Goal: Transaction & Acquisition: Obtain resource

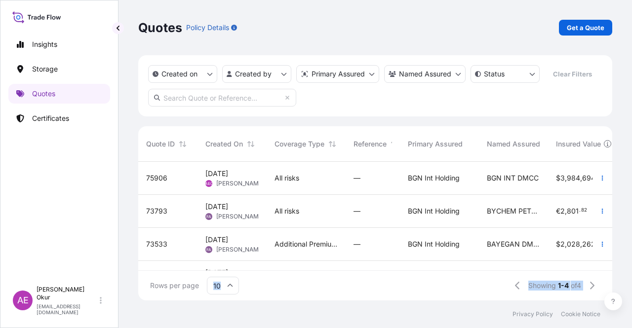
scroll to position [137, 466]
click at [256, 189] on div "[DATE] AEO Alp [PERSON_NAME]" at bounding box center [231, 178] width 69 height 33
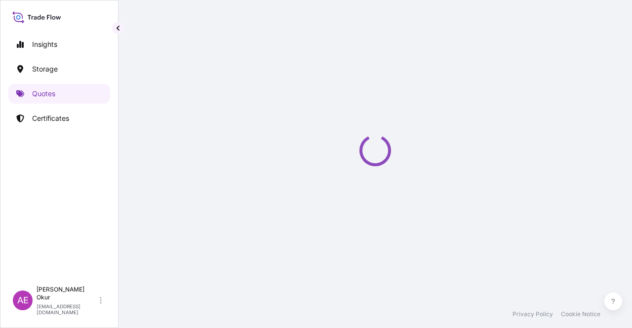
select select "Ocean Vessel"
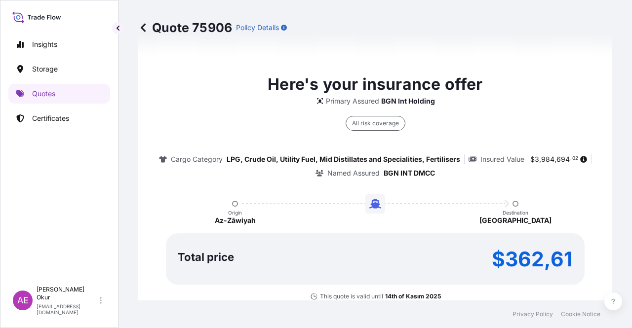
type input "[DATE]"
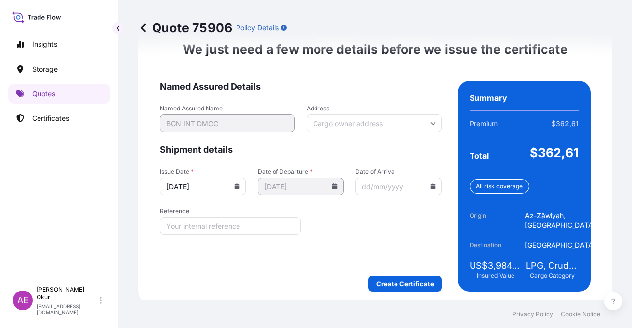
scroll to position [1262, 0]
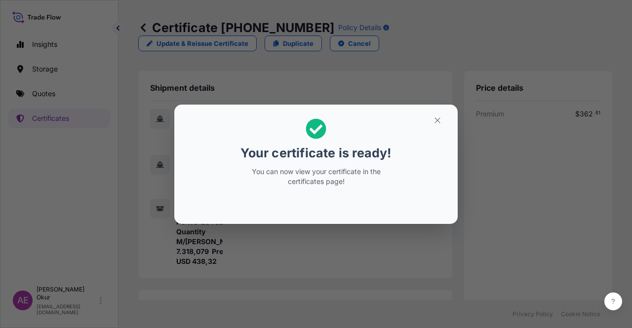
click at [439, 122] on icon "button" at bounding box center [437, 120] width 9 height 9
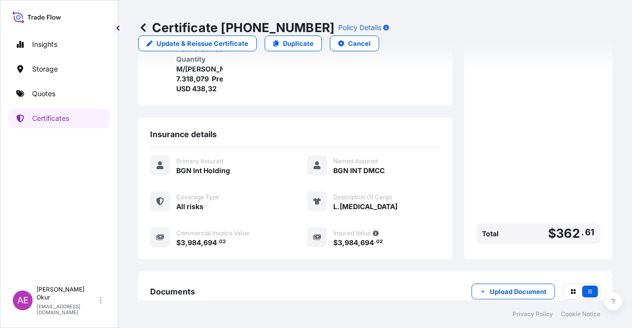
scroll to position [247, 0]
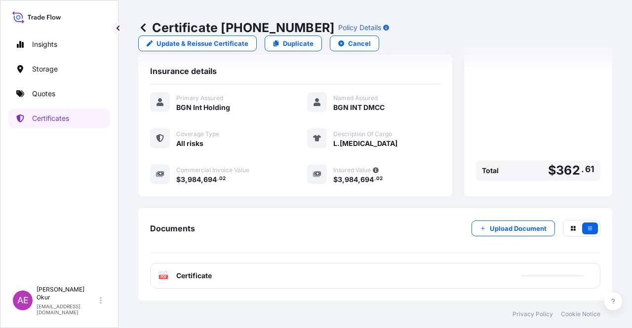
click at [199, 270] on div "PDF Certificate" at bounding box center [375, 276] width 450 height 26
click at [197, 277] on span "Certificate" at bounding box center [194, 276] width 36 height 10
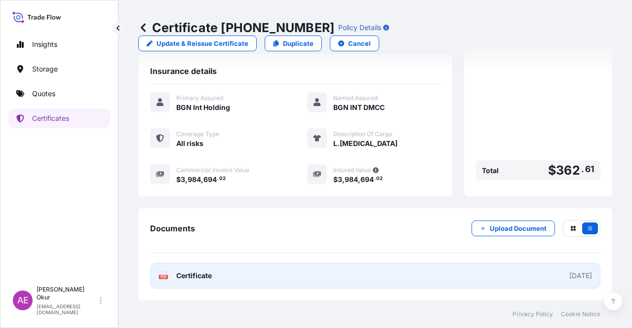
click at [214, 277] on link "PDF Certificate [DATE]" at bounding box center [375, 276] width 450 height 26
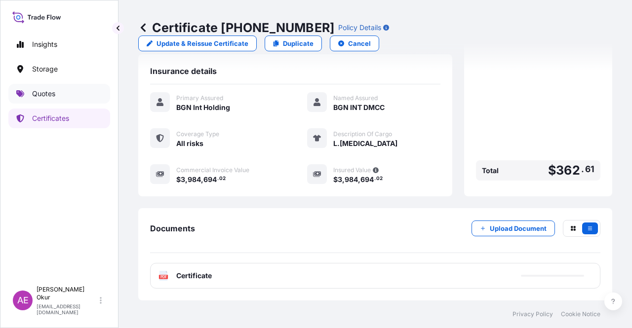
click at [76, 96] on link "Quotes" at bounding box center [59, 94] width 102 height 20
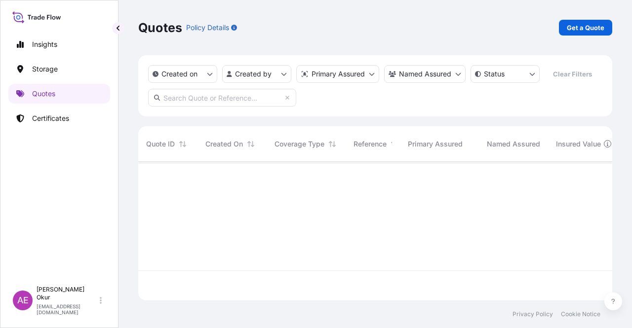
scroll to position [137, 466]
click at [591, 27] on p "Get a Quote" at bounding box center [586, 28] width 38 height 10
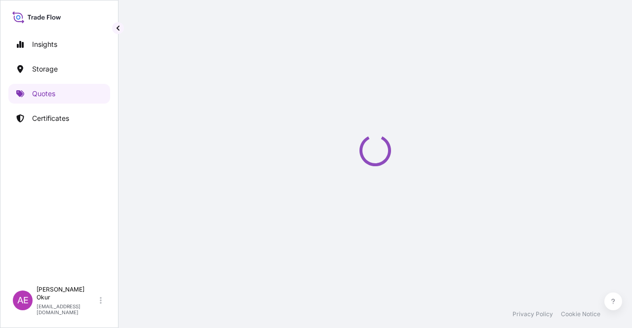
select select "Ocean Vessel"
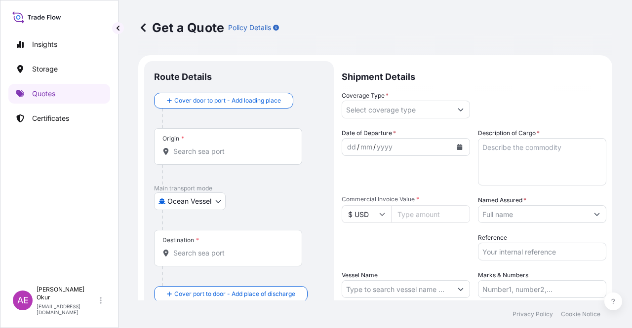
scroll to position [16, 0]
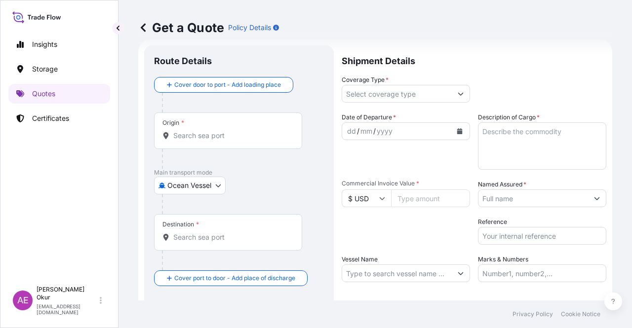
click at [240, 134] on input "Origin *" at bounding box center [231, 136] width 117 height 10
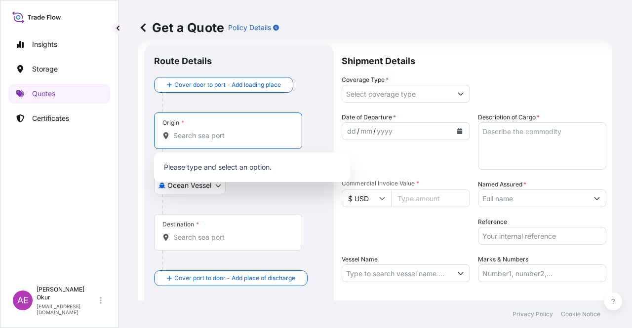
paste input "[GEOGRAPHIC_DATA], [GEOGRAPHIC_DATA]"
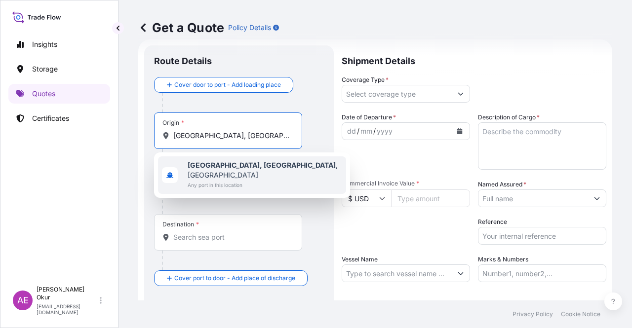
click at [247, 180] on span "Any port in this location" at bounding box center [265, 185] width 155 height 10
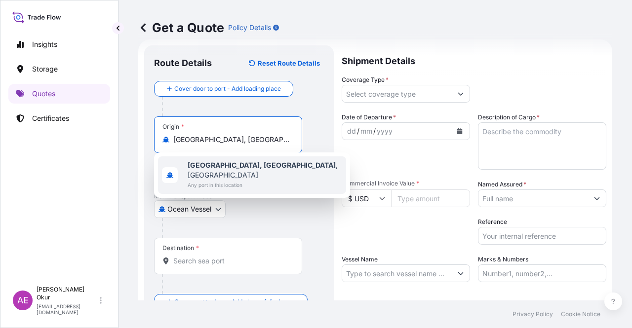
type input "[GEOGRAPHIC_DATA], [GEOGRAPHIC_DATA], [GEOGRAPHIC_DATA]"
click at [230, 161] on input "Text to appear on certificate" at bounding box center [228, 164] width 148 height 18
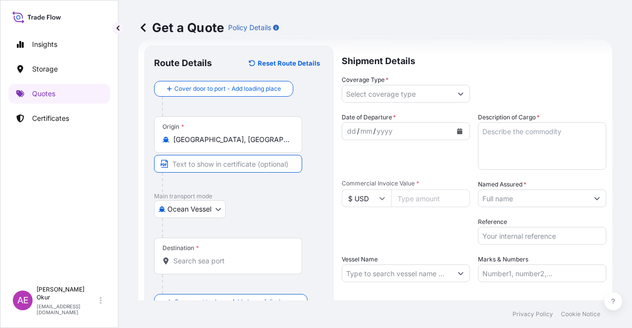
paste input "[GEOGRAPHIC_DATA], [GEOGRAPHIC_DATA]"
type input "[GEOGRAPHIC_DATA], [GEOGRAPHIC_DATA] / [GEOGRAPHIC_DATA]"
click at [201, 254] on div "Destination *" at bounding box center [228, 256] width 148 height 37
click at [201, 256] on input "Destination *" at bounding box center [231, 261] width 117 height 10
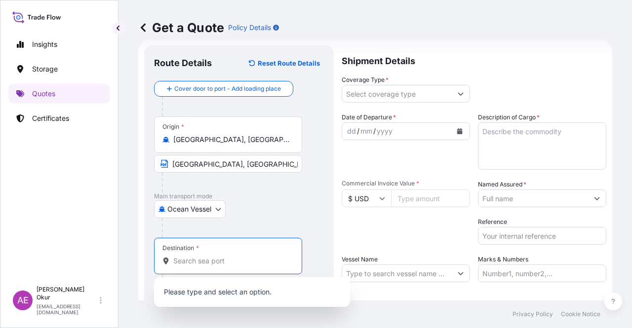
paste input "[GEOGRAPHIC_DATA]"
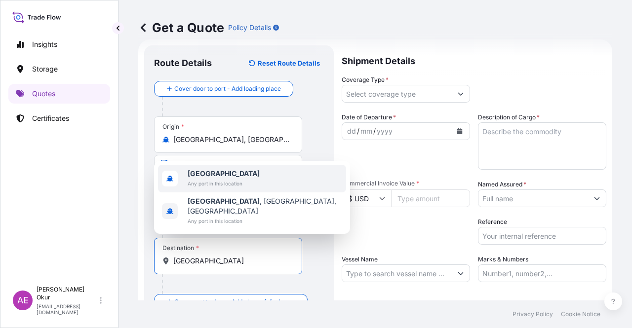
click at [234, 189] on span "Any port in this location" at bounding box center [224, 184] width 72 height 10
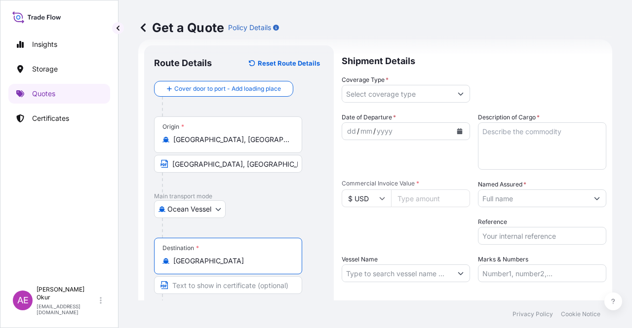
type input "[GEOGRAPHIC_DATA]"
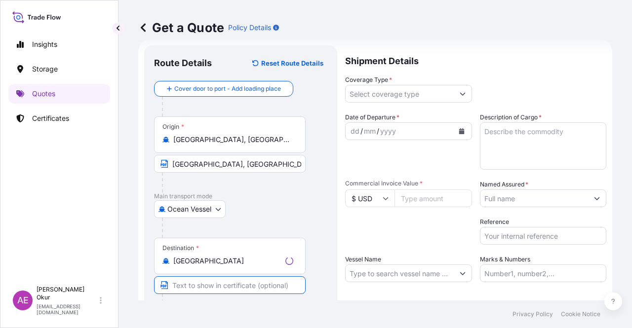
click at [223, 282] on input "Text to appear on certificate" at bounding box center [230, 285] width 152 height 18
paste input "ONE OR MORE SAFE PORT(S) OR BERTH(S) IN [GEOGRAPHIC_DATA]"
type input "ONE OR MORE SAFE PORT(S) OR BERTH(S) IN [GEOGRAPHIC_DATA]"
click at [382, 102] on div at bounding box center [406, 94] width 128 height 18
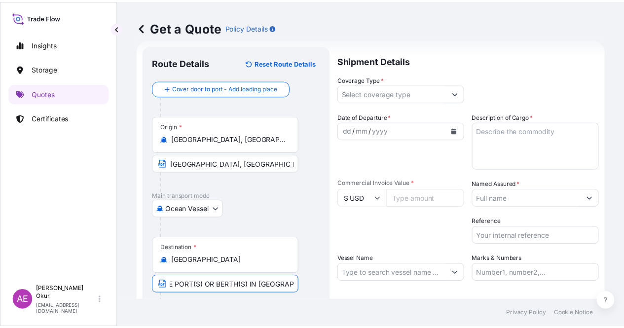
scroll to position [0, 0]
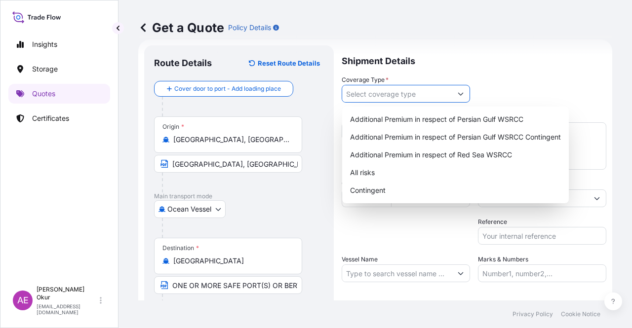
click at [388, 89] on input "Coverage Type *" at bounding box center [397, 94] width 110 height 18
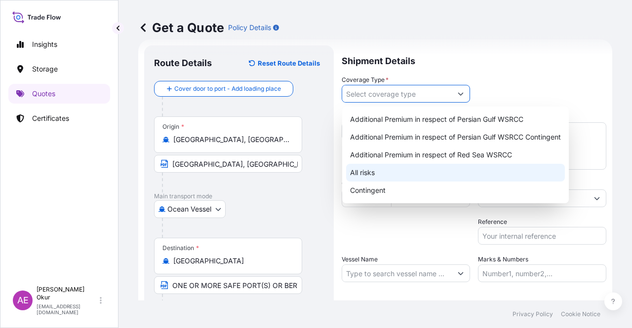
click at [366, 172] on div "All risks" at bounding box center [455, 173] width 219 height 18
type input "All risks"
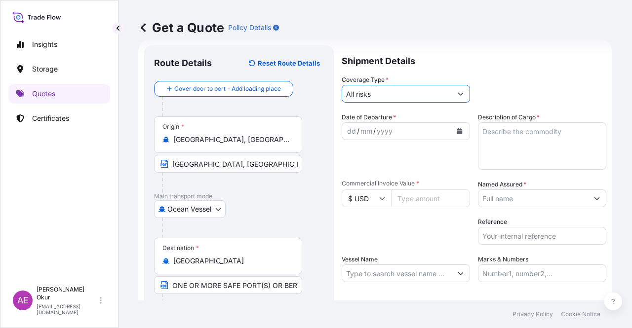
click at [348, 124] on div "dd / mm / yyyy" at bounding box center [397, 131] width 110 height 18
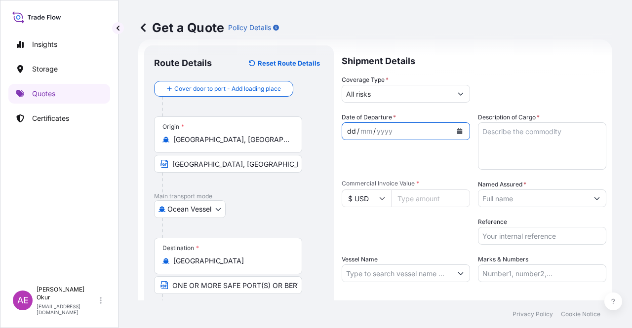
click at [348, 127] on div "dd" at bounding box center [351, 131] width 11 height 12
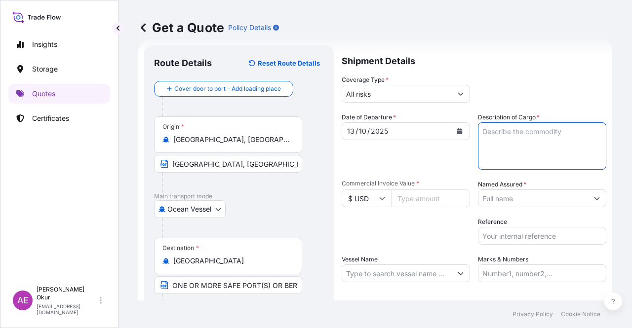
click at [541, 154] on textarea "Description of Cargo *" at bounding box center [542, 145] width 128 height 47
paste textarea "PROPANE"
type textarea "PROPANE"
click at [413, 203] on input "Commercial Invoice Value *" at bounding box center [430, 199] width 79 height 18
paste input "5.64"
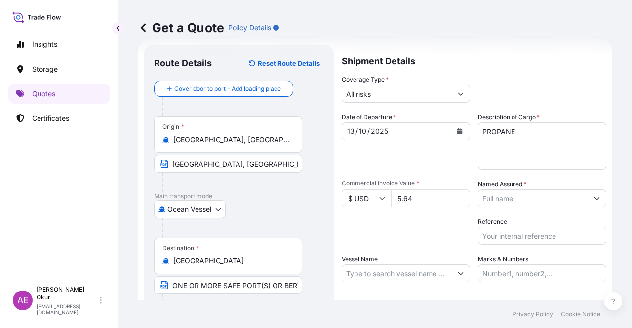
drag, startPoint x: 425, startPoint y: 195, endPoint x: 253, endPoint y: 196, distance: 171.3
click at [266, 196] on form "Route Details Reset Route Details Cover door to port - Add loading place Place …" at bounding box center [375, 200] width 474 height 322
paste input "635699.17"
type input "5635699.17"
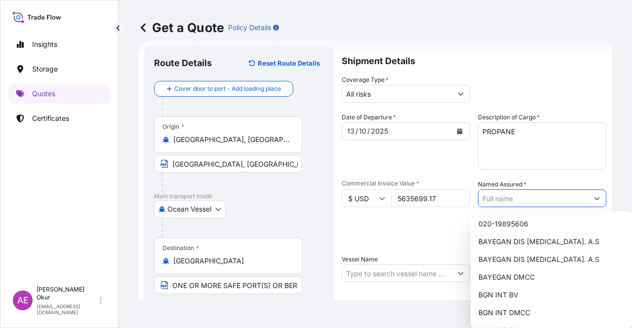
click at [525, 204] on input "Named Assured *" at bounding box center [533, 199] width 110 height 18
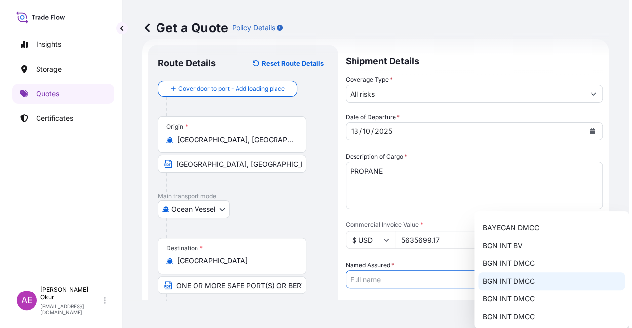
scroll to position [77, 0]
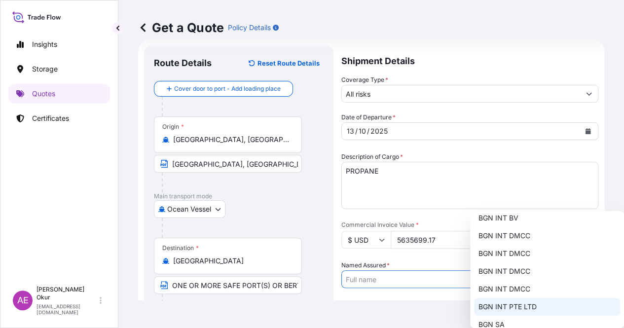
click at [486, 302] on div "BGN INT PTE LTD" at bounding box center [547, 307] width 146 height 18
type input "BGN INT PTE LTD"
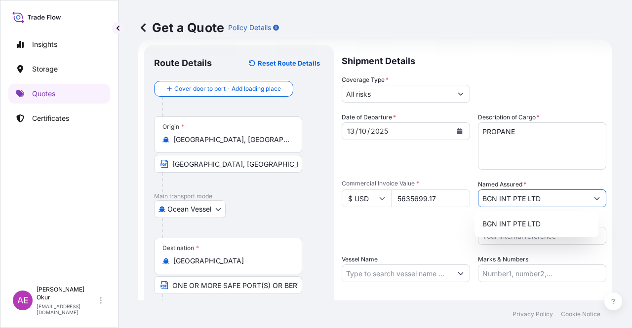
click at [371, 268] on input "Vessel Name" at bounding box center [397, 274] width 110 height 18
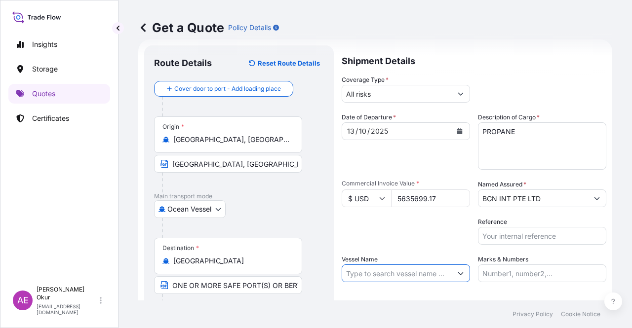
paste input "KOHAKU"
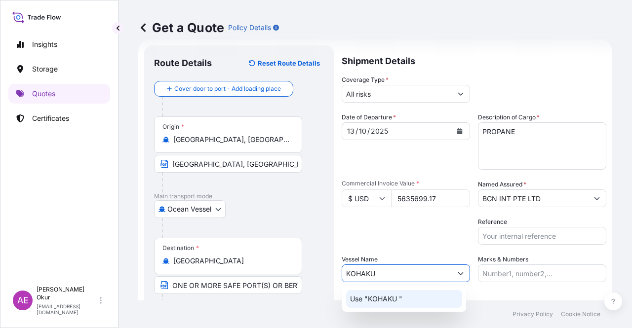
click at [398, 306] on div "Use "KOHAKU "" at bounding box center [404, 299] width 116 height 18
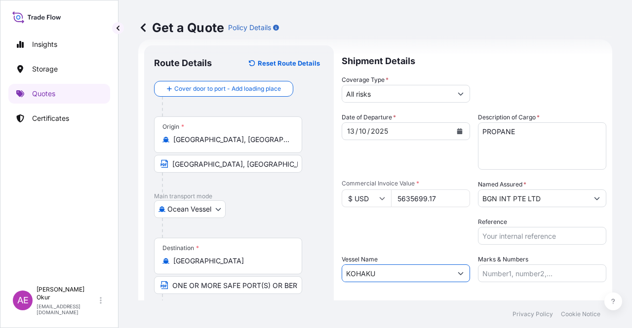
type input "KOHAKU"
click at [532, 285] on div "Shipment Details Coverage Type * All risks Date of Departure * [DATE] Cargo Cat…" at bounding box center [474, 200] width 265 height 311
click at [532, 273] on input "Marks & Numbers" at bounding box center [542, 274] width 128 height 18
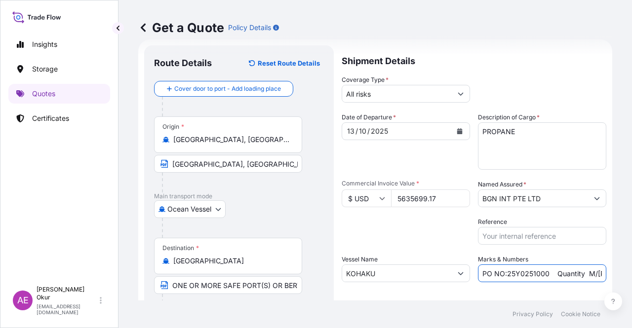
drag, startPoint x: 544, startPoint y: 273, endPoint x: 504, endPoint y: 275, distance: 40.5
click at [504, 275] on input "PO NO:25Y0251000 Quantity M/[PERSON_NAME]: 1.921,45 Premium: USD 176,70" at bounding box center [542, 274] width 128 height 18
paste input "23"
drag, startPoint x: 569, startPoint y: 271, endPoint x: 602, endPoint y: 271, distance: 33.1
click at [602, 271] on form "Route Details Reset Route Details Cover door to port - Add loading place Place …" at bounding box center [375, 200] width 474 height 322
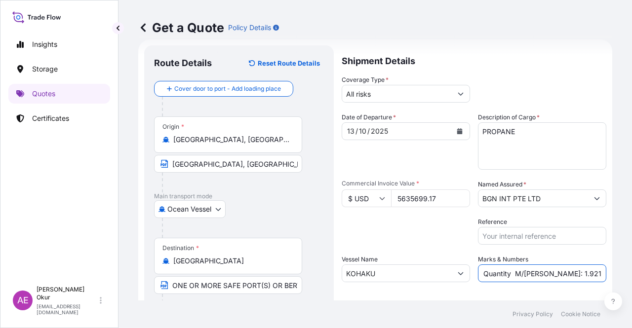
scroll to position [0, 91]
click at [530, 272] on input "PO NO:25Y0223000 Quantity M/[PERSON_NAME]: 1.921,45 Premium: USD 176,70" at bounding box center [542, 274] width 128 height 18
drag, startPoint x: 522, startPoint y: 272, endPoint x: 548, endPoint y: 273, distance: 26.7
click at [548, 273] on input "PO NO:25Y0223000 Quantity M/[PERSON_NAME]: 1.921,45 Premium: USD 176,70" at bounding box center [542, 274] width 128 height 18
paste input "0.953,114"
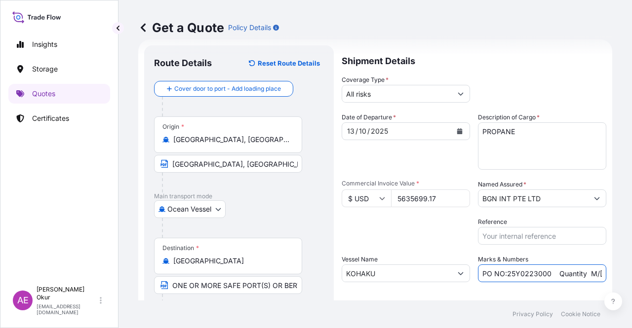
scroll to position [0, 126]
drag, startPoint x: 568, startPoint y: 270, endPoint x: 631, endPoint y: 264, distance: 64.0
click at [631, 264] on div "Get a Quote Policy Details Route Details Reset Route Details Cover door to port…" at bounding box center [374, 150] width 513 height 301
click at [573, 265] on input "PO NO:25Y0223000 Quantity M/[PERSON_NAME]: 10.953,114 Premium: USD 176,70" at bounding box center [542, 274] width 128 height 18
click at [576, 270] on input "PO NO:25Y0223000 Quantity M/[PERSON_NAME]: 10.953,114 Premium: USD 176,70" at bounding box center [542, 274] width 128 height 18
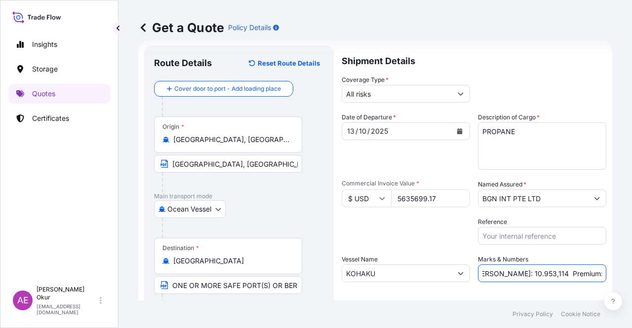
drag, startPoint x: 580, startPoint y: 270, endPoint x: 631, endPoint y: 260, distance: 52.8
click at [631, 260] on div "Get a Quote Policy Details Route Details Reset Route Details Cover door to port…" at bounding box center [374, 150] width 513 height 301
paste input "619,93"
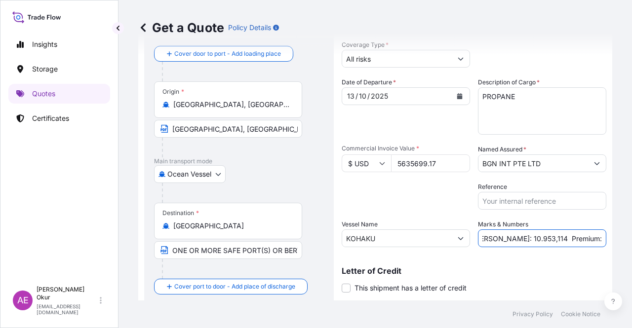
scroll to position [77, 0]
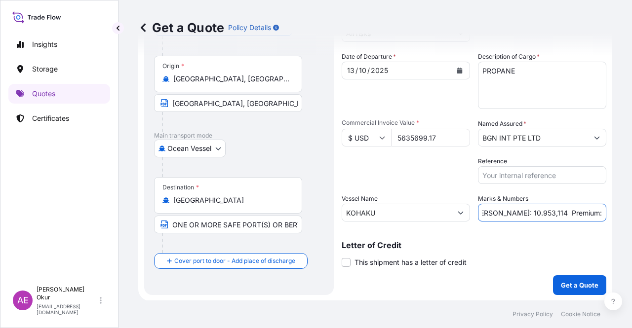
type input "PO NO:25Y0223000 Quantity M/[PERSON_NAME]: 10.953,114 Premium: USD 619,93"
click at [561, 277] on div "Shipment Details Coverage Type * All risks Date of Departure * [DATE] Cargo Cat…" at bounding box center [474, 140] width 265 height 311
click at [564, 280] on p "Get a Quote" at bounding box center [580, 285] width 38 height 10
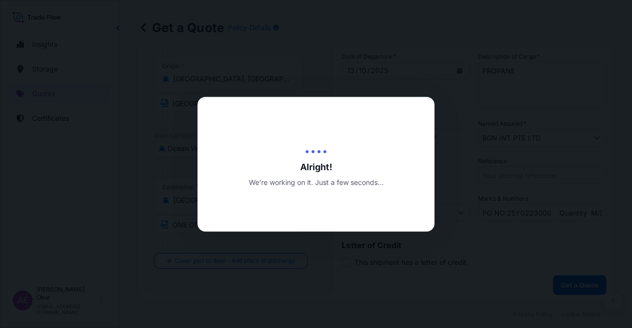
select select "Ocean Vessel"
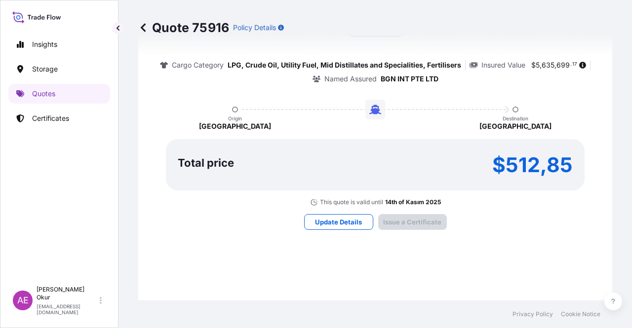
type input "[DATE]"
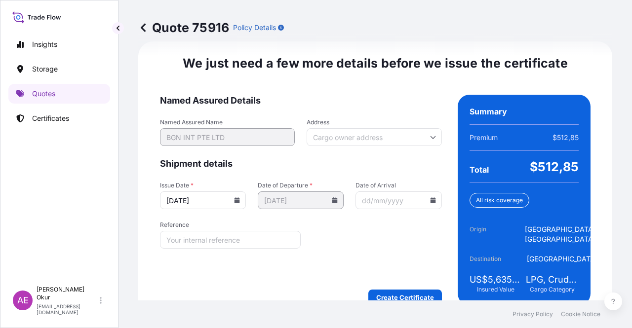
scroll to position [1246, 0]
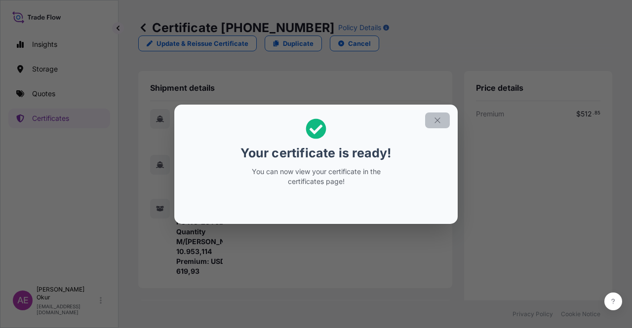
click at [440, 121] on icon "button" at bounding box center [437, 120] width 9 height 9
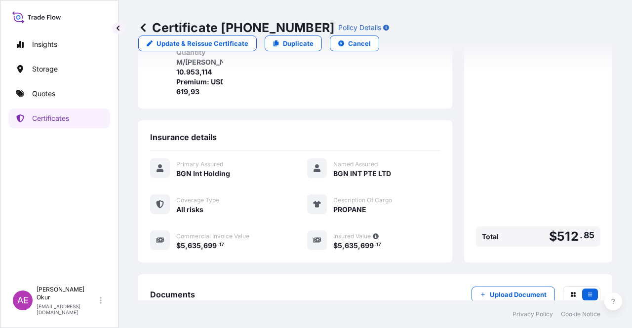
scroll to position [257, 0]
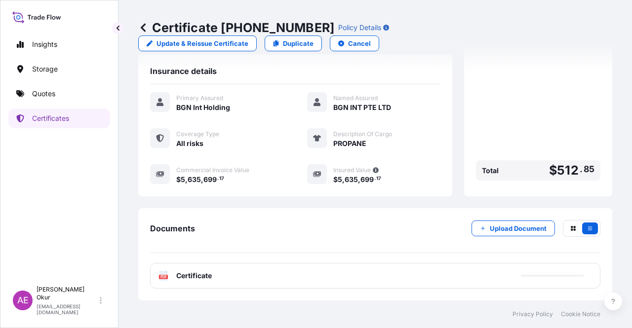
click at [194, 274] on span "Certificate" at bounding box center [194, 276] width 36 height 10
click at [205, 275] on span "Certificate" at bounding box center [194, 276] width 36 height 10
click at [199, 283] on div "PDF Certificate" at bounding box center [375, 276] width 450 height 26
click at [188, 274] on span "Certificate" at bounding box center [194, 276] width 36 height 10
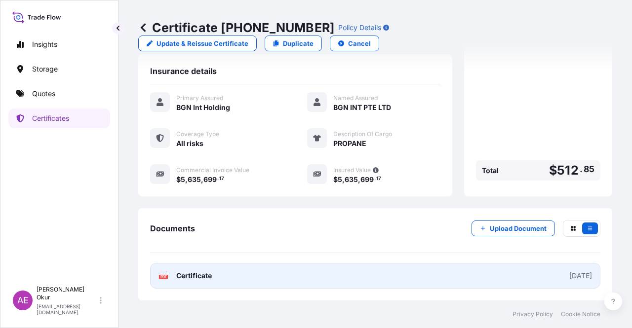
click at [211, 273] on span "Certificate" at bounding box center [194, 276] width 36 height 10
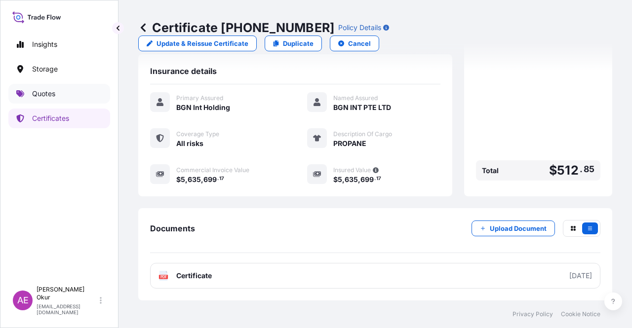
click at [72, 92] on link "Quotes" at bounding box center [59, 94] width 102 height 20
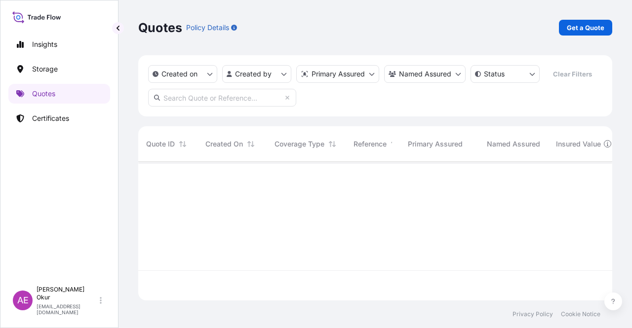
scroll to position [137, 466]
click at [599, 32] on p "Get a Quote" at bounding box center [586, 28] width 38 height 10
select select "Ocean Vessel"
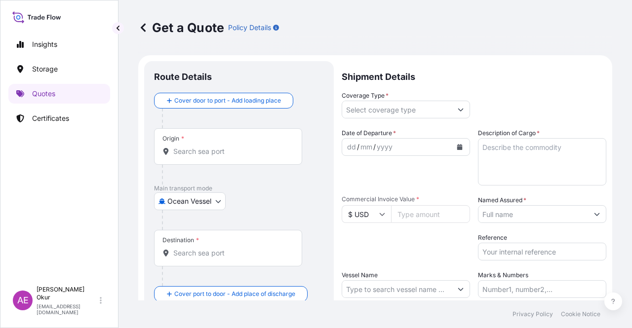
scroll to position [16, 0]
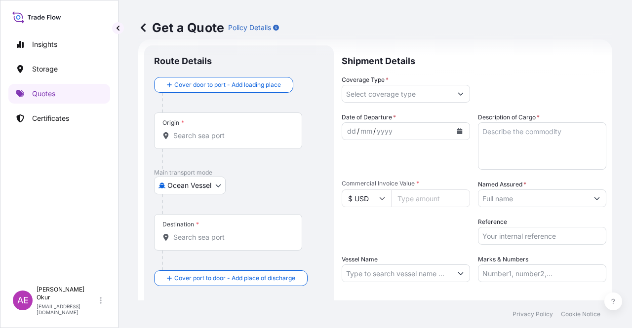
click at [214, 144] on div "Origin *" at bounding box center [228, 131] width 148 height 37
click at [214, 141] on input "Origin *" at bounding box center [231, 136] width 117 height 10
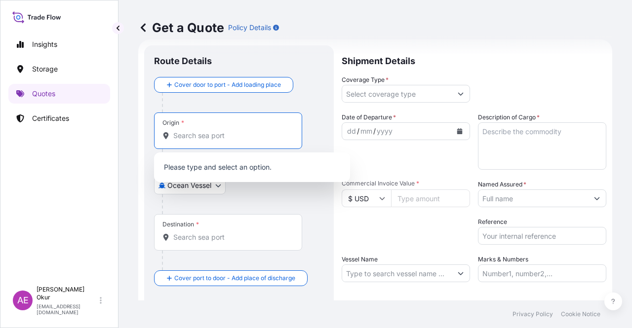
paste input "[GEOGRAPHIC_DATA], [GEOGRAPHIC_DATA]"
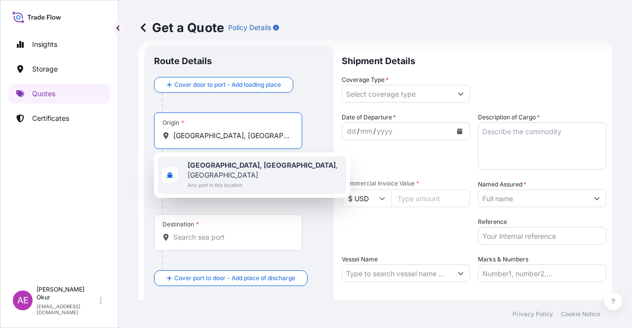
click at [227, 165] on b "[GEOGRAPHIC_DATA], [GEOGRAPHIC_DATA]" at bounding box center [262, 165] width 148 height 8
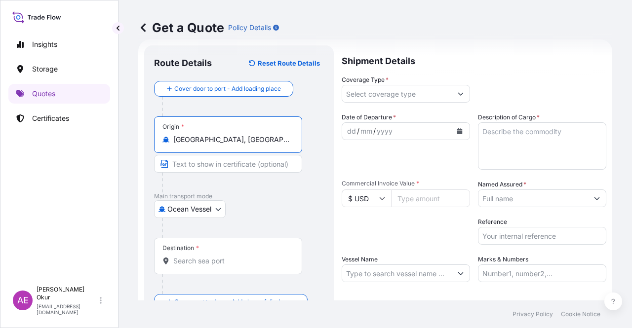
type input "[GEOGRAPHIC_DATA], [GEOGRAPHIC_DATA], [GEOGRAPHIC_DATA]"
click at [222, 155] on input "Text to appear on certificate" at bounding box center [228, 164] width 148 height 18
paste input "[GEOGRAPHIC_DATA], [GEOGRAPHIC_DATA]"
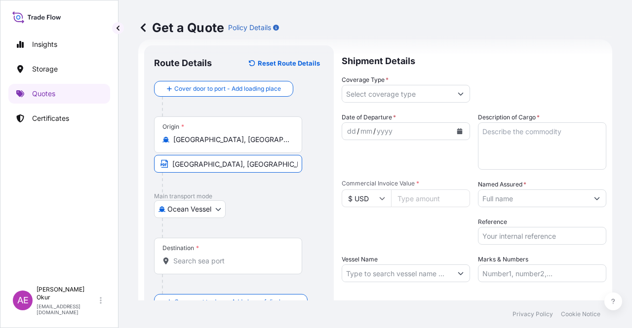
type input "[GEOGRAPHIC_DATA], [GEOGRAPHIC_DATA] / [GEOGRAPHIC_DATA]"
click at [201, 249] on div "Destination *" at bounding box center [228, 256] width 148 height 37
click at [201, 256] on input "Destination *" at bounding box center [231, 261] width 117 height 10
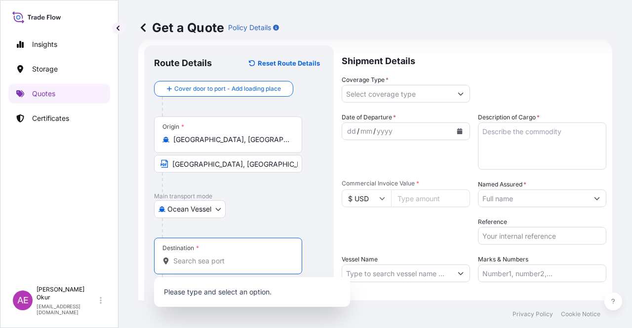
paste input "[GEOGRAPHIC_DATA]"
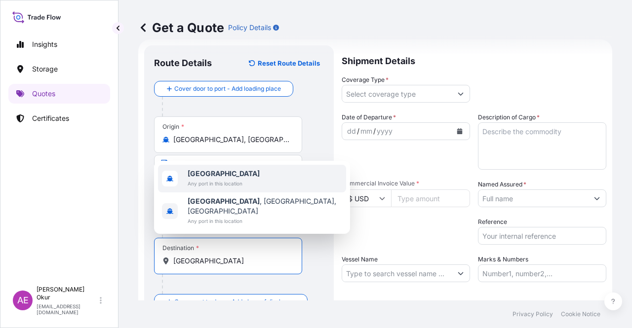
click at [242, 189] on span "Any port in this location" at bounding box center [224, 184] width 72 height 10
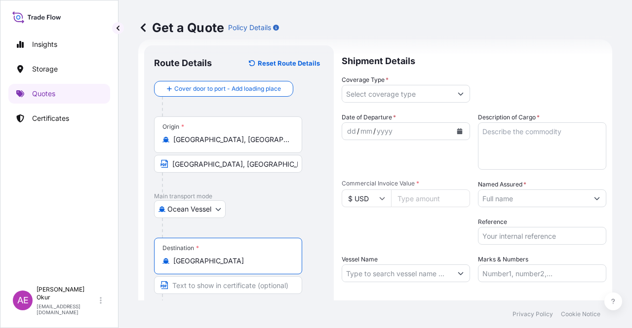
type input "[GEOGRAPHIC_DATA]"
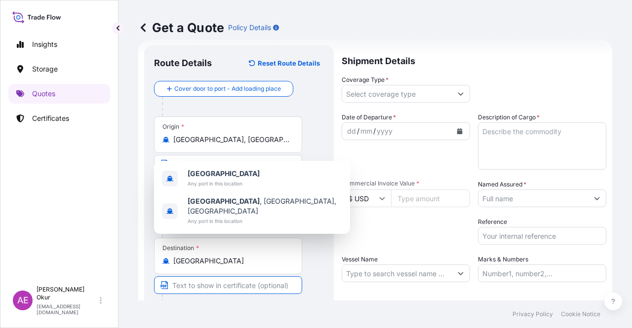
click at [238, 278] on input "Text to appear on certificate" at bounding box center [228, 285] width 148 height 18
paste input "ONE OR MORE SAFE PORT(S) OR BERTH(S) IN [GEOGRAPHIC_DATA]"
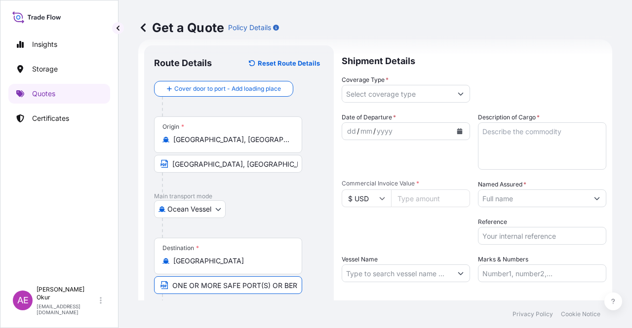
scroll to position [0, 65]
type input "ONE OR MORE SAFE PORT(S) OR BERTH(S) IN [GEOGRAPHIC_DATA]"
click at [393, 92] on input "Coverage Type *" at bounding box center [397, 94] width 110 height 18
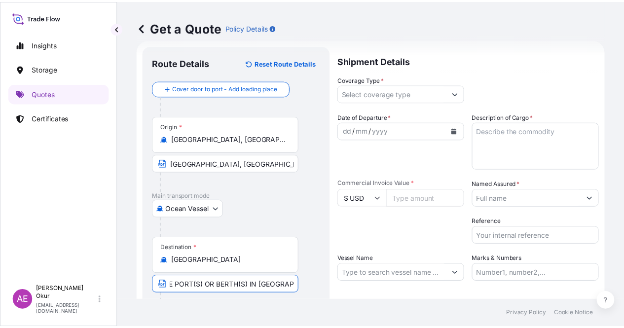
scroll to position [0, 0]
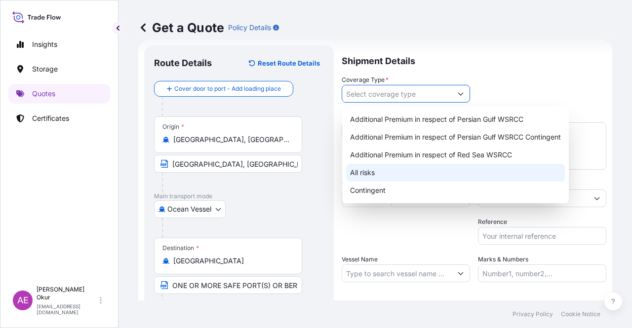
click at [378, 171] on div "All risks" at bounding box center [455, 173] width 219 height 18
type input "All risks"
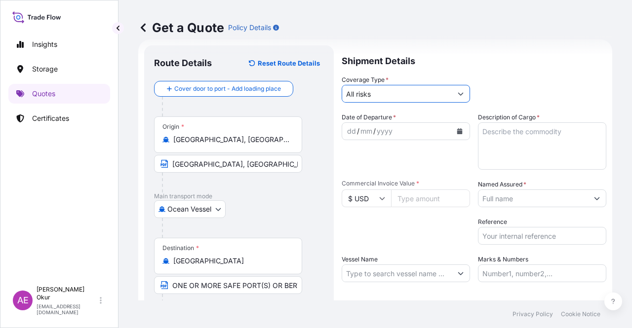
click at [348, 131] on div "dd" at bounding box center [351, 131] width 11 height 12
click at [412, 200] on input "Commercial Invoice Value *" at bounding box center [430, 199] width 79 height 18
paste input "19091342.84"
type input "19091342.84"
click at [469, 141] on div "Date of Departure * [DATE] Cargo Category * LPG, Crude Oil, Utility Fuel, Mid D…" at bounding box center [474, 198] width 265 height 170
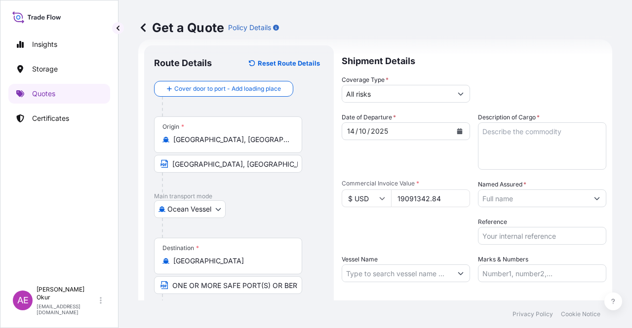
click at [485, 141] on textarea "Description of Cargo *" at bounding box center [542, 145] width 128 height 47
paste textarea "BUTANE"
type textarea "BUTANE"
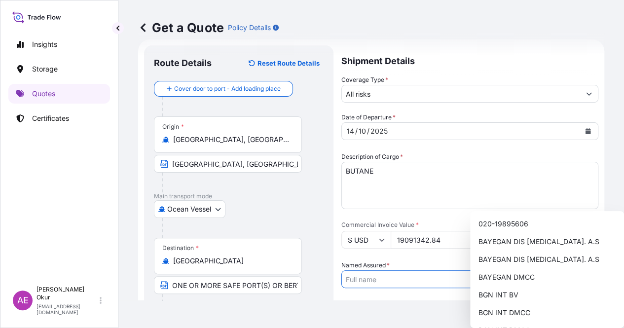
click at [514, 271] on input "Named Assured *" at bounding box center [461, 280] width 238 height 18
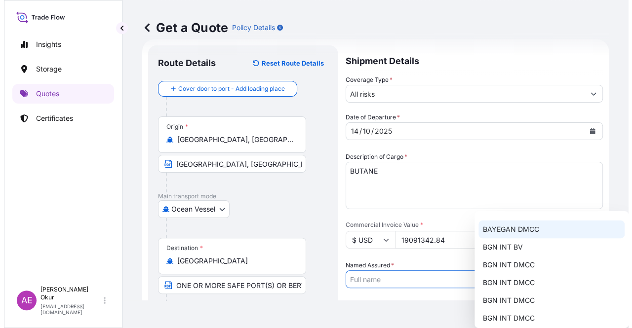
scroll to position [77, 0]
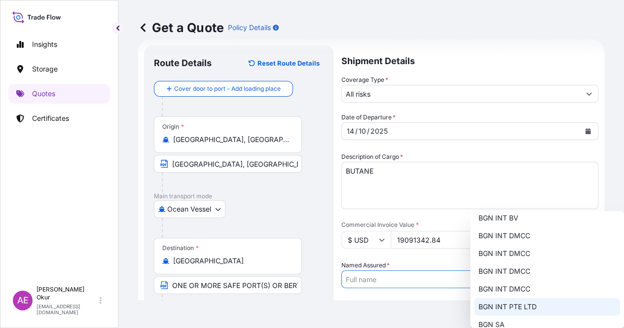
click at [515, 312] on div "BGN INT PTE LTD" at bounding box center [547, 307] width 146 height 18
type input "BGN INT PTE LTD"
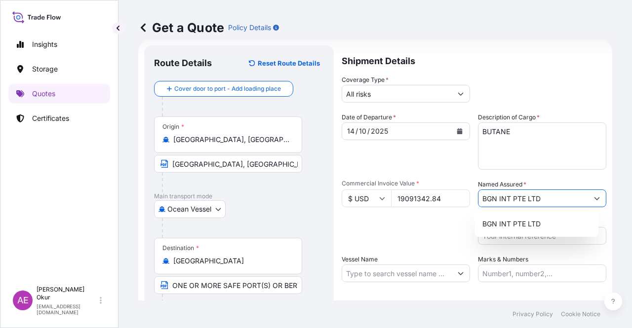
click at [390, 280] on input "Vessel Name" at bounding box center [397, 274] width 110 height 18
paste input "KOHAKU"
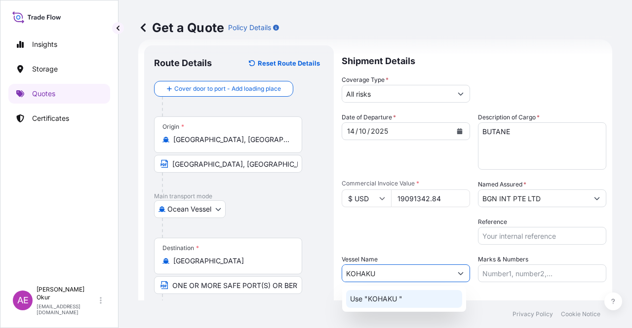
click at [409, 307] on div "Use "KOHAKU "" at bounding box center [404, 299] width 116 height 18
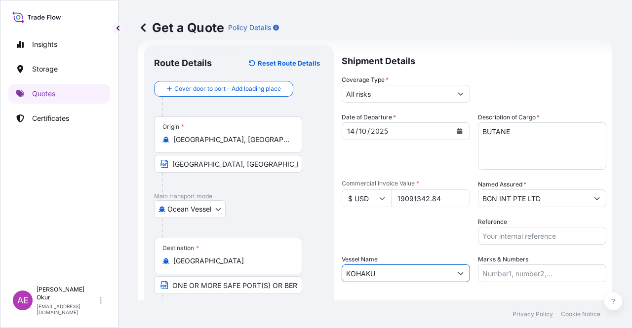
type input "KOHAKU"
drag, startPoint x: 543, startPoint y: 261, endPoint x: 537, endPoint y: 264, distance: 6.9
click at [543, 261] on div "Marks & Numbers" at bounding box center [542, 269] width 128 height 28
click at [530, 271] on input "Marks & Numbers" at bounding box center [542, 274] width 128 height 18
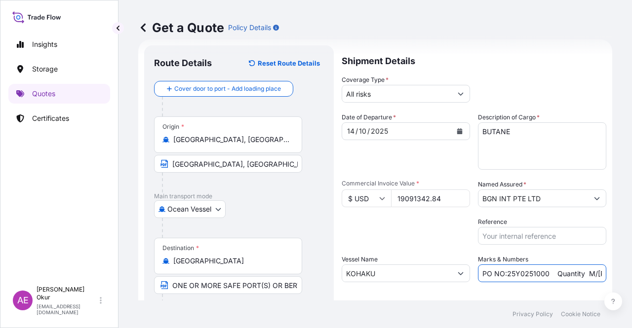
click at [542, 274] on input "PO NO:25Y0251000 Quantity M/[PERSON_NAME]: 1.921,45 Premium: USD 176,70" at bounding box center [542, 274] width 128 height 18
drag, startPoint x: 543, startPoint y: 273, endPoint x: 503, endPoint y: 271, distance: 39.6
click at [503, 271] on input "PO NO:25Y0251000 Quantity M/[PERSON_NAME]: 1.921,45 Premium: USD 176,70" at bounding box center [542, 274] width 128 height 18
paste input "23100"
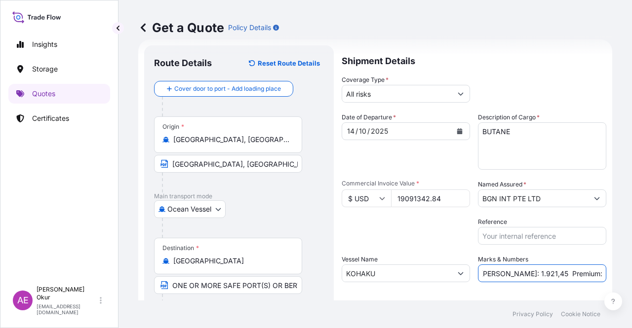
click at [610, 266] on div "Get a Quote Policy Details Route Details Reset Route Details Cover door to port…" at bounding box center [374, 150] width 513 height 301
click at [541, 274] on input "PO NO:25Y0223100 Quantity M/[PERSON_NAME]: 1.921,45 Premium: USD 176,70" at bounding box center [542, 274] width 128 height 18
drag, startPoint x: 495, startPoint y: 272, endPoint x: 521, endPoint y: 273, distance: 26.2
click at [521, 273] on input "PO NO:25Y0223100 Quantity M/[PERSON_NAME]: 1.921,45 Premium: USD 176,70" at bounding box center [542, 274] width 128 height 18
paste input "33.658,297"
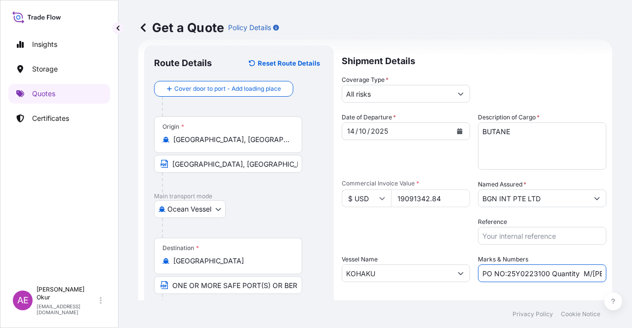
scroll to position [0, 122]
drag, startPoint x: 563, startPoint y: 273, endPoint x: 605, endPoint y: 265, distance: 42.1
click at [631, 260] on div "Get a Quote Policy Details Route Details Reset Route Details Cover door to port…" at bounding box center [374, 150] width 513 height 301
click at [568, 270] on input "PO NO:25Y0223100 Quantity M/[PERSON_NAME]: 33.658,297 Premium: USD 176,70" at bounding box center [542, 274] width 128 height 18
drag, startPoint x: 573, startPoint y: 273, endPoint x: 631, endPoint y: 261, distance: 60.0
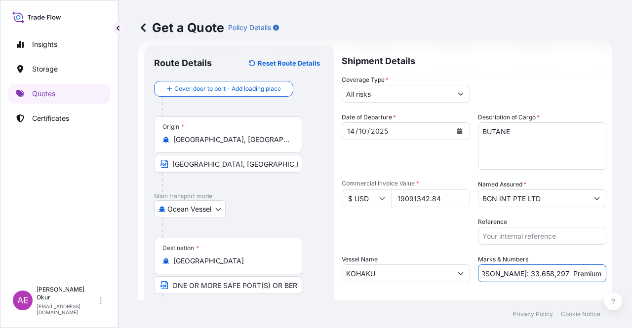
click at [631, 265] on div "Get a Quote Policy Details Route Details Reset Route Details Cover door to port…" at bounding box center [374, 150] width 513 height 301
paste input "2.100,05"
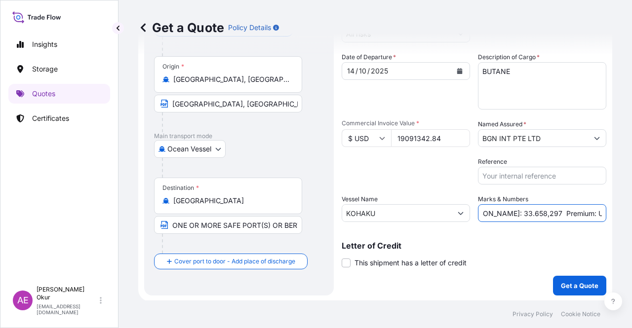
scroll to position [77, 0]
type input "PO NO:25Y0223100 Quantity M/[PERSON_NAME]: 33.658,297 Premium: USD 2.100,05"
click at [569, 300] on form "Route Details Reset Route Details Cover door to port - Add loading place Place …" at bounding box center [375, 140] width 474 height 322
click at [568, 287] on p "Get a Quote" at bounding box center [580, 285] width 38 height 10
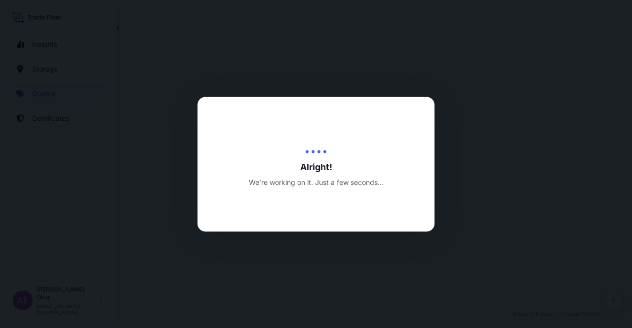
select select "Ocean Vessel"
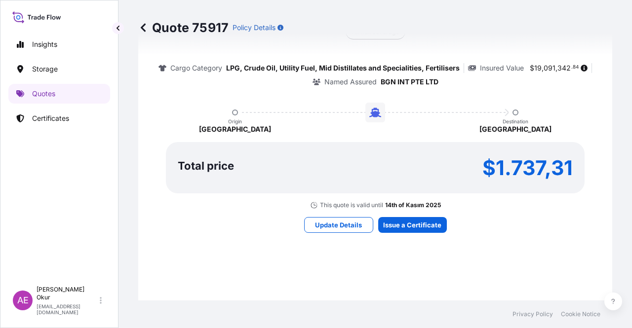
drag, startPoint x: 415, startPoint y: 233, endPoint x: 413, endPoint y: 227, distance: 5.6
click at [414, 232] on div "Here's your insurance offer Primary Assured BGN Int Holding All risk coverage C…" at bounding box center [375, 107] width 446 height 574
type input "[DATE]"
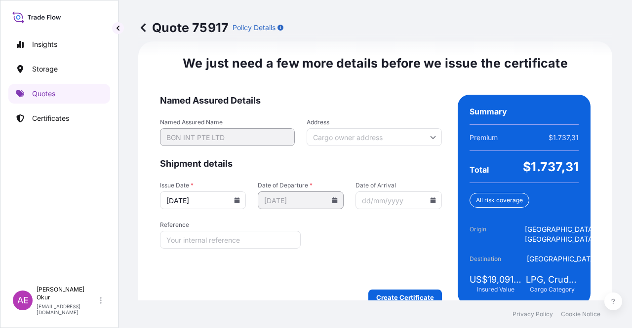
scroll to position [1246, 0]
drag, startPoint x: 419, startPoint y: 280, endPoint x: 417, endPoint y: 290, distance: 10.6
click at [418, 280] on form "Named Assured Details Named Assured Name BGN INT PTE LTD Address Shipment detai…" at bounding box center [301, 199] width 282 height 211
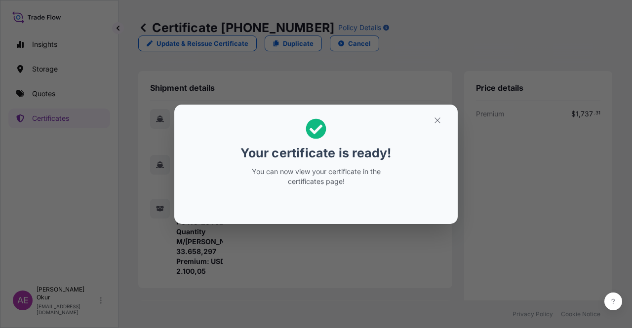
click at [457, 108] on section "Your certificate is ready! You can now view your certificate in the certificate…" at bounding box center [315, 164] width 283 height 119
click at [444, 121] on button "button" at bounding box center [437, 121] width 25 height 16
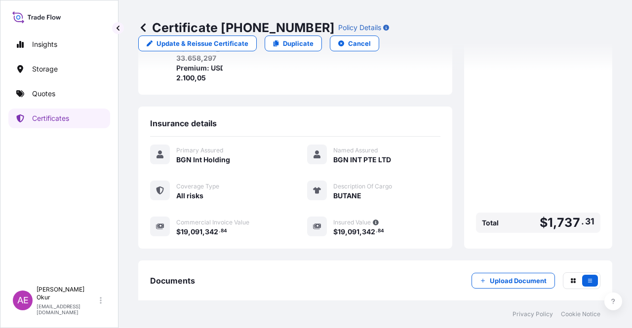
scroll to position [257, 0]
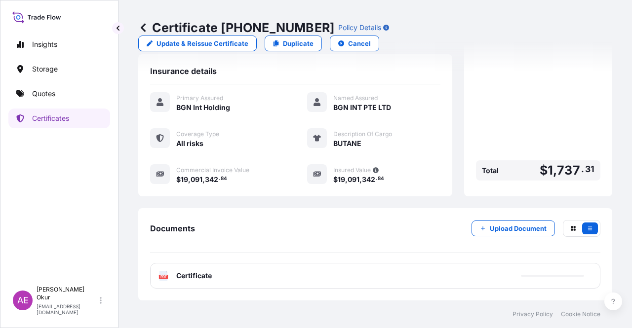
click at [193, 269] on div "PDF Certificate" at bounding box center [375, 276] width 450 height 26
click at [205, 280] on span "Certificate" at bounding box center [194, 276] width 36 height 10
click at [195, 278] on span "Certificate" at bounding box center [194, 276] width 36 height 10
click at [184, 276] on span "Certificate" at bounding box center [194, 276] width 36 height 10
click at [197, 275] on span "Certificate" at bounding box center [194, 276] width 36 height 10
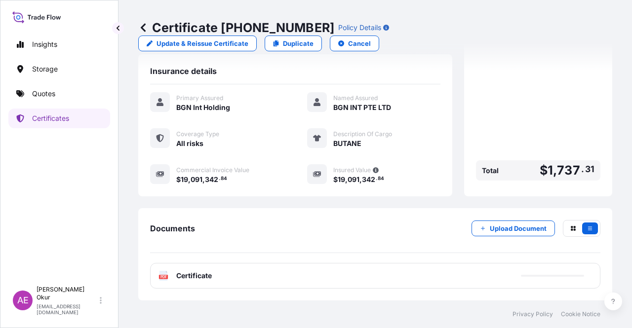
click at [192, 273] on span "Certificate" at bounding box center [194, 276] width 36 height 10
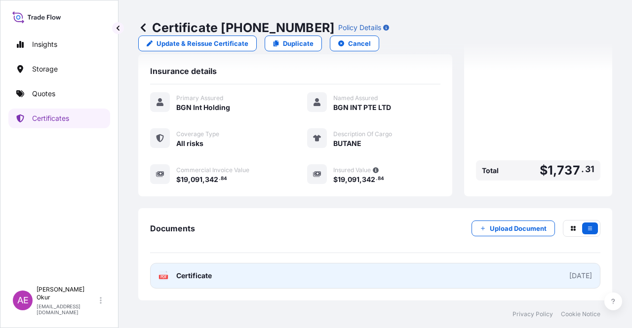
click at [193, 281] on link "PDF Certificate [DATE]" at bounding box center [375, 276] width 450 height 26
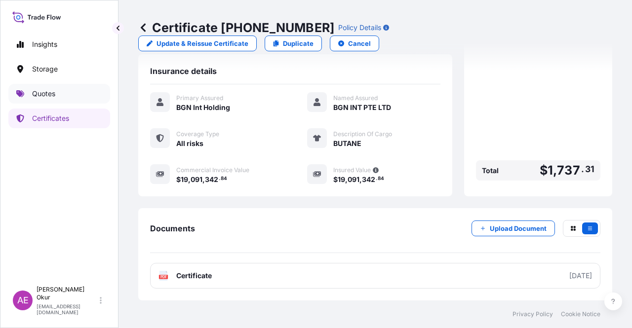
click at [57, 99] on link "Quotes" at bounding box center [59, 94] width 102 height 20
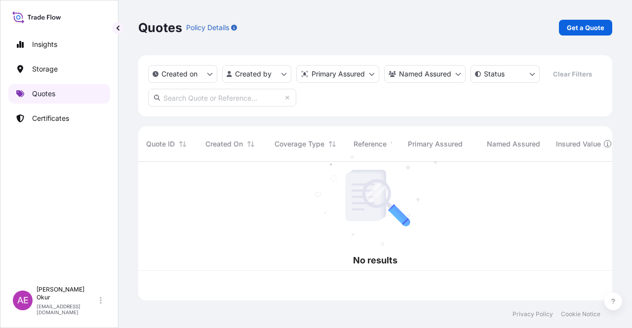
scroll to position [137, 466]
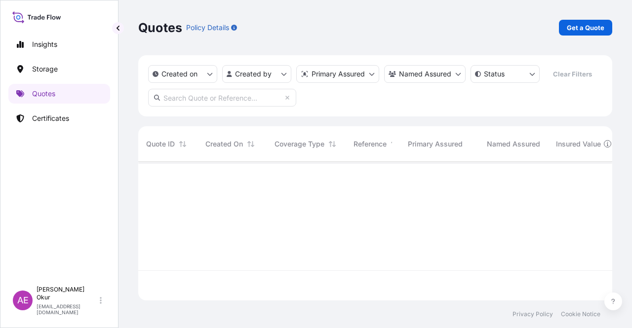
click at [593, 28] on p "Get a Quote" at bounding box center [586, 28] width 38 height 10
select select "Ocean Vessel"
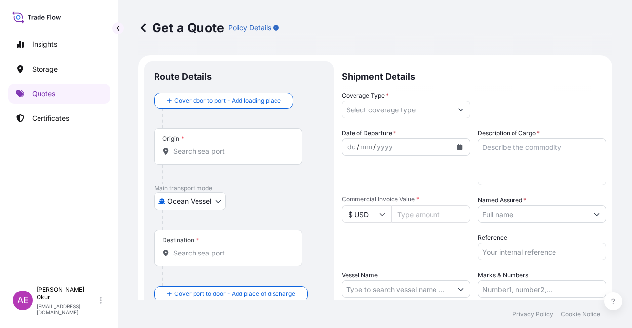
scroll to position [16, 0]
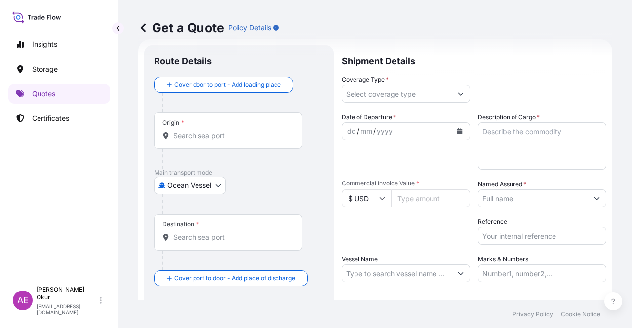
click at [233, 125] on div "Origin *" at bounding box center [228, 131] width 148 height 37
click at [233, 131] on input "Origin *" at bounding box center [231, 136] width 117 height 10
paste input "[GEOGRAPHIC_DATA], [GEOGRAPHIC_DATA]"
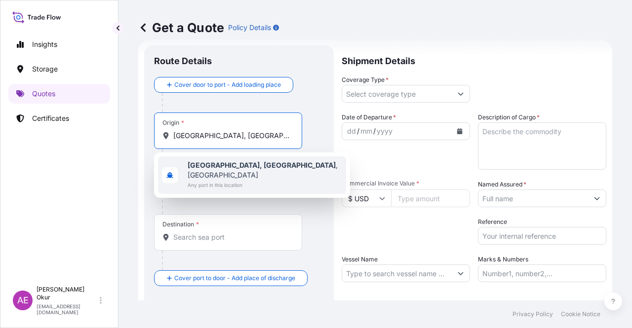
click at [238, 180] on span "Any port in this location" at bounding box center [265, 185] width 155 height 10
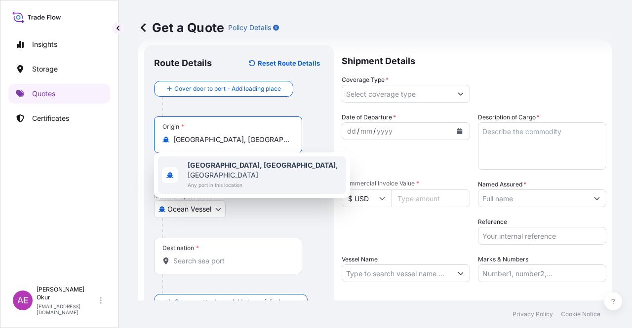
type input "[GEOGRAPHIC_DATA], [GEOGRAPHIC_DATA], [GEOGRAPHIC_DATA]"
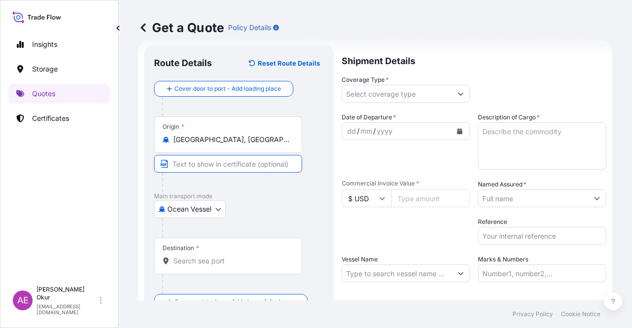
click at [234, 164] on input "Text to appear on certificate" at bounding box center [228, 164] width 148 height 18
paste input "[GEOGRAPHIC_DATA], [GEOGRAPHIC_DATA]"
type input "[GEOGRAPHIC_DATA], [GEOGRAPHIC_DATA] / [GEOGRAPHIC_DATA]"
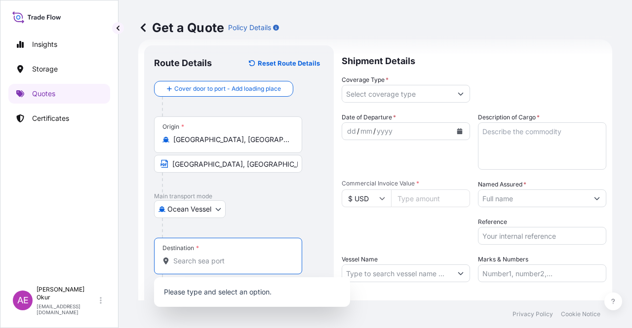
click at [211, 256] on input "Destination *" at bounding box center [231, 261] width 117 height 10
paste input "[GEOGRAPHIC_DATA]"
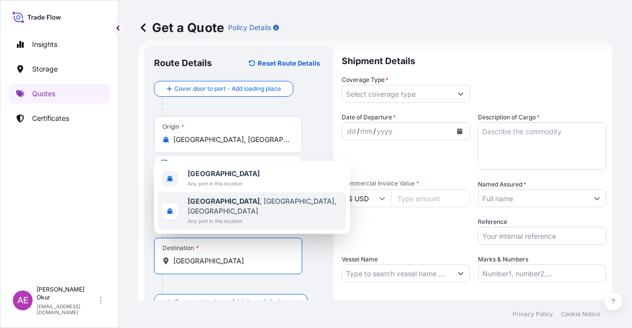
click at [240, 189] on span "Any port in this location" at bounding box center [224, 184] width 72 height 10
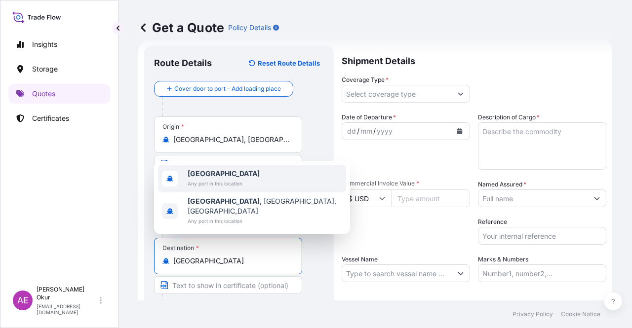
type input "[GEOGRAPHIC_DATA]"
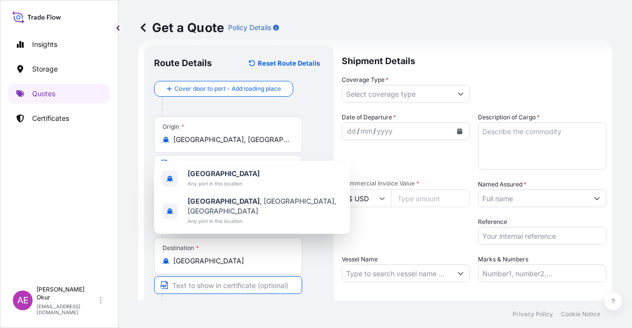
click at [209, 288] on input "Text to appear on certificate" at bounding box center [228, 285] width 148 height 18
paste input "ONE OR MORE SAFE PORT(S) OR BERTH(S) IN [GEOGRAPHIC_DATA]"
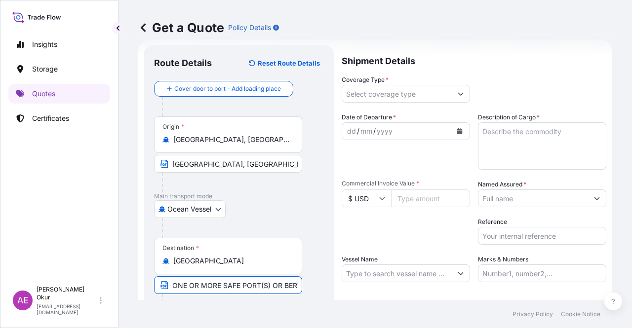
scroll to position [0, 65]
type input "ONE OR MORE SAFE PORT(S) OR BERTH(S) IN [GEOGRAPHIC_DATA]"
drag, startPoint x: 417, startPoint y: 82, endPoint x: 417, endPoint y: 90, distance: 8.4
click at [417, 82] on div "Coverage Type *" at bounding box center [406, 89] width 128 height 28
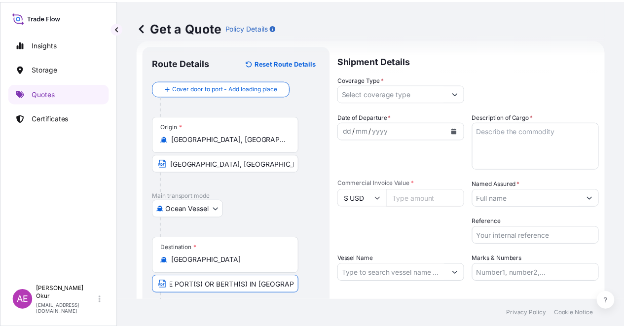
scroll to position [0, 0]
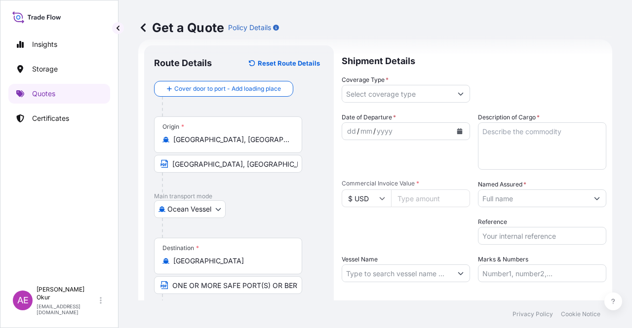
click at [416, 92] on input "Coverage Type *" at bounding box center [397, 94] width 110 height 18
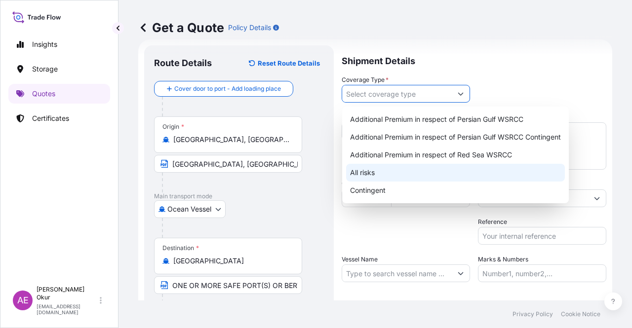
click at [376, 168] on div "All risks" at bounding box center [455, 173] width 219 height 18
type input "All risks"
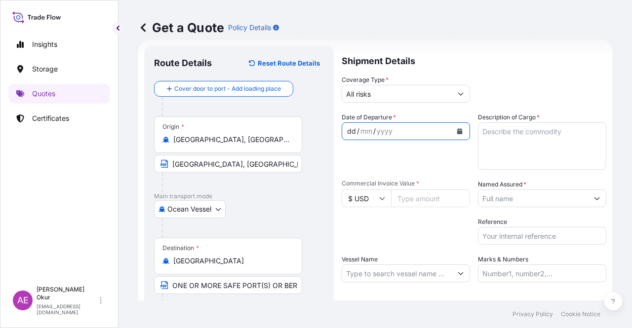
click at [349, 129] on div "dd" at bounding box center [351, 131] width 11 height 12
click at [528, 125] on textarea "Description of Cargo *" at bounding box center [542, 145] width 128 height 47
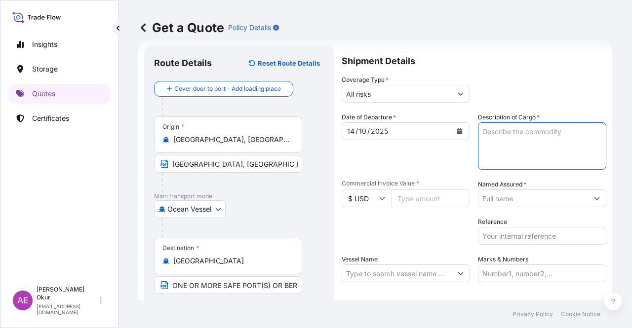
paste textarea "BUTANE"
type textarea "BUTANE"
click at [423, 199] on input "Commercial Invoice Value *" at bounding box center [430, 199] width 79 height 18
paste input "2598750"
type input "2598750"
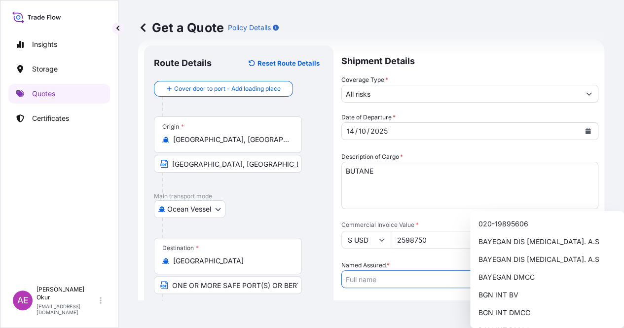
click at [507, 271] on input "Named Assured *" at bounding box center [461, 280] width 238 height 18
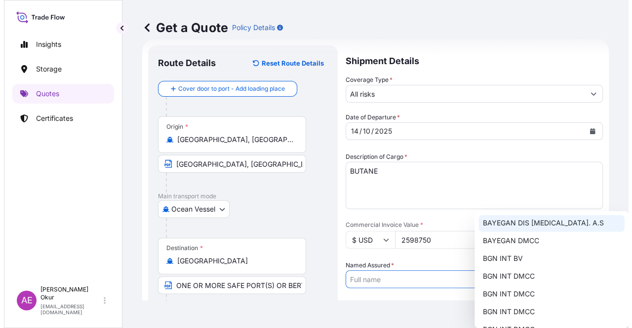
scroll to position [77, 0]
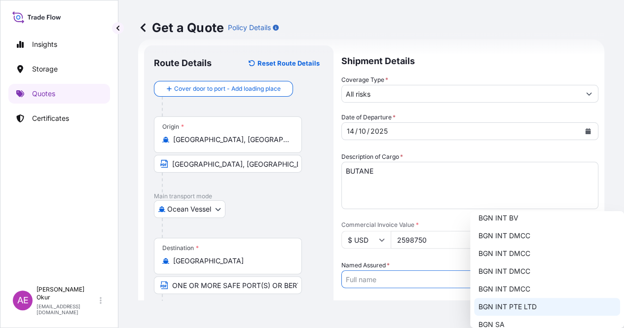
click at [525, 303] on span "BGN INT PTE LTD" at bounding box center [507, 307] width 58 height 10
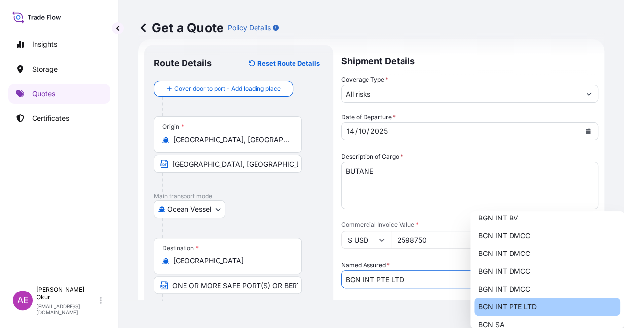
type input "BGN INT PTE LTD"
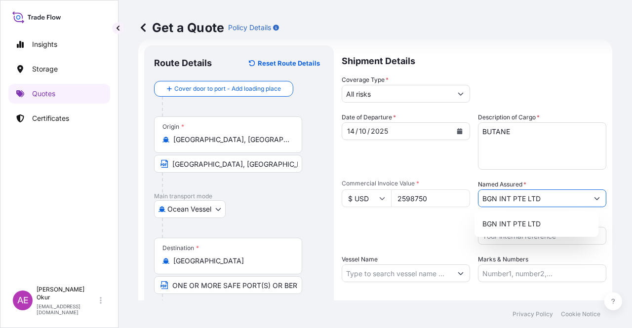
click at [409, 265] on input "Vessel Name" at bounding box center [397, 274] width 110 height 18
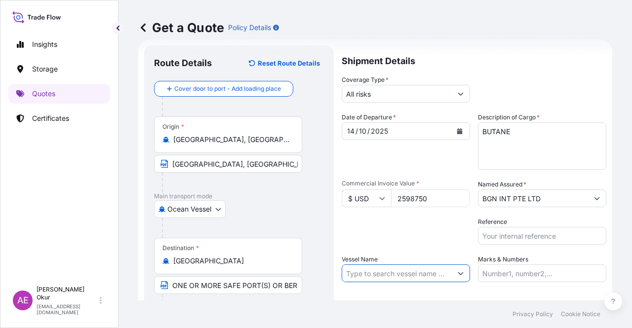
paste input "GAS GALA"
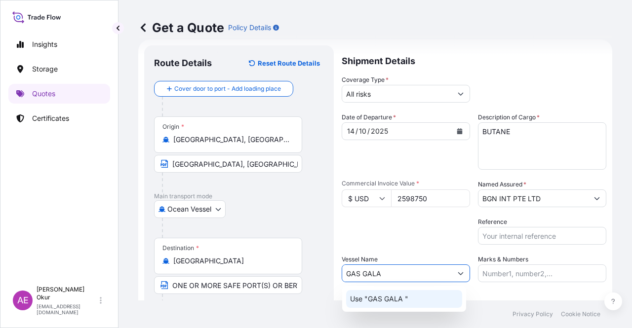
click at [405, 299] on p "Use "GAS GALA "" at bounding box center [379, 299] width 58 height 10
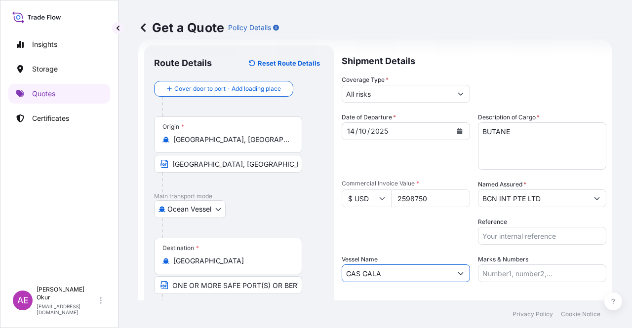
type input "GAS GALA"
click at [490, 273] on input "Marks & Numbers" at bounding box center [542, 274] width 128 height 18
type input "PO NO:25Y0251000 Quantity M/[PERSON_NAME]: 1.921,45 Premium: USD 176,70"
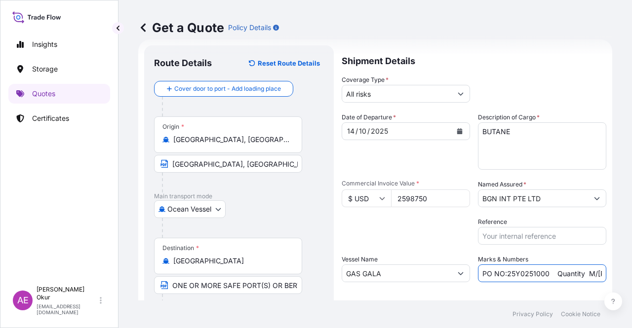
drag, startPoint x: 402, startPoint y: 268, endPoint x: 388, endPoint y: 268, distance: 13.8
click at [388, 268] on input "GAS GALA" at bounding box center [397, 274] width 110 height 18
drag, startPoint x: 400, startPoint y: 270, endPoint x: 174, endPoint y: 268, distance: 226.1
click at [183, 270] on form "Route Details Reset Route Details Cover door to port - Add loading place Place …" at bounding box center [375, 200] width 474 height 322
paste input "KOHAKU"
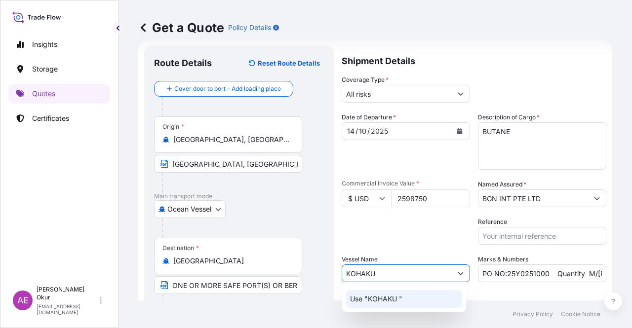
click at [372, 300] on p "Use "KOHAKU "" at bounding box center [376, 299] width 52 height 10
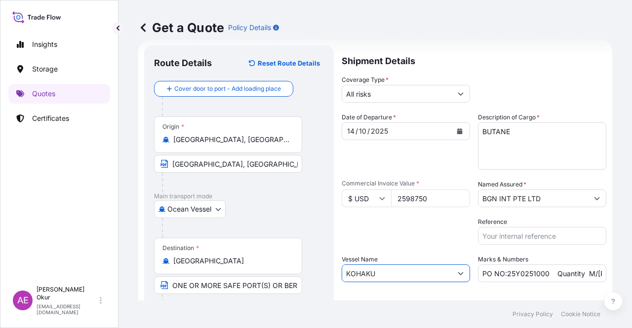
type input "KOHAKU"
drag, startPoint x: 547, startPoint y: 278, endPoint x: 504, endPoint y: 279, distance: 43.4
click at [504, 279] on input "PO NO:25Y0251000 Quantity M/[PERSON_NAME]: 1.921,45 Premium: USD 176,70" at bounding box center [542, 274] width 128 height 18
paste input "23100"
drag, startPoint x: 572, startPoint y: 276, endPoint x: 565, endPoint y: 274, distance: 6.7
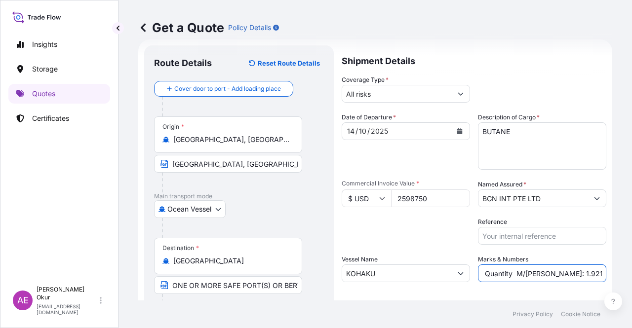
click at [602, 273] on form "Route Details Reset Route Details Cover door to port - Add loading place Place …" at bounding box center [375, 200] width 474 height 322
click at [541, 275] on input "PO NO:25Y0223100 Quantity M/[PERSON_NAME]: 1.921,45 Premium: USD 176,70" at bounding box center [542, 274] width 128 height 18
drag, startPoint x: 525, startPoint y: 273, endPoint x: 548, endPoint y: 274, distance: 22.7
click at [548, 274] on input "PO NO:25Y0223100 Quantity M/[PERSON_NAME]: 1.921,45 Premium: USD 176,70" at bounding box center [542, 274] width 128 height 18
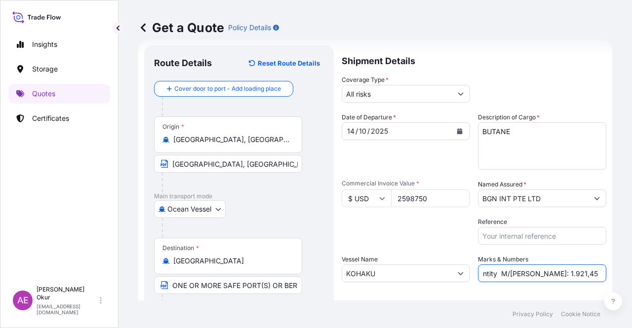
drag, startPoint x: 527, startPoint y: 273, endPoint x: 549, endPoint y: 274, distance: 21.7
click at [549, 274] on input "PO NO:25Y0223100 Quantity M/[PERSON_NAME]: 1.921,45 Premium: USD 176,70" at bounding box center [542, 274] width 128 height 18
paste input "4.725,000"
drag, startPoint x: 578, startPoint y: 272, endPoint x: 626, endPoint y: 269, distance: 48.4
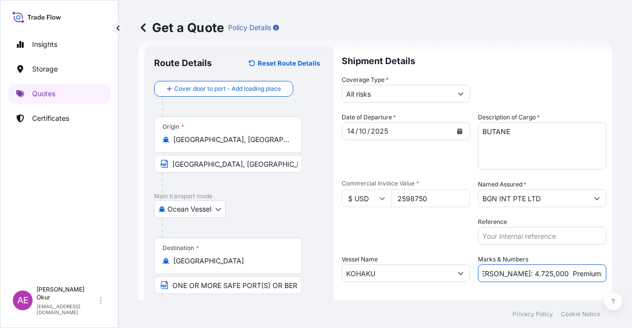
click at [631, 272] on div "Get a Quote Policy Details Route Details Reset Route Details Cover door to port…" at bounding box center [374, 150] width 513 height 301
click at [558, 273] on input "PO NO:25Y0223100 Quantity M/[PERSON_NAME]: 4.725,000 Premium: USD 176,70" at bounding box center [542, 274] width 128 height 18
drag, startPoint x: 575, startPoint y: 272, endPoint x: 631, endPoint y: 270, distance: 56.8
click at [631, 270] on div "Get a Quote Policy Details Route Details Reset Route Details Cover door to port…" at bounding box center [374, 150] width 513 height 301
paste input "285,86"
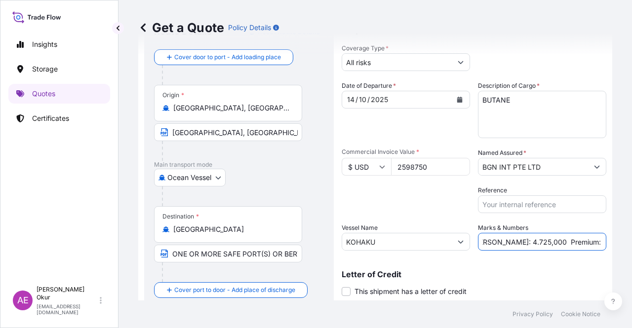
scroll to position [77, 0]
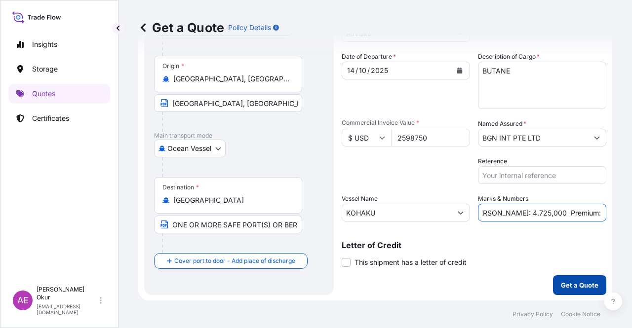
type input "PO NO:25Y0223100 Quantity M/[PERSON_NAME]: 4.725,000 Premium: USD 285,86"
click at [565, 289] on p "Get a Quote" at bounding box center [580, 285] width 38 height 10
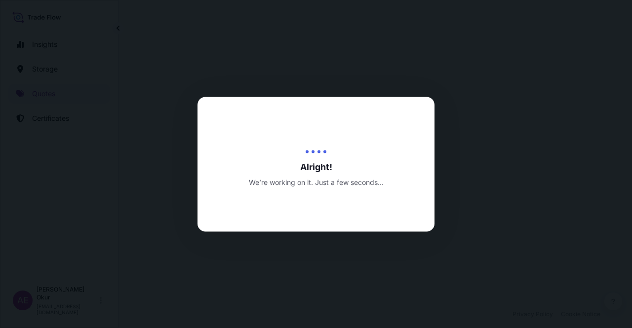
select select "Ocean Vessel"
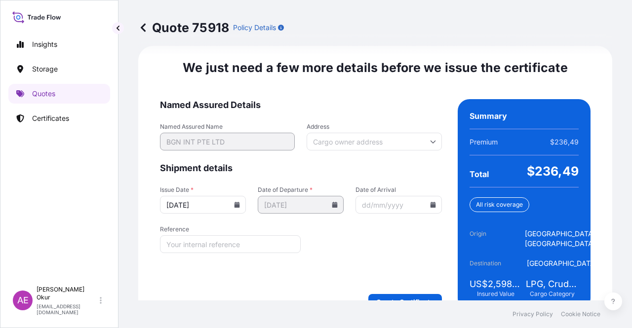
scroll to position [1262, 0]
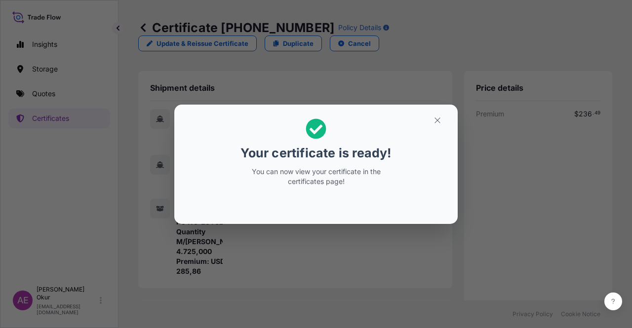
click at [430, 120] on button "button" at bounding box center [437, 121] width 25 height 16
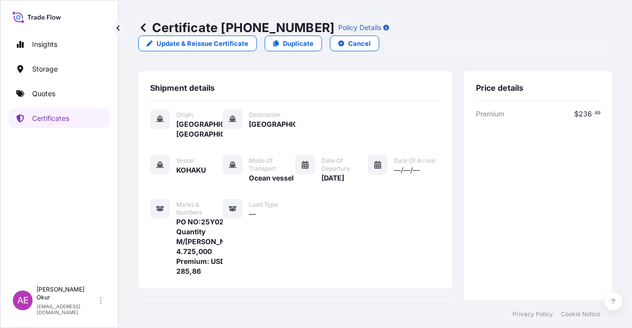
scroll to position [257, 0]
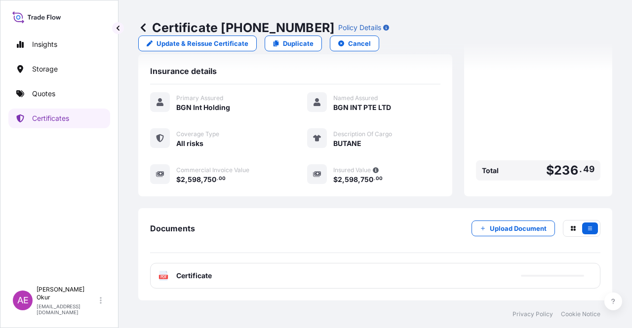
click at [185, 282] on div "PDF Certificate" at bounding box center [375, 276] width 450 height 26
click at [70, 100] on link "Quotes" at bounding box center [59, 94] width 102 height 20
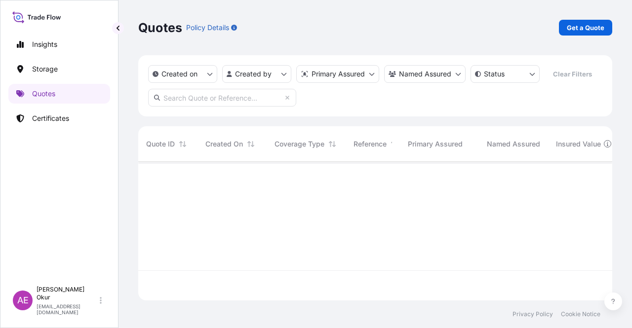
scroll to position [137, 466]
click at [586, 34] on link "Get a Quote" at bounding box center [585, 28] width 53 height 16
select select "Ocean Vessel"
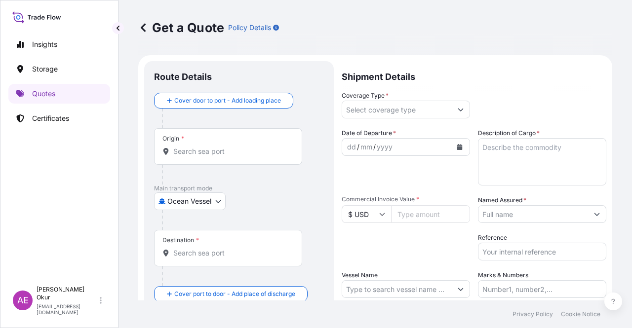
scroll to position [16, 0]
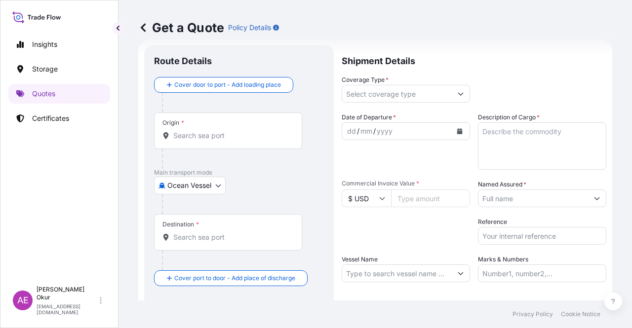
click at [247, 117] on div "Origin *" at bounding box center [228, 131] width 148 height 37
click at [247, 131] on input "Origin *" at bounding box center [231, 136] width 117 height 10
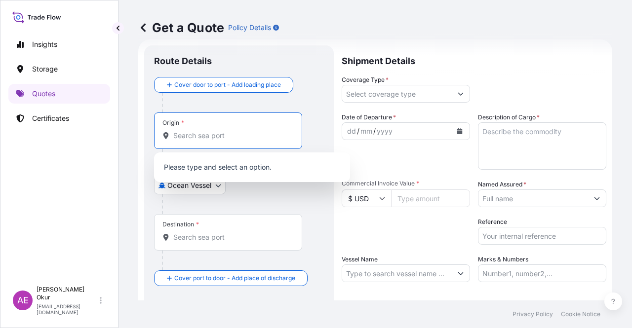
paste input "[GEOGRAPHIC_DATA], [GEOGRAPHIC_DATA]"
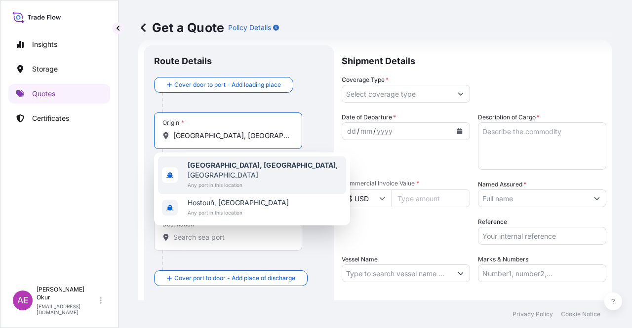
click at [221, 167] on b "[GEOGRAPHIC_DATA], [GEOGRAPHIC_DATA]" at bounding box center [262, 165] width 148 height 8
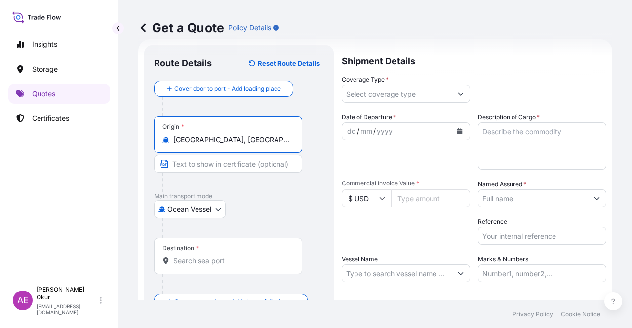
type input "[GEOGRAPHIC_DATA], [GEOGRAPHIC_DATA], [GEOGRAPHIC_DATA]"
click at [217, 156] on input "Text to appear on certificate" at bounding box center [228, 164] width 148 height 18
paste input "[GEOGRAPHIC_DATA], [GEOGRAPHIC_DATA]"
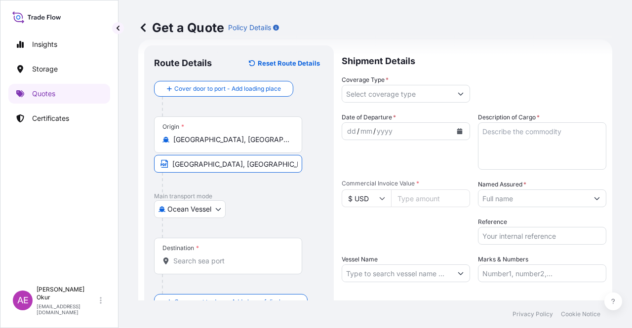
type input "[GEOGRAPHIC_DATA], [GEOGRAPHIC_DATA] / [GEOGRAPHIC_DATA]"
click at [185, 267] on div "Destination *" at bounding box center [228, 256] width 148 height 37
click at [185, 266] on input "Destination *" at bounding box center [231, 261] width 117 height 10
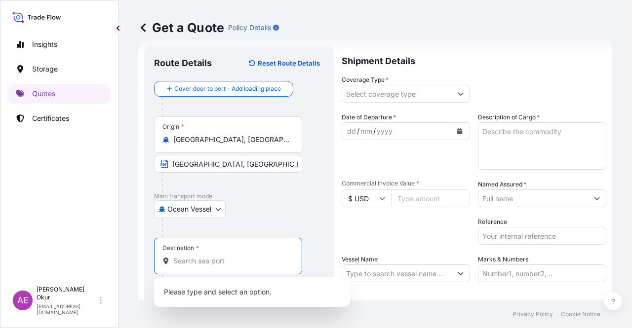
paste input "MONTEVERDE"
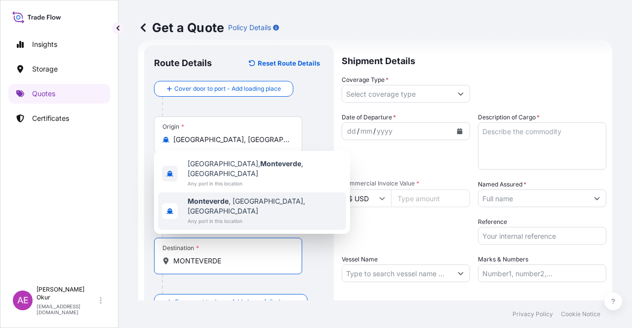
click at [222, 216] on span "Any port in this location" at bounding box center [265, 221] width 155 height 10
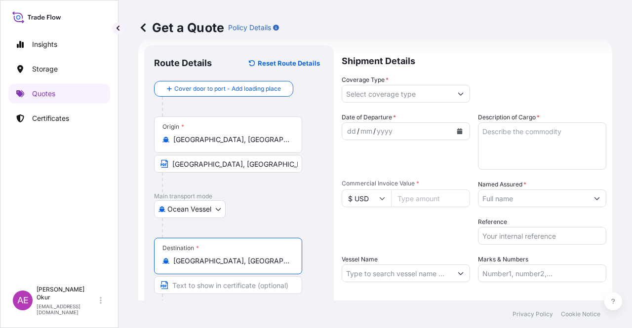
type input "[GEOGRAPHIC_DATA], [GEOGRAPHIC_DATA], [GEOGRAPHIC_DATA]"
click at [212, 290] on input "Text to appear on certificate" at bounding box center [228, 285] width 148 height 18
paste input "MONTEVERDE"
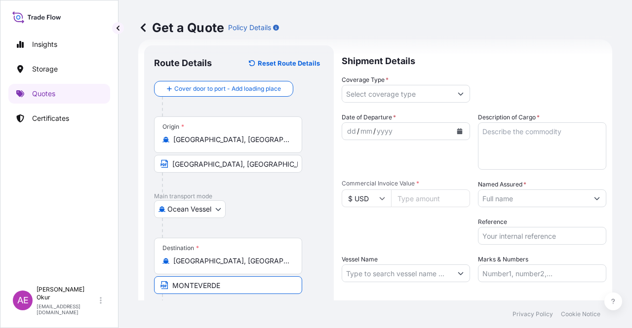
type input "MONTEVERDE / [GEOGRAPHIC_DATA]"
click at [389, 84] on div "Coverage Type *" at bounding box center [406, 89] width 128 height 28
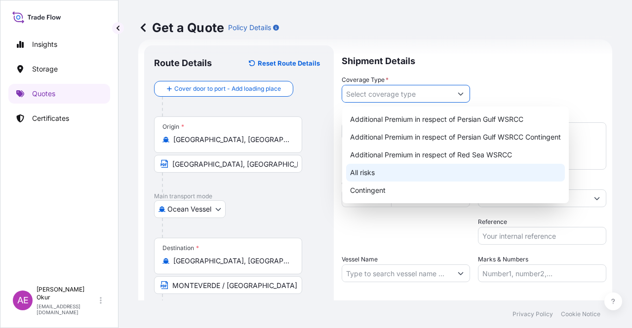
click at [365, 172] on div "All risks" at bounding box center [455, 173] width 219 height 18
type input "All risks"
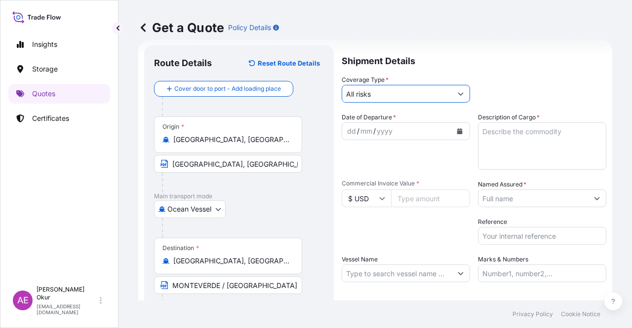
click at [342, 132] on div "dd / mm / yyyy" at bounding box center [397, 131] width 110 height 18
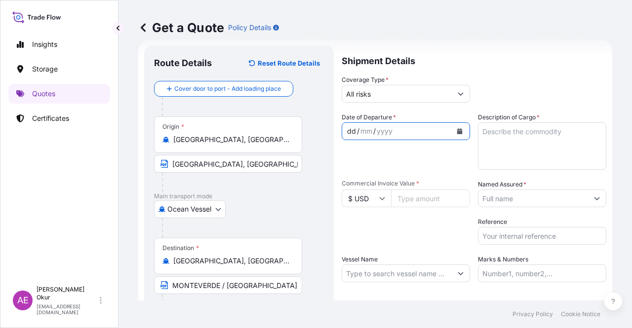
click at [347, 132] on div "dd" at bounding box center [351, 131] width 11 height 12
click at [523, 174] on div "Date of Departure * [DATE] Cargo Category * LPG, Crude Oil, Utility Fuel, Mid D…" at bounding box center [474, 198] width 265 height 170
click at [523, 156] on textarea "Description of Cargo *" at bounding box center [542, 145] width 128 height 47
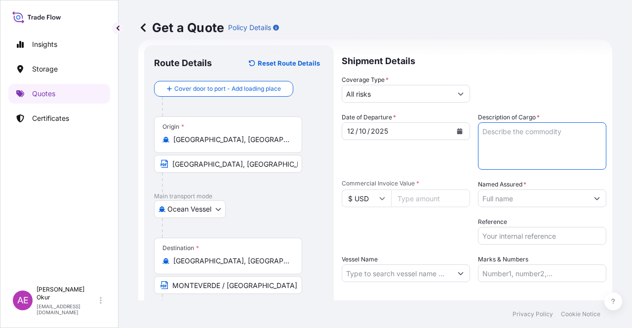
paste textarea "PROPANE"
type textarea "PROPANE"
click at [420, 195] on input "Commercial Invoice Value *" at bounding box center [430, 199] width 79 height 18
paste input "6605104.13"
type input "6605104.13"
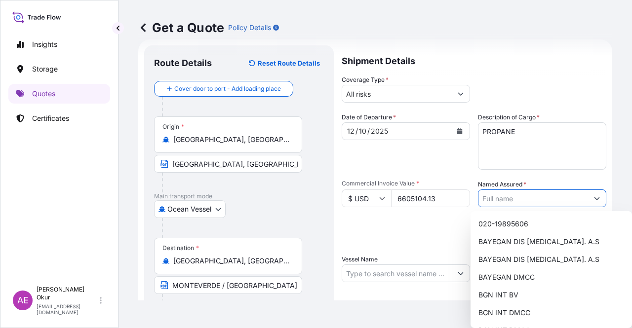
click at [500, 192] on input "Named Assured *" at bounding box center [533, 199] width 110 height 18
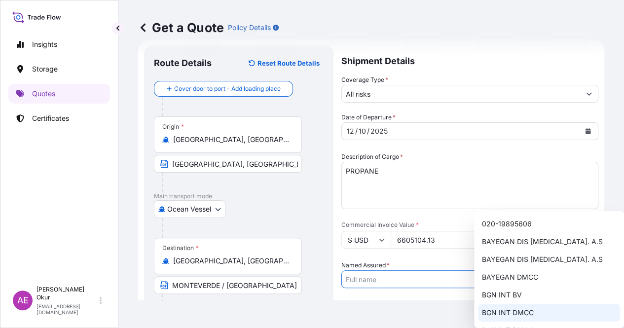
click at [526, 310] on span "BGN INT DMCC" at bounding box center [508, 313] width 52 height 10
type input "BGN INT DMCC"
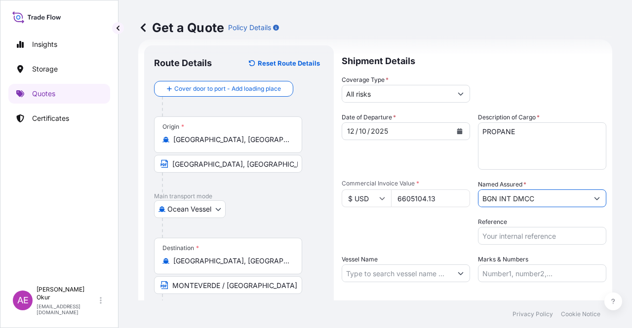
click at [402, 277] on input "Vessel Name" at bounding box center [397, 274] width 110 height 18
paste input "GAS GALA"
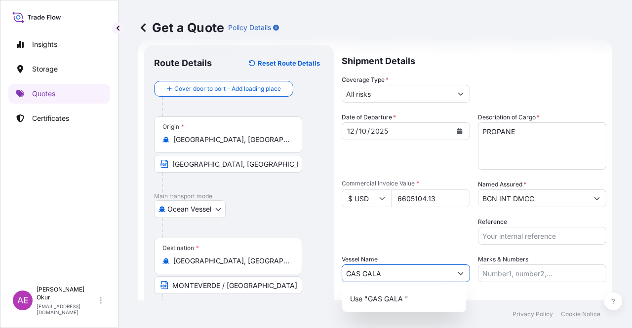
click at [396, 299] on p "Use "GAS GALA "" at bounding box center [379, 299] width 58 height 10
type input "GAS GALA"
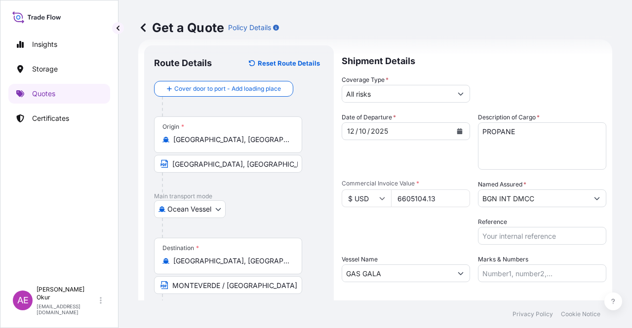
click at [512, 264] on label "Marks & Numbers" at bounding box center [503, 260] width 50 height 10
click at [512, 265] on input "Marks & Numbers" at bounding box center [542, 274] width 128 height 18
click at [511, 267] on input "Marks & Numbers" at bounding box center [542, 274] width 128 height 18
drag, startPoint x: 545, startPoint y: 275, endPoint x: 504, endPoint y: 275, distance: 41.0
click at [504, 275] on input "PO NO:25Y0194300 Quantity M/[PERSON_NAME]: 16.100,00 Premium: USD 963,06" at bounding box center [542, 274] width 128 height 18
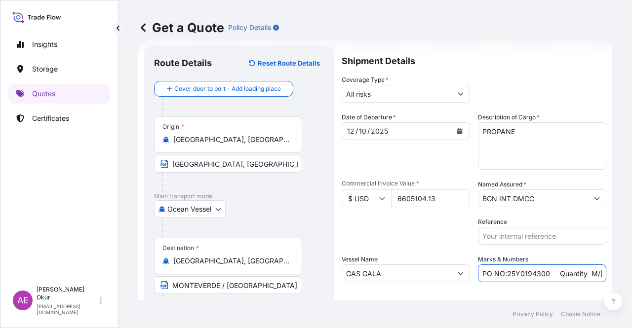
paste input "2248"
drag, startPoint x: 579, startPoint y: 275, endPoint x: 613, endPoint y: 271, distance: 34.8
click at [613, 271] on div "Get a Quote Policy Details Route Details Reset Route Details Cover door to port…" at bounding box center [374, 150] width 513 height 301
click at [571, 275] on input "PO NO:25Y0224800 Quantity M/[PERSON_NAME]: 16.100,00 Premium: USD 963,06" at bounding box center [542, 274] width 128 height 18
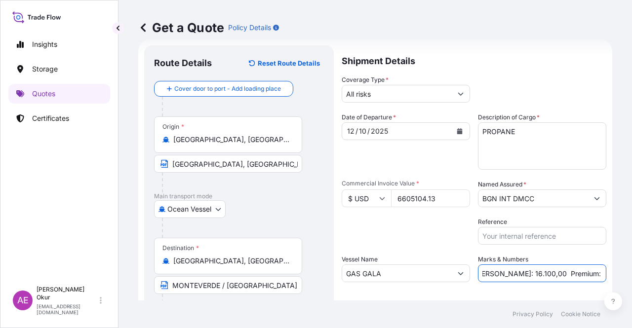
drag, startPoint x: 492, startPoint y: 274, endPoint x: 513, endPoint y: 272, distance: 20.9
click at [513, 272] on input "PO NO:25Y0224800 Quantity M/[PERSON_NAME]: 16.100,00 Premium: USD 963,06" at bounding box center [542, 274] width 128 height 18
drag, startPoint x: 551, startPoint y: 270, endPoint x: 600, endPoint y: 267, distance: 49.5
click at [605, 268] on div "Get a Quote Policy Details Route Details Reset Route Details Cover door to port…" at bounding box center [374, 150] width 513 height 301
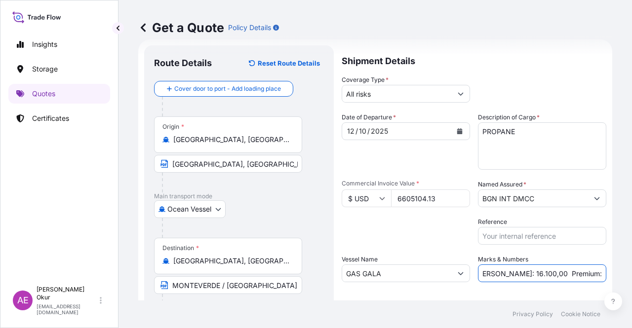
click at [551, 270] on input "PO NO:25Y0224800 Quantity M/[PERSON_NAME]: 16.100,00 Premium: USD 963,06" at bounding box center [542, 274] width 128 height 18
click at [491, 274] on input "PO NO:25Y0224800 Quantity M/[PERSON_NAME]: 16.100,00 Premium: USD 963,06" at bounding box center [542, 274] width 128 height 18
drag, startPoint x: 490, startPoint y: 274, endPoint x: 520, endPoint y: 273, distance: 30.6
click at [520, 273] on input "PO NO:25Y0224800 Quantity M/[PERSON_NAME]: 16.100,00 Premium: USD 963,06" at bounding box center [542, 274] width 128 height 18
paste input "3.084,000"
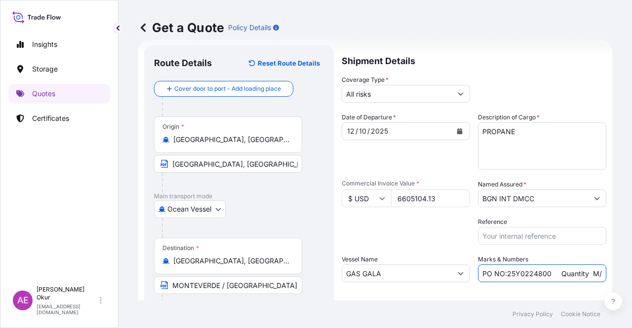
scroll to position [0, 132]
drag, startPoint x: 566, startPoint y: 277, endPoint x: 631, endPoint y: 271, distance: 65.9
click at [631, 271] on div "Get a Quote Policy Details Route Details Reset Route Details Cover door to port…" at bounding box center [374, 150] width 513 height 301
click at [580, 274] on input "PO NO:25Y0224800 Quantity M/[PERSON_NAME]: 13.084,000 Premium: USD 963,06" at bounding box center [542, 274] width 128 height 18
drag, startPoint x: 570, startPoint y: 274, endPoint x: 622, endPoint y: 272, distance: 51.4
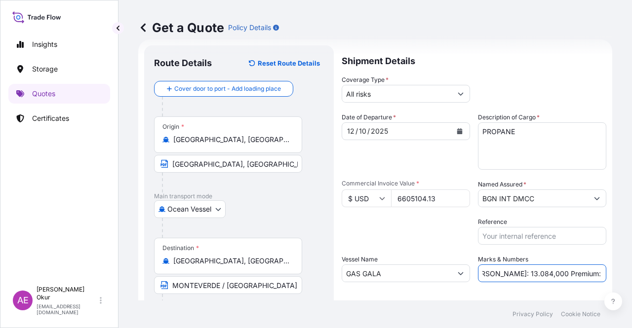
click at [631, 271] on div "Get a Quote Policy Details Route Details Reset Route Details Cover door to port…" at bounding box center [374, 150] width 513 height 301
paste input "726,5"
click at [571, 271] on input "PO NO:25Y0224800 Quantity M/[PERSON_NAME]: 13.084,000 Premium: USD726,56" at bounding box center [542, 274] width 128 height 18
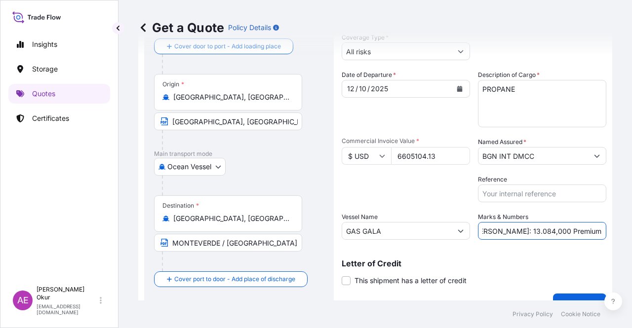
scroll to position [77, 0]
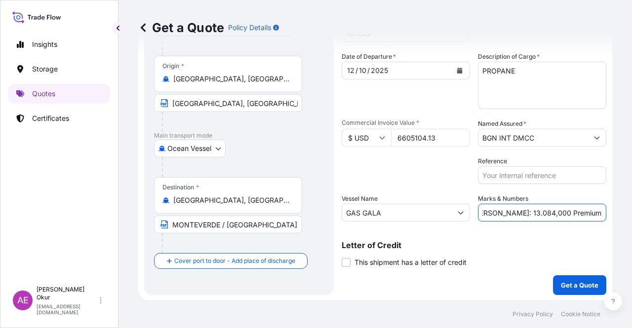
type input "PO NO:25Y0224800 Quantity M/[PERSON_NAME]: 13.084,000 Premium: USD 726,56"
click at [553, 282] on button "Get a Quote" at bounding box center [579, 285] width 53 height 20
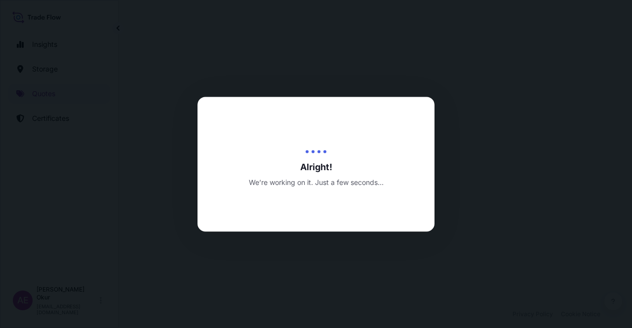
select select "Ocean Vessel"
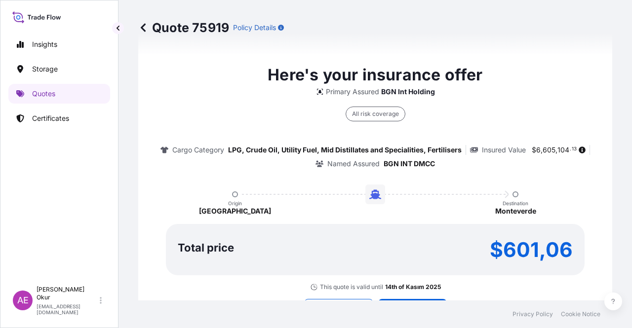
scroll to position [634, 0]
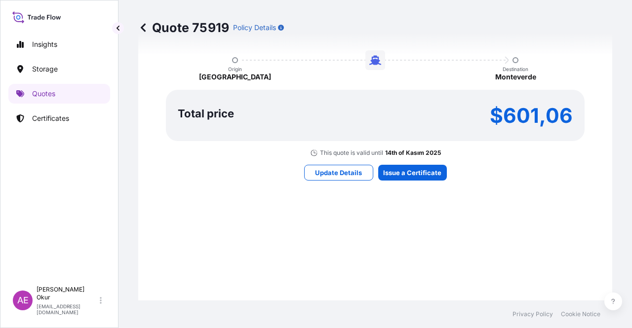
click at [402, 183] on div "Here's your insurance offer Primary Assured BGN Int Holding All risk coverage C…" at bounding box center [375, 54] width 446 height 574
click at [402, 182] on div "Here's your insurance offer Primary Assured BGN Int Holding All risk coverage C…" at bounding box center [375, 54] width 446 height 574
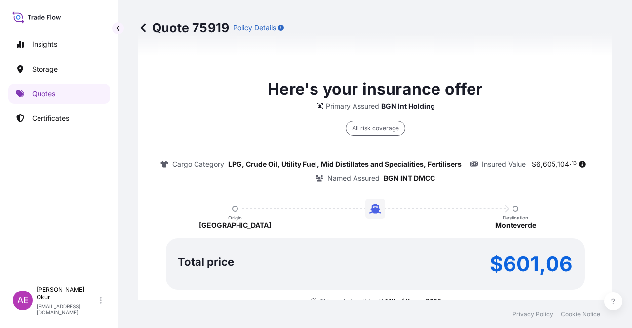
type input "[DATE]"
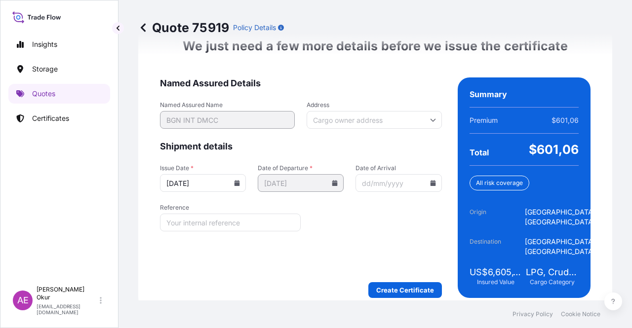
scroll to position [1282, 0]
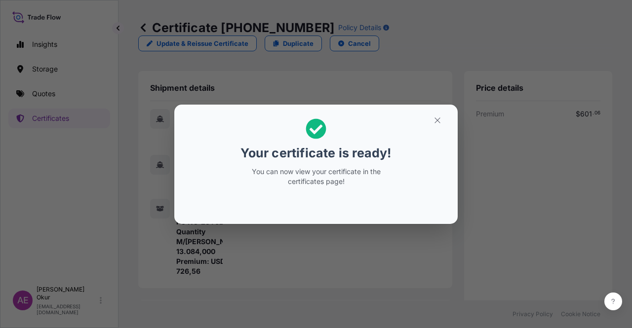
click at [431, 115] on button "button" at bounding box center [437, 121] width 25 height 16
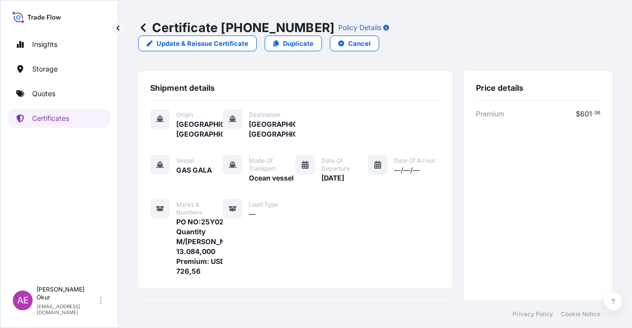
scroll to position [257, 0]
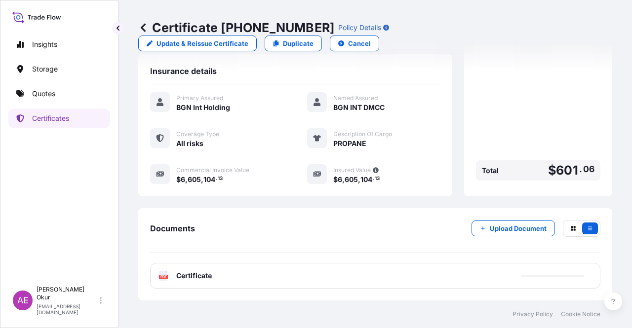
click at [194, 275] on span "Certificate" at bounding box center [194, 276] width 36 height 10
click at [183, 277] on span "Certificate" at bounding box center [194, 276] width 36 height 10
click at [175, 283] on div "PDF Certificate" at bounding box center [375, 276] width 450 height 26
click at [172, 277] on div "PDF Certificate" at bounding box center [184, 276] width 53 height 10
click at [193, 274] on span "Certificate" at bounding box center [194, 276] width 36 height 10
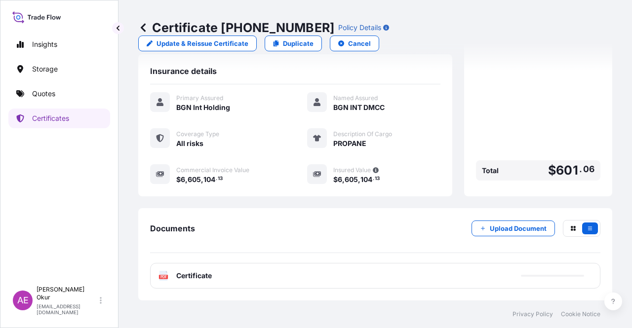
click at [197, 272] on span "Certificate" at bounding box center [194, 276] width 36 height 10
click at [205, 275] on span "Certificate" at bounding box center [194, 276] width 36 height 10
click at [41, 95] on p "Quotes" at bounding box center [43, 94] width 23 height 10
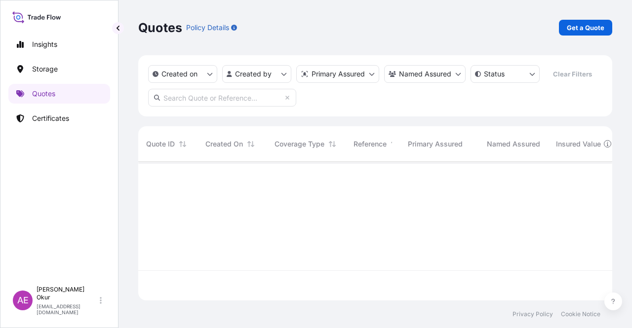
scroll to position [137, 466]
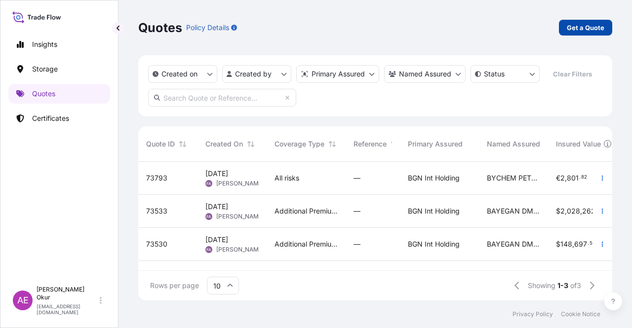
click at [580, 25] on p "Get a Quote" at bounding box center [586, 28] width 38 height 10
select select "Ocean Vessel"
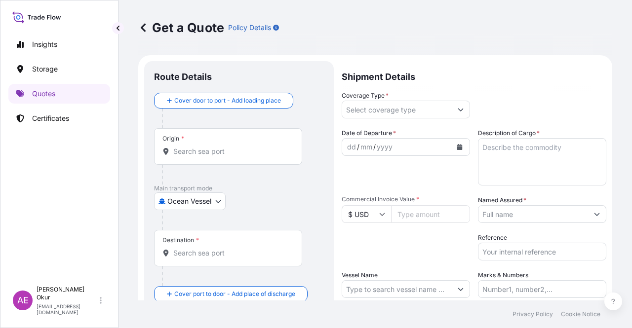
scroll to position [16, 0]
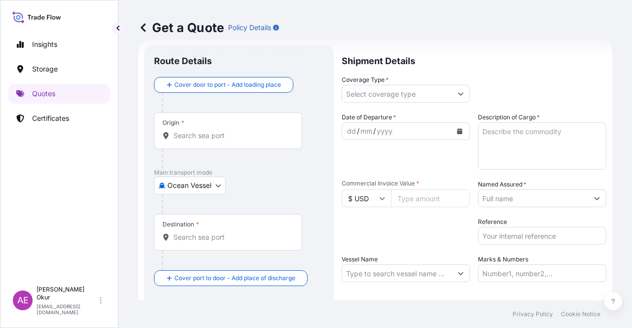
click at [241, 133] on input "Origin *" at bounding box center [231, 136] width 117 height 10
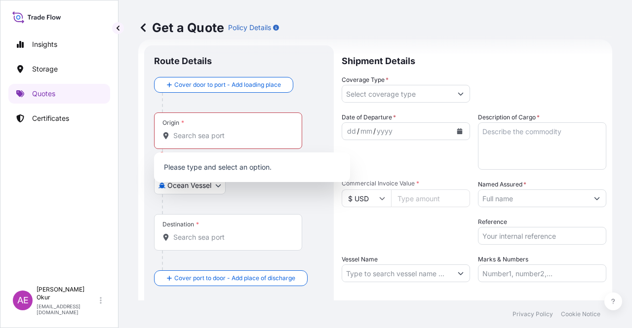
click at [236, 119] on div "Origin *" at bounding box center [228, 131] width 148 height 37
click at [236, 131] on input "Origin * Please select an origin" at bounding box center [231, 136] width 117 height 10
paste input "[GEOGRAPHIC_DATA], [GEOGRAPHIC_DATA]"
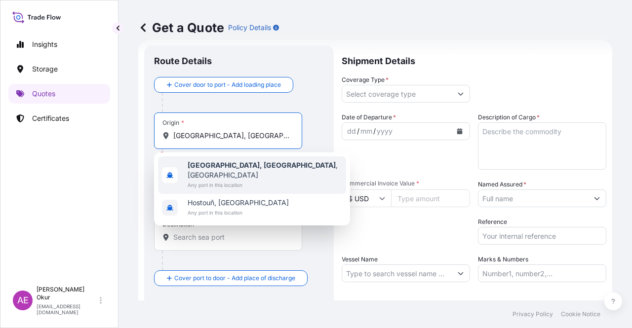
click at [247, 180] on span "Any port in this location" at bounding box center [265, 185] width 155 height 10
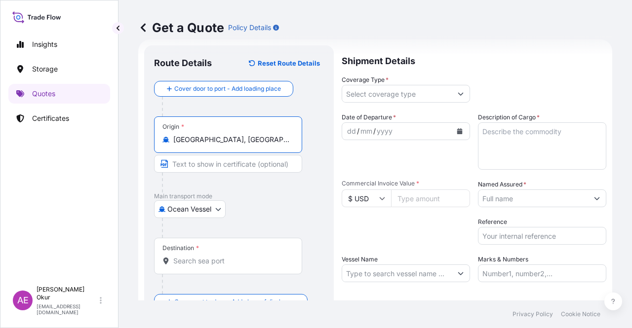
type input "[GEOGRAPHIC_DATA], [GEOGRAPHIC_DATA], [GEOGRAPHIC_DATA]"
click at [236, 167] on input "Text to appear on certificate" at bounding box center [228, 164] width 148 height 18
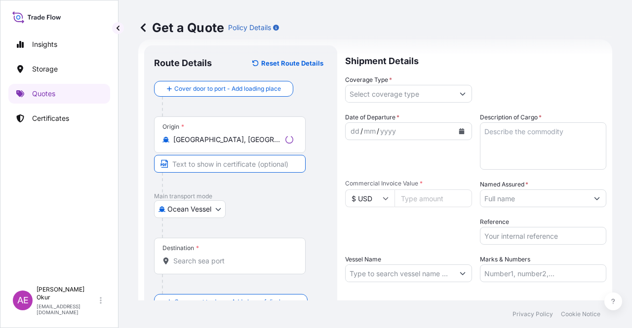
paste input "[GEOGRAPHIC_DATA], [GEOGRAPHIC_DATA]"
type input "[GEOGRAPHIC_DATA], [GEOGRAPHIC_DATA] / [GEOGRAPHIC_DATA]"
click at [196, 247] on span "*" at bounding box center [197, 248] width 3 height 8
click at [195, 256] on input "Destination *" at bounding box center [231, 261] width 117 height 10
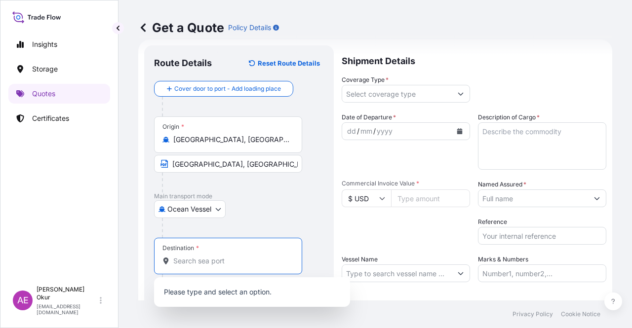
paste input "MONTEVERDE"
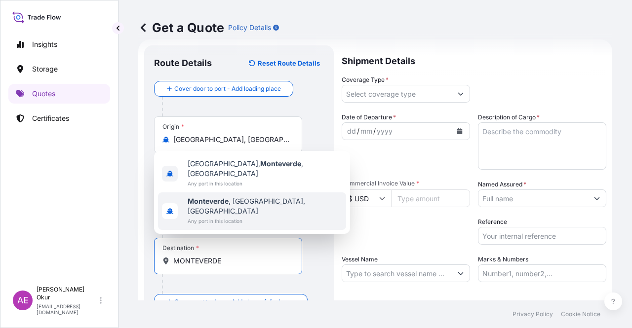
click at [229, 219] on span "Any port in this location" at bounding box center [265, 221] width 155 height 10
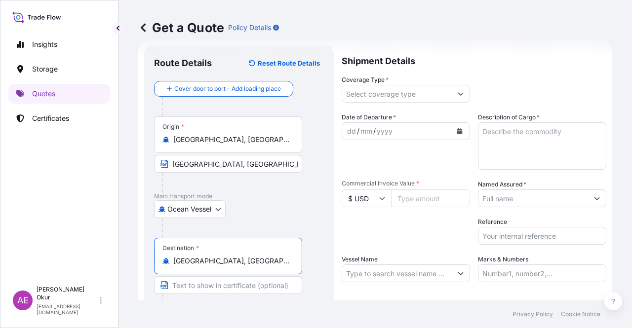
type input "[GEOGRAPHIC_DATA], [GEOGRAPHIC_DATA], [GEOGRAPHIC_DATA]"
click at [212, 280] on input "Text to appear on certificate" at bounding box center [228, 285] width 148 height 18
paste input "MONTEVERDE"
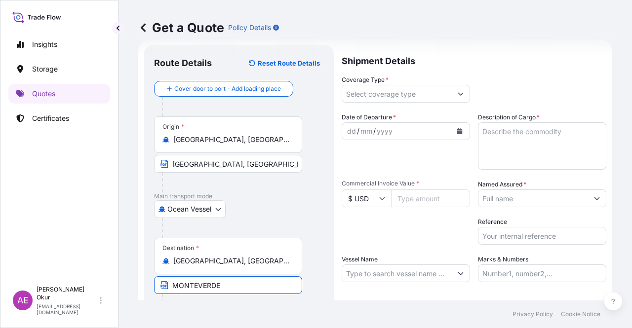
type input "MONTEVERDE / [GEOGRAPHIC_DATA]"
click at [403, 91] on input "Coverage Type *" at bounding box center [397, 94] width 110 height 18
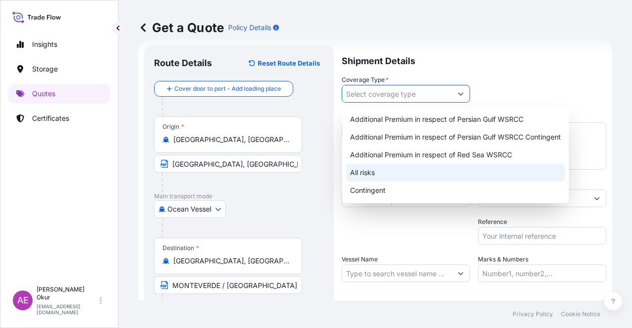
click at [360, 177] on div "All risks" at bounding box center [455, 173] width 219 height 18
type input "All risks"
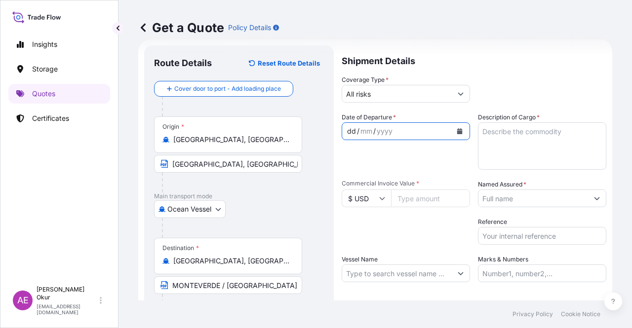
click at [351, 133] on div "dd" at bounding box center [351, 131] width 11 height 12
click at [408, 201] on input "Commercial Invoice Value *" at bounding box center [430, 199] width 79 height 18
paste input "2315742.26"
type input "2315742.26"
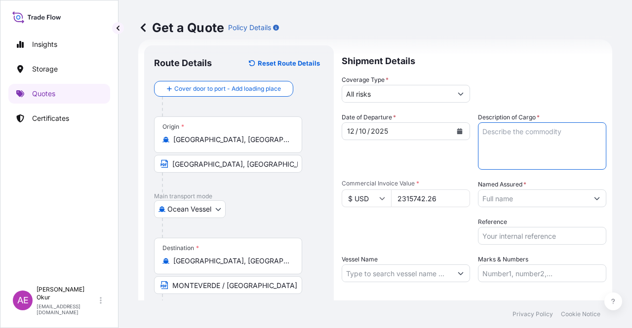
click at [504, 145] on textarea "Description of Cargo *" at bounding box center [542, 145] width 128 height 47
paste textarea "BUTANE"
type textarea "BUTANE"
click at [504, 201] on input "Named Assured *" at bounding box center [533, 199] width 110 height 18
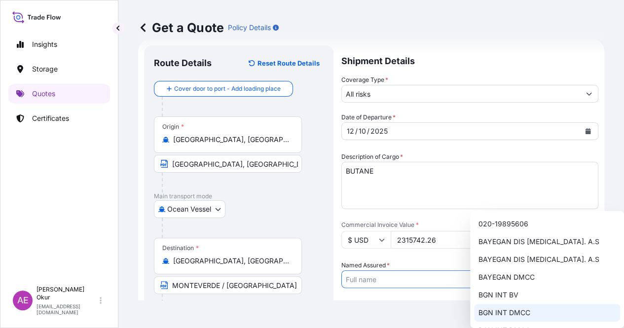
click at [499, 309] on span "BGN INT DMCC" at bounding box center [504, 313] width 52 height 10
type input "BGN INT DMCC"
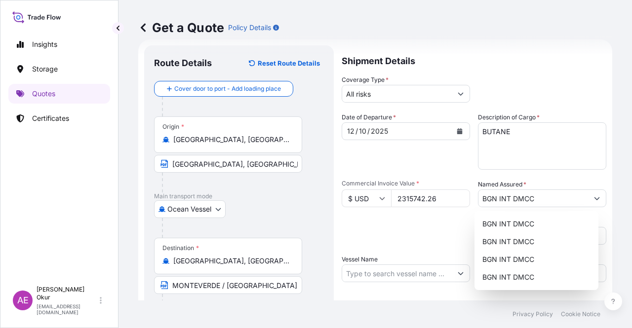
click at [388, 236] on div "Packing Category Type to search a container mode Please select a primary mode o…" at bounding box center [406, 231] width 128 height 28
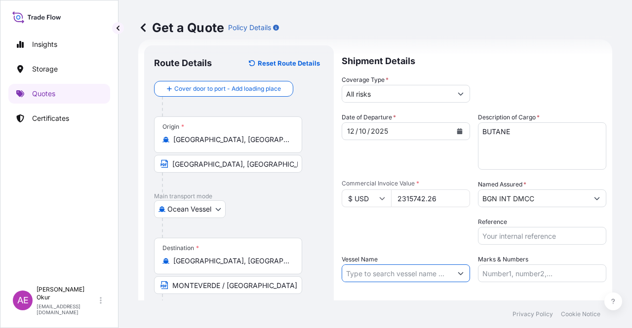
click at [368, 268] on input "Vessel Name" at bounding box center [397, 274] width 110 height 18
paste input "GAS GALA"
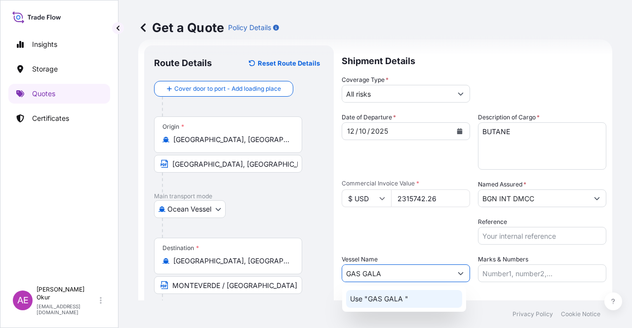
click at [393, 302] on p "Use "GAS GALA "" at bounding box center [379, 299] width 58 height 10
type input "GAS GALA"
click at [498, 264] on label "Marks & Numbers" at bounding box center [503, 260] width 50 height 10
click at [498, 265] on input "Marks & Numbers" at bounding box center [542, 274] width 128 height 18
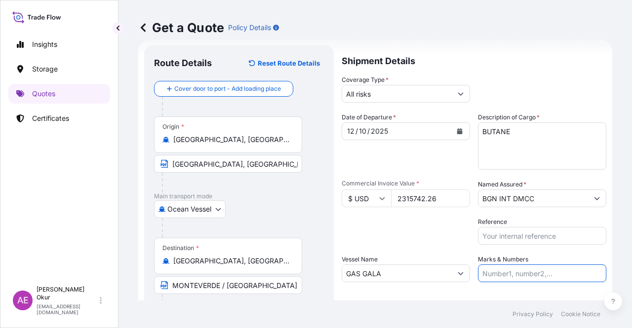
click at [503, 267] on input "Marks & Numbers" at bounding box center [542, 274] width 128 height 18
drag, startPoint x: 545, startPoint y: 275, endPoint x: 504, endPoint y: 272, distance: 40.6
click at [504, 272] on input "PO NO:25Y0251000 Quantity M/[PERSON_NAME]: 1.921,45 Premium: USD 176,70" at bounding box center [542, 274] width 128 height 18
paste input "24900"
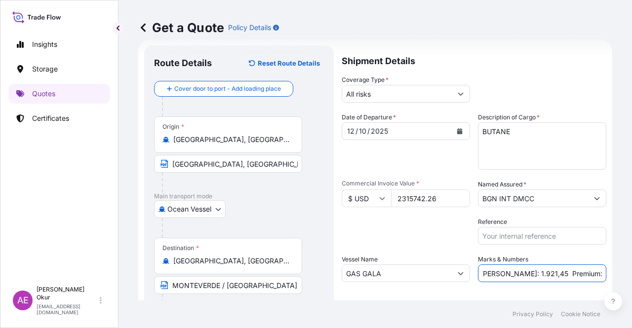
drag, startPoint x: 567, startPoint y: 274, endPoint x: 612, endPoint y: 271, distance: 45.5
click at [612, 271] on div "Get a Quote Policy Details Route Details Reset Route Details Cover door to port…" at bounding box center [374, 150] width 513 height 301
click at [541, 275] on input "PO NO:25Y0224900 Quantity M/[PERSON_NAME]: 1.921,45 Premium: USD 176,70" at bounding box center [542, 274] width 128 height 18
click at [495, 273] on input "PO NO:25Y0224900 Quantity M/[PERSON_NAME]: 1.921,45 Premium: USD 176,70" at bounding box center [542, 274] width 128 height 18
click at [491, 273] on input "PO NO:25Y0224900 Quantity M/[PERSON_NAME]: 1.921,45 Premium: USD 176,70" at bounding box center [542, 274] width 128 height 18
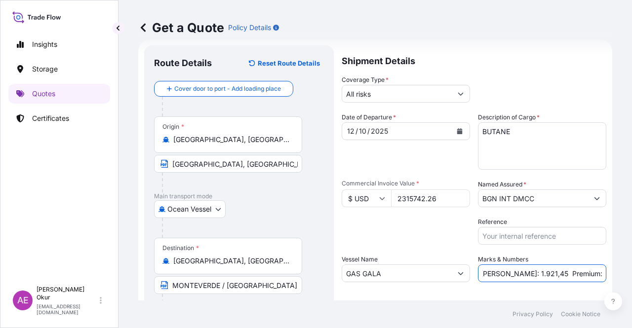
drag, startPoint x: 494, startPoint y: 273, endPoint x: 518, endPoint y: 273, distance: 24.7
click at [518, 273] on input "PO NO:25Y0224900 Quantity M/[PERSON_NAME]: 1.921,45 Premium: USD 176,70" at bounding box center [542, 274] width 128 height 18
paste input "4.183,000"
drag, startPoint x: 631, startPoint y: 269, endPoint x: 624, endPoint y: 268, distance: 7.4
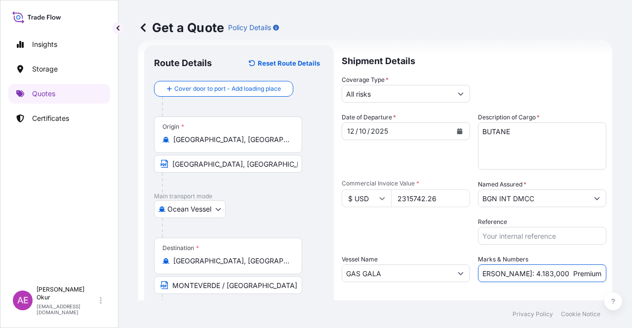
click at [631, 267] on div "Get a Quote Policy Details Route Details Reset Route Details Cover door to port…" at bounding box center [374, 150] width 513 height 301
click at [558, 274] on input "PO NO:25Y0224900 Quantity M/[PERSON_NAME]: 4.183,000 Premium: USD 176,70" at bounding box center [542, 274] width 128 height 18
drag, startPoint x: 573, startPoint y: 272, endPoint x: 631, endPoint y: 266, distance: 59.1
click at [631, 267] on div "Get a Quote Policy Details Route Details Reset Route Details Cover door to port…" at bounding box center [374, 150] width 513 height 301
paste input "254,73"
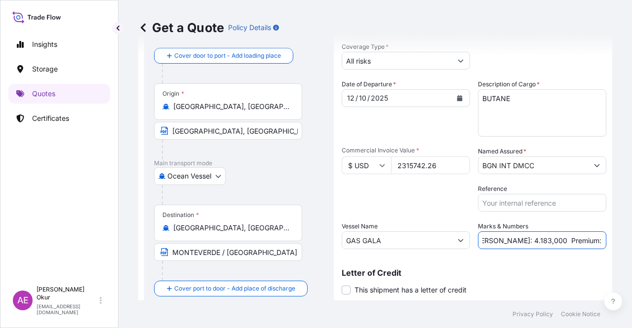
scroll to position [77, 0]
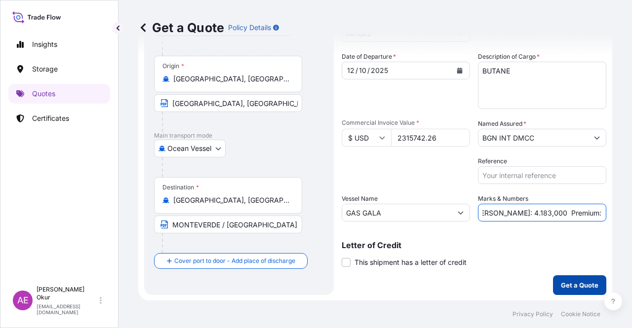
type input "PO NO:25Y0224900 Quantity M/[PERSON_NAME]: 4.183,000 Premium: USD 254,73"
click at [558, 289] on button "Get a Quote" at bounding box center [579, 285] width 53 height 20
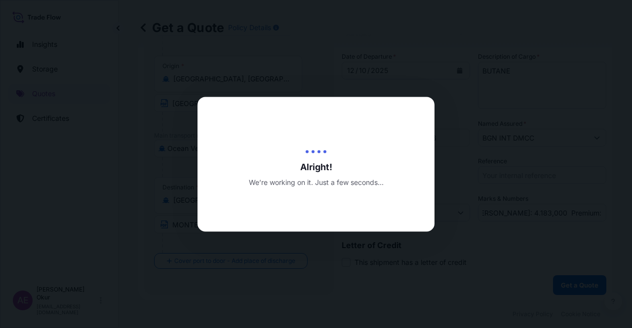
scroll to position [0, 0]
select select "Ocean Vessel"
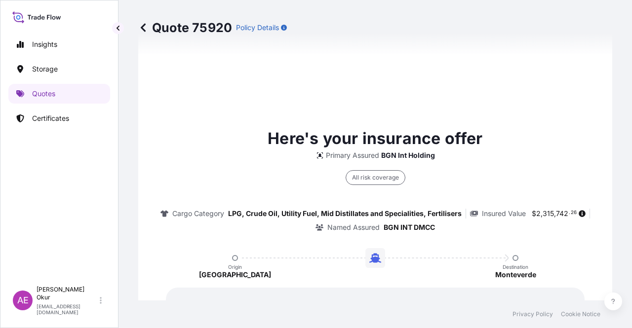
type input "[DATE]"
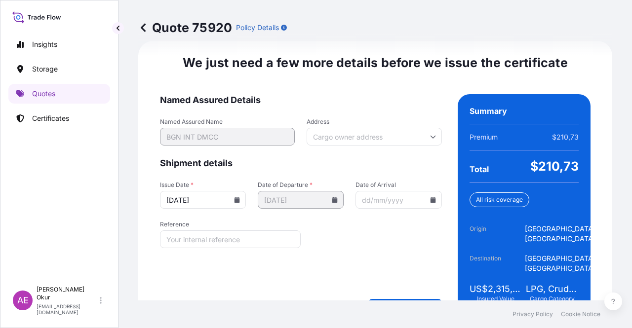
scroll to position [1282, 0]
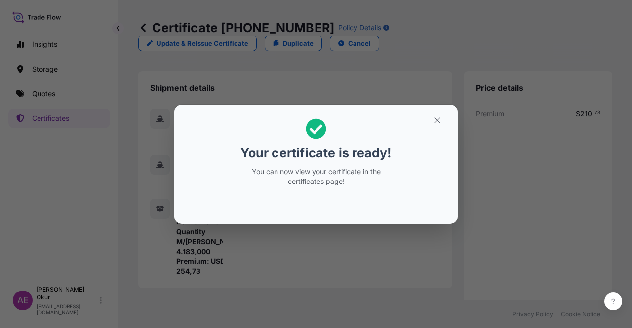
click at [417, 129] on h2 "Your certificate is ready! You can now view your certificate in the certificate…" at bounding box center [316, 153] width 268 height 80
click at [450, 124] on section "Your certificate is ready! You can now view your certificate in the certificate…" at bounding box center [315, 164] width 283 height 119
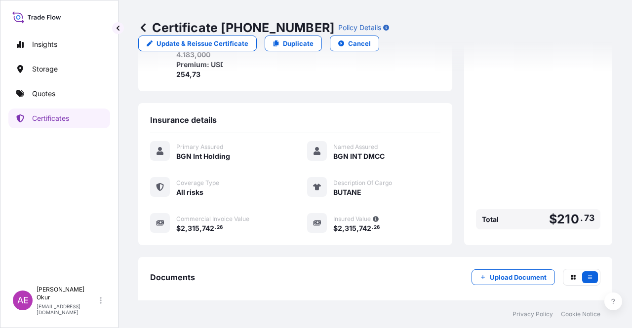
scroll to position [257, 0]
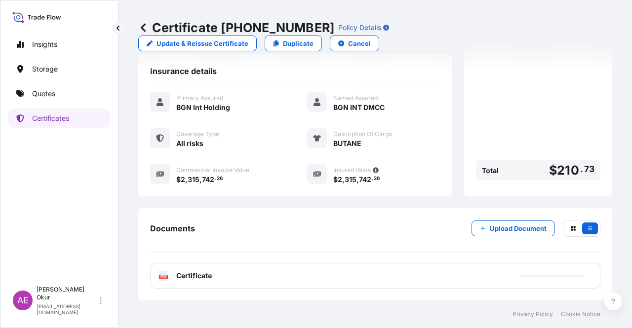
click at [197, 277] on span "Certificate" at bounding box center [194, 276] width 36 height 10
click at [183, 283] on div "PDF Certificate" at bounding box center [375, 276] width 450 height 26
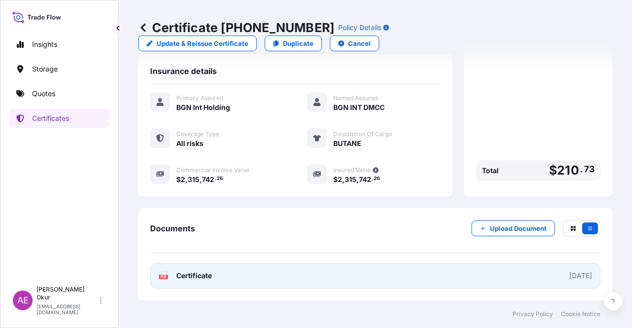
click at [204, 274] on span "Certificate" at bounding box center [194, 276] width 36 height 10
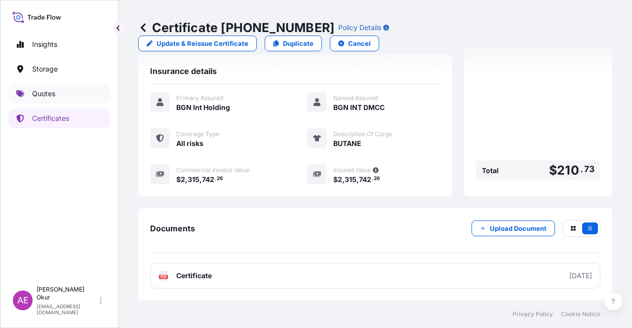
click at [71, 91] on link "Quotes" at bounding box center [59, 94] width 102 height 20
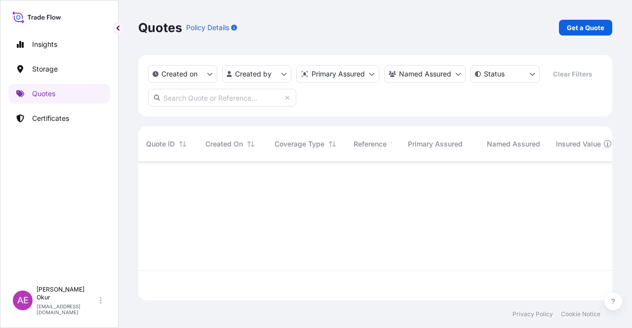
scroll to position [137, 466]
drag, startPoint x: 601, startPoint y: 13, endPoint x: 597, endPoint y: 20, distance: 8.2
click at [600, 14] on div "Quotes Policy Details Get a Quote" at bounding box center [375, 27] width 474 height 55
click at [596, 21] on link "Get a Quote" at bounding box center [585, 28] width 53 height 16
select select "Ocean Vessel"
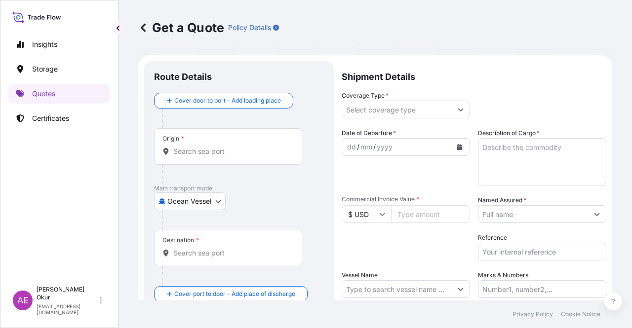
scroll to position [16, 0]
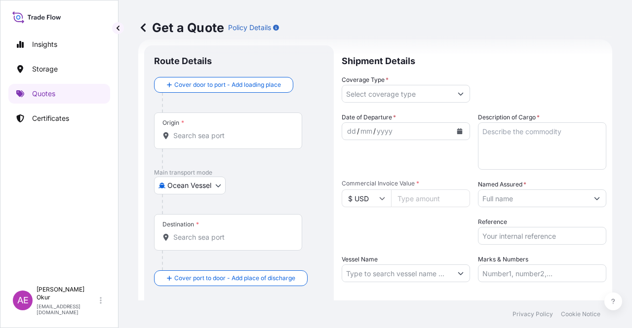
click at [217, 126] on div "Origin *" at bounding box center [228, 131] width 148 height 37
click at [217, 131] on input "Origin *" at bounding box center [231, 136] width 117 height 10
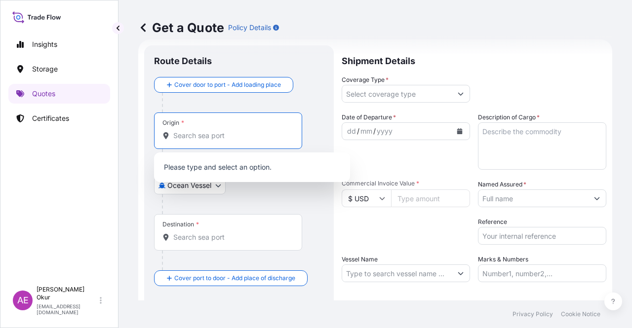
paste input "[GEOGRAPHIC_DATA], [GEOGRAPHIC_DATA]"
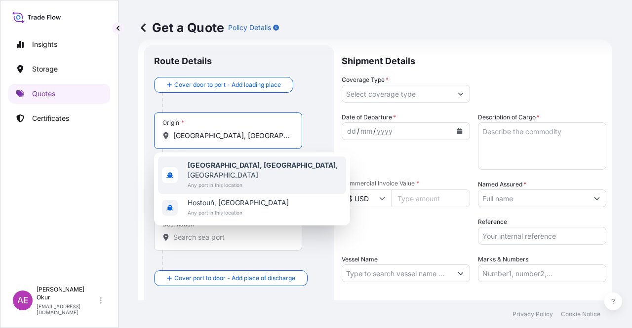
click at [243, 165] on span "[GEOGRAPHIC_DATA], [GEOGRAPHIC_DATA] , [GEOGRAPHIC_DATA]" at bounding box center [265, 170] width 155 height 20
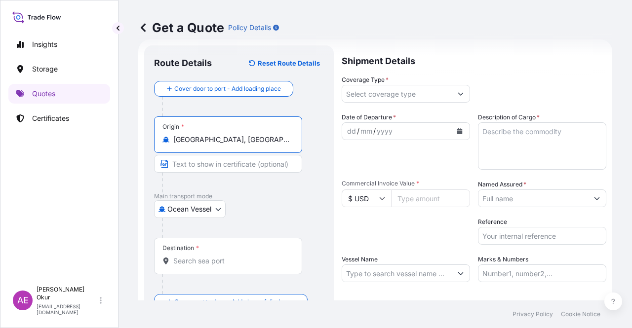
type input "[GEOGRAPHIC_DATA], [GEOGRAPHIC_DATA], [GEOGRAPHIC_DATA]"
click at [235, 165] on input "Text to appear on certificate" at bounding box center [228, 164] width 148 height 18
paste input "[GEOGRAPHIC_DATA], [GEOGRAPHIC_DATA]"
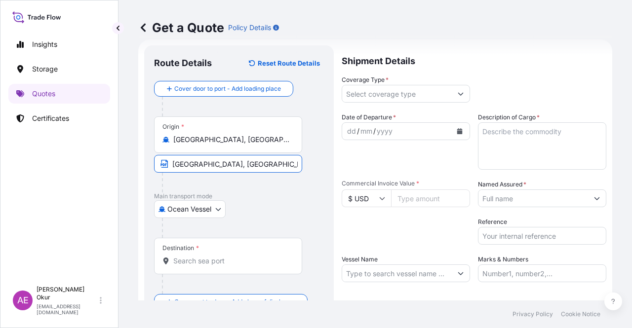
type input "[GEOGRAPHIC_DATA], [GEOGRAPHIC_DATA] / [GEOGRAPHIC_DATA]"
click at [214, 256] on input "Destination *" at bounding box center [231, 261] width 117 height 10
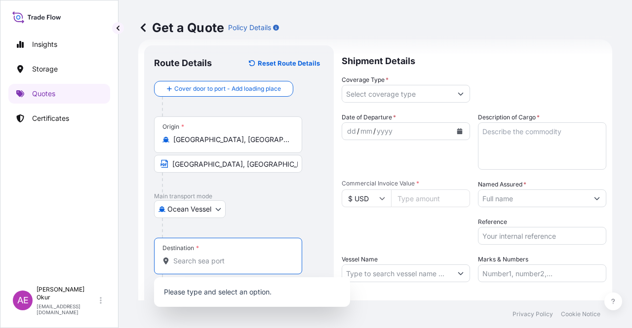
paste input "MONTEVERDE"
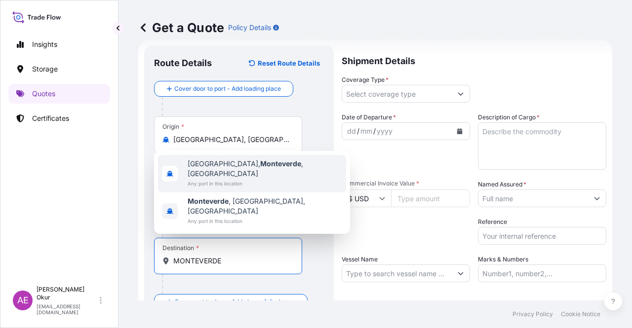
click at [241, 210] on span "[GEOGRAPHIC_DATA] , [GEOGRAPHIC_DATA], [GEOGRAPHIC_DATA]" at bounding box center [265, 206] width 155 height 20
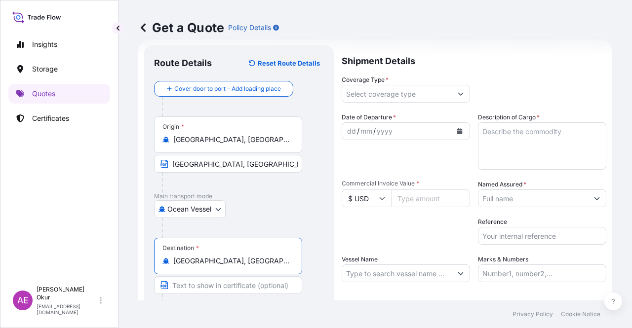
type input "[GEOGRAPHIC_DATA], [GEOGRAPHIC_DATA], [GEOGRAPHIC_DATA]"
click at [215, 284] on input "Text to appear on certificate" at bounding box center [228, 285] width 148 height 18
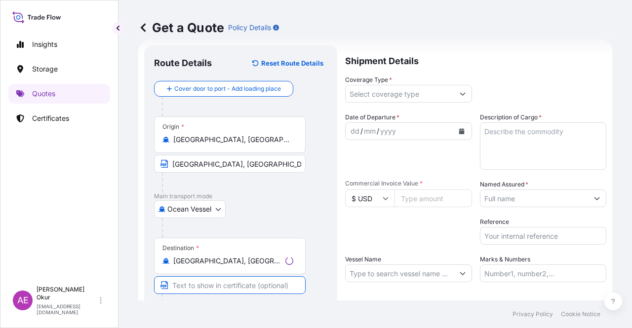
paste input "MONTEVERDE"
type input "MONTEVERDE / [GEOGRAPHIC_DATA]"
click at [378, 91] on input "Coverage Type *" at bounding box center [397, 94] width 110 height 18
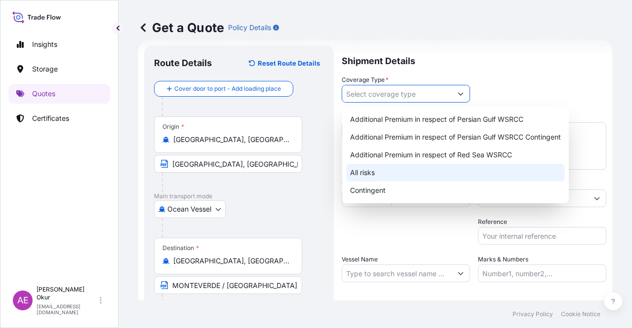
click at [377, 170] on div "All risks" at bounding box center [455, 173] width 219 height 18
type input "All risks"
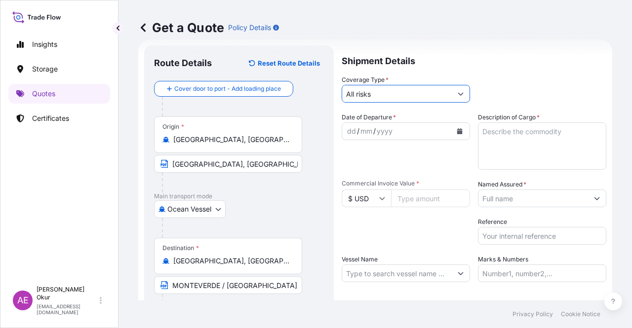
click at [350, 131] on div "dd" at bounding box center [351, 131] width 11 height 12
click at [537, 121] on div "Description of Cargo *" at bounding box center [542, 141] width 128 height 57
click at [534, 138] on textarea "Description of Cargo *" at bounding box center [542, 145] width 128 height 47
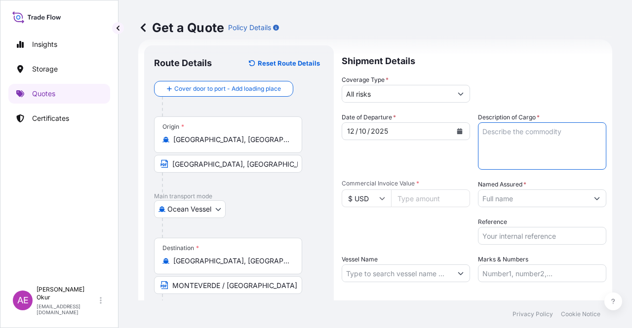
paste textarea "PROPANE"
type textarea "PROPANE"
click at [437, 201] on input "Commercial Invoice Value *" at bounding box center [430, 199] width 79 height 18
paste input "8127650.3"
type input "8127650.3"
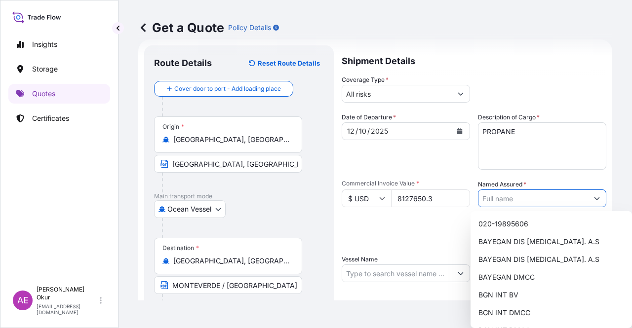
click at [518, 191] on input "Named Assured *" at bounding box center [533, 199] width 110 height 18
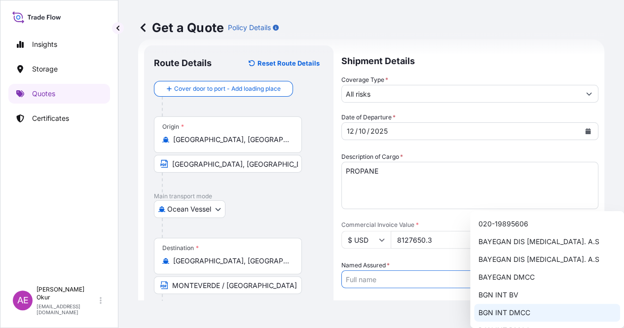
click at [514, 309] on span "BGN INT DMCC" at bounding box center [504, 313] width 52 height 10
type input "BGN INT DMCC"
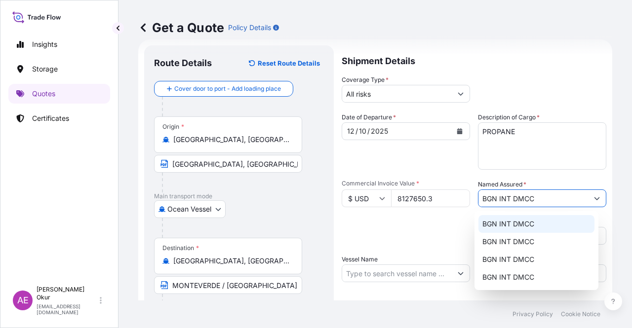
click at [388, 279] on input "Vessel Name" at bounding box center [397, 274] width 110 height 18
paste input "GAS GALA"
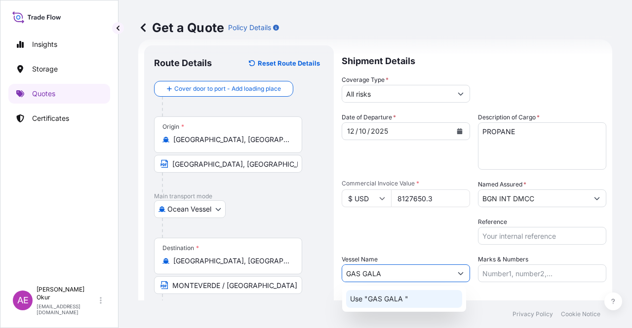
type input "GAS GALA"
click at [408, 312] on body "15 options available. 4 options available. 0 options available. 1 option availa…" at bounding box center [316, 164] width 632 height 328
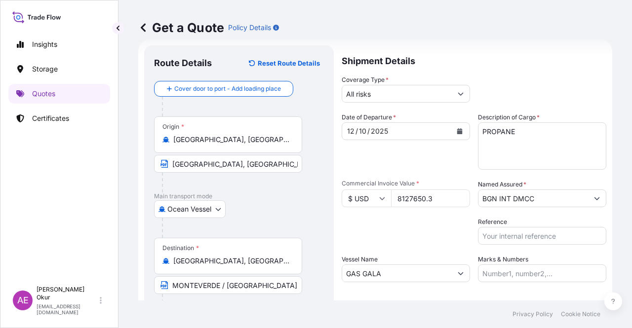
click at [408, 304] on footer "Privacy Policy Cookie Notice" at bounding box center [374, 315] width 513 height 28
click at [517, 272] on input "Marks & Numbers" at bounding box center [542, 274] width 128 height 18
drag, startPoint x: 545, startPoint y: 271, endPoint x: 505, endPoint y: 275, distance: 40.2
click at [505, 275] on input "PO NO:25Y0251000 Quantity M/[PERSON_NAME]: 1.921,45 Premium: USD 176,70" at bounding box center [542, 274] width 128 height 18
paste input "24800"
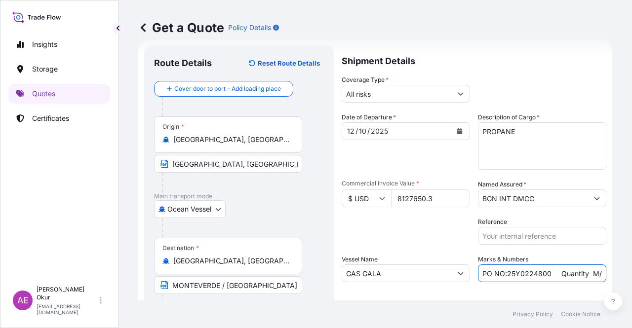
drag, startPoint x: 568, startPoint y: 273, endPoint x: 628, endPoint y: 271, distance: 59.8
click at [629, 272] on div "Get a Quote Policy Details Route Details Reset Route Details Cover door to port…" at bounding box center [374, 150] width 513 height 301
click at [558, 271] on input "PO NO:25Y0224800 Quantity M/[PERSON_NAME]: 1.921,45 Premium: USD 176,70" at bounding box center [542, 274] width 128 height 18
drag, startPoint x: 494, startPoint y: 273, endPoint x: 518, endPoint y: 273, distance: 24.2
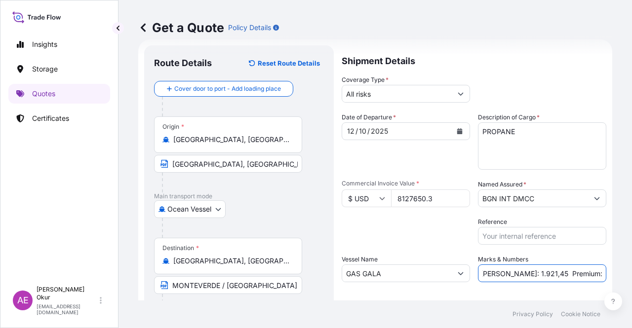
click at [518, 273] on input "PO NO:25Y0224800 Quantity M/[PERSON_NAME]: 1.921,45 Premium: USD 176,70" at bounding box center [542, 274] width 128 height 18
drag, startPoint x: 522, startPoint y: 274, endPoint x: 493, endPoint y: 275, distance: 29.1
click at [493, 275] on input "PO NO:25Y0224800 Quantity M/[PERSON_NAME]: 1.921,45 Premium: USD 176,70" at bounding box center [542, 274] width 128 height 18
paste input "6.100,000"
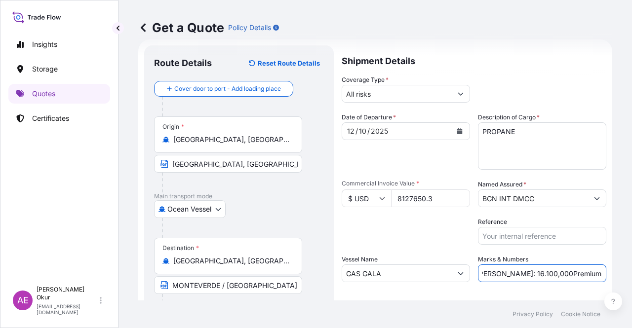
drag, startPoint x: 568, startPoint y: 270, endPoint x: 631, endPoint y: 268, distance: 63.7
click at [631, 268] on div "Get a Quote Policy Details Route Details Reset Route Details Cover door to port…" at bounding box center [374, 150] width 513 height 301
click at [570, 270] on input "PO NO:25Y0224800 Quantity M/[PERSON_NAME]: 16.100,000Premium: USD 176,70" at bounding box center [542, 274] width 128 height 18
drag, startPoint x: 574, startPoint y: 273, endPoint x: 631, endPoint y: 271, distance: 57.8
click at [631, 272] on div "Get a Quote Policy Details Route Details Reset Route Details Cover door to port…" at bounding box center [374, 150] width 513 height 301
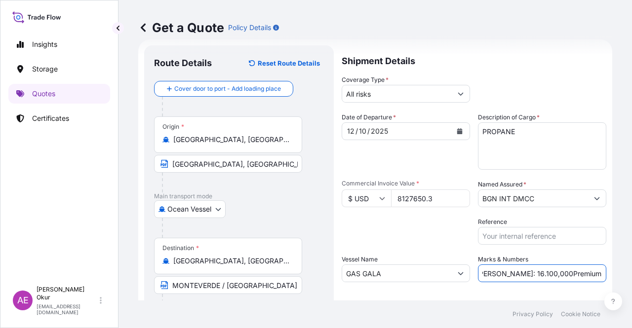
paste input "894,04"
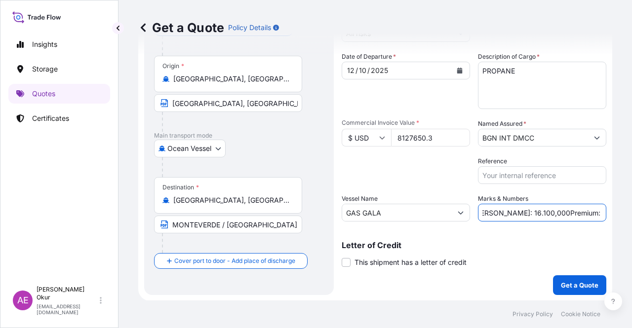
type input "PO NO:25Y0224800 Quantity M/[PERSON_NAME]: 16.100,000Premium: USD 894,04"
click at [574, 283] on p "Get a Quote" at bounding box center [580, 285] width 38 height 10
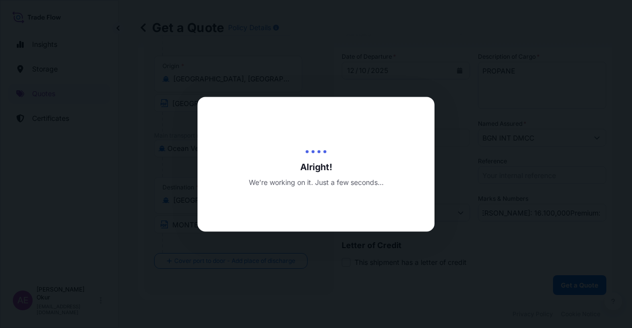
scroll to position [0, 0]
select select "Ocean Vessel"
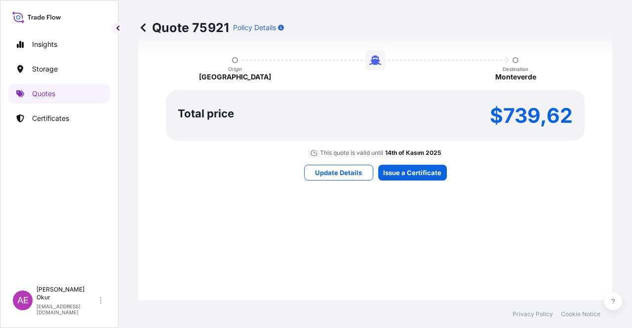
click at [417, 163] on div "Here's your insurance offer Primary Assured BGN Int Holding All risk coverage C…" at bounding box center [375, 54] width 446 height 574
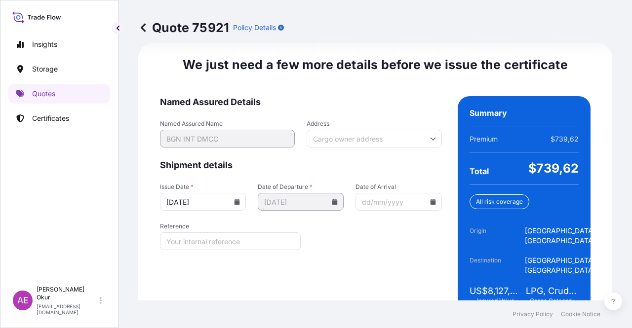
scroll to position [1282, 0]
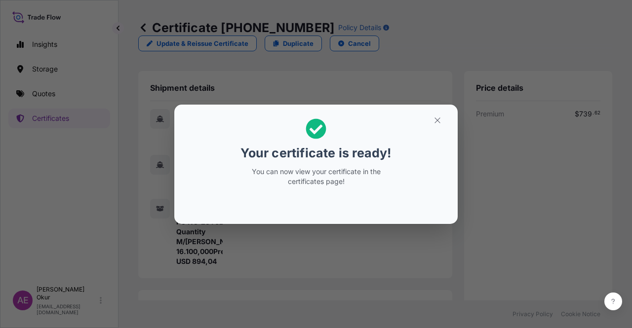
click at [430, 150] on h2 "Your certificate is ready! You can now view your certificate in the certificate…" at bounding box center [316, 153] width 268 height 80
drag, startPoint x: 435, startPoint y: 139, endPoint x: 436, endPoint y: 133, distance: 6.0
click at [435, 136] on h2 "Your certificate is ready! You can now view your certificate in the certificate…" at bounding box center [316, 153] width 268 height 80
click at [437, 127] on button "button" at bounding box center [437, 121] width 25 height 16
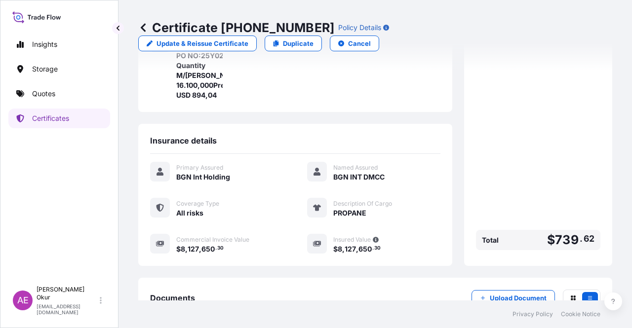
scroll to position [237, 0]
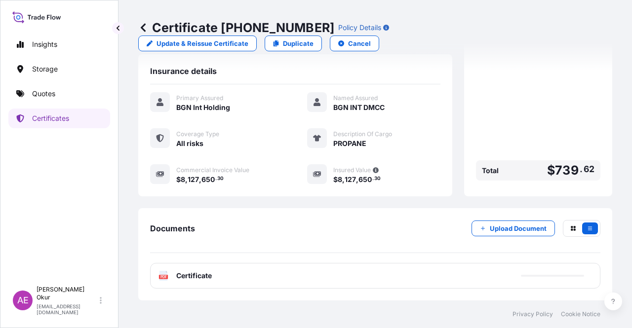
click at [199, 277] on span "Certificate" at bounding box center [194, 276] width 36 height 10
click at [208, 275] on span "Certificate" at bounding box center [194, 276] width 36 height 10
click at [166, 272] on icon at bounding box center [166, 271] width 1 height 1
click at [208, 280] on span "Certificate" at bounding box center [194, 276] width 36 height 10
click at [181, 282] on div "PDF Certificate" at bounding box center [375, 276] width 450 height 26
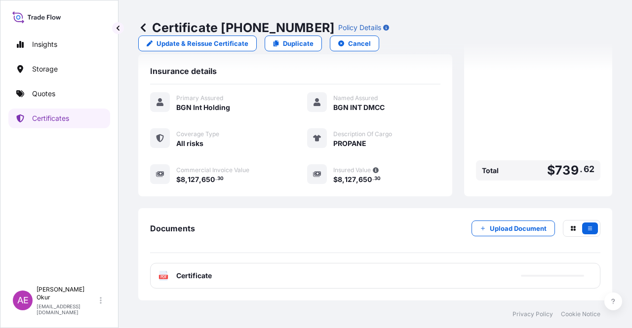
click at [198, 267] on div "PDF Certificate" at bounding box center [375, 276] width 450 height 26
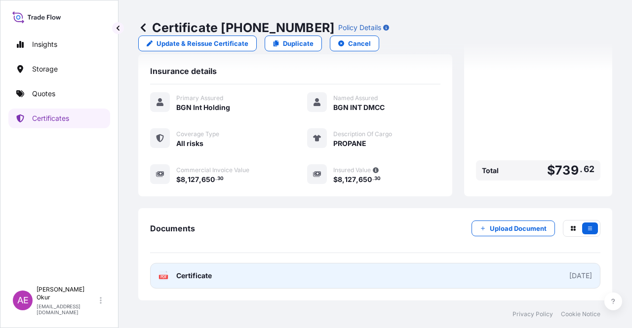
click at [198, 278] on span "Certificate" at bounding box center [194, 276] width 36 height 10
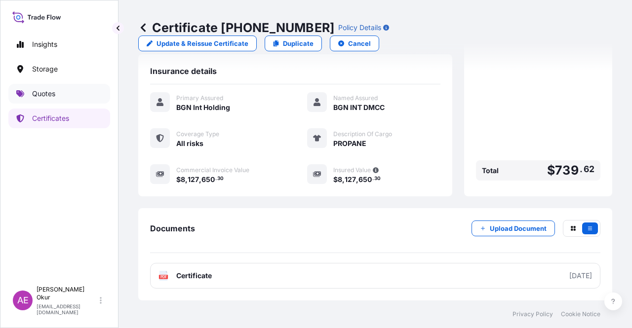
click at [93, 98] on link "Quotes" at bounding box center [59, 94] width 102 height 20
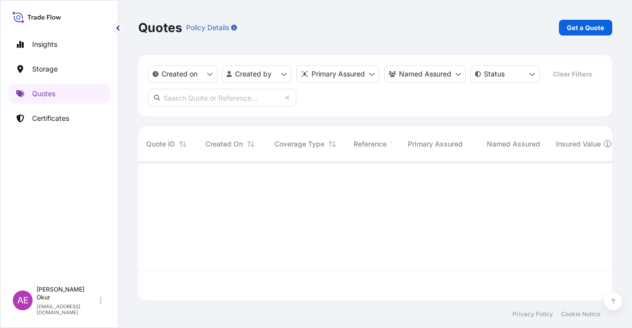
scroll to position [137, 466]
click at [594, 24] on p "Get a Quote" at bounding box center [586, 28] width 38 height 10
select select "Ocean Vessel"
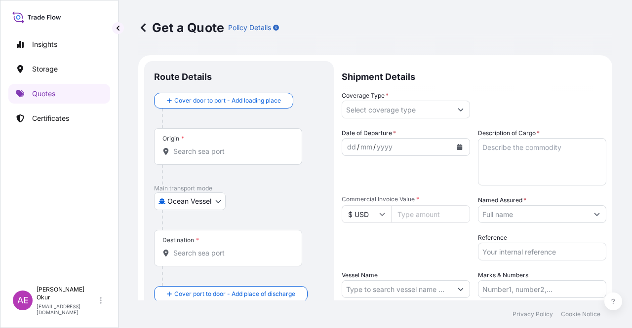
scroll to position [16, 0]
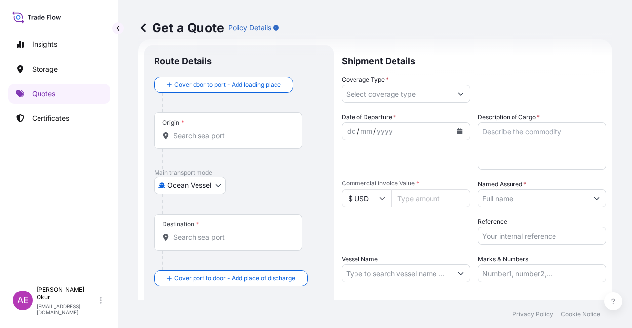
click at [261, 131] on input "Origin *" at bounding box center [231, 136] width 117 height 10
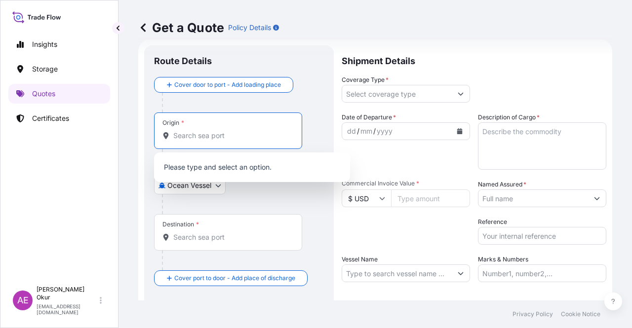
paste input "[GEOGRAPHIC_DATA], [GEOGRAPHIC_DATA]"
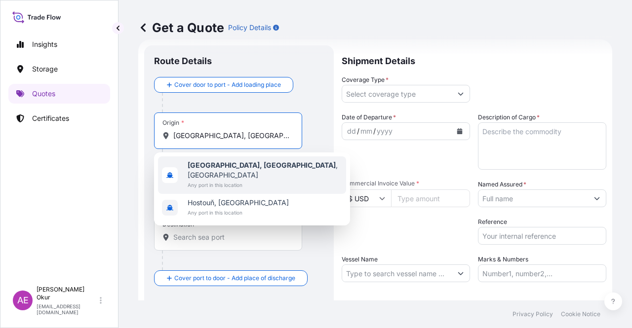
click at [244, 180] on span "Any port in this location" at bounding box center [265, 185] width 155 height 10
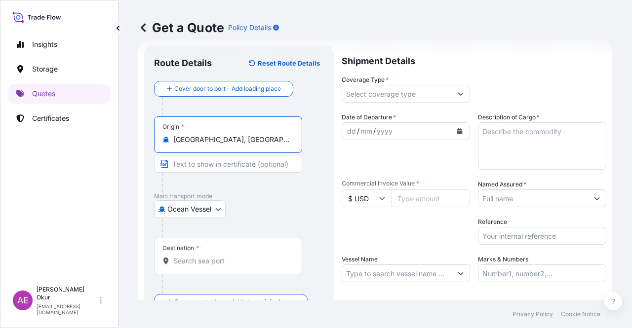
type input "[GEOGRAPHIC_DATA], [GEOGRAPHIC_DATA], [GEOGRAPHIC_DATA]"
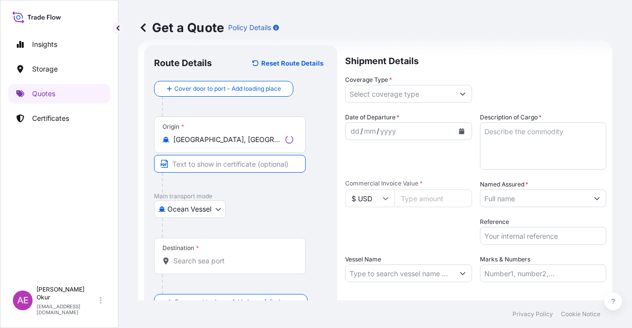
click at [227, 166] on input "Text to appear on certificate" at bounding box center [230, 164] width 152 height 18
paste input "[GEOGRAPHIC_DATA], [GEOGRAPHIC_DATA]"
type input "[GEOGRAPHIC_DATA], [GEOGRAPHIC_DATA] / [GEOGRAPHIC_DATA]"
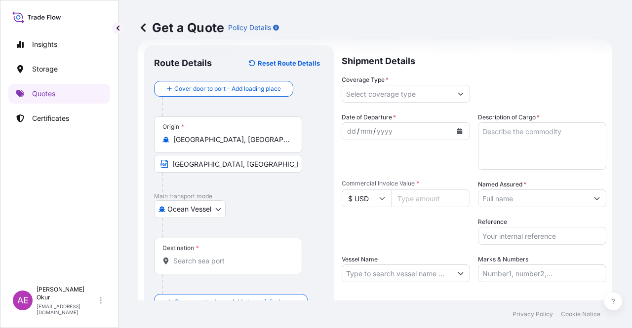
click at [223, 254] on div "Destination *" at bounding box center [228, 256] width 148 height 37
click at [223, 256] on input "Destination *" at bounding box center [231, 261] width 117 height 10
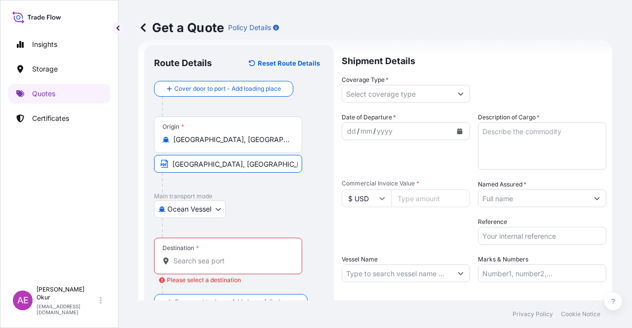
click at [235, 256] on input "Destination * Please select a destination" at bounding box center [231, 261] width 117 height 10
paste input "MONTEVERDE"
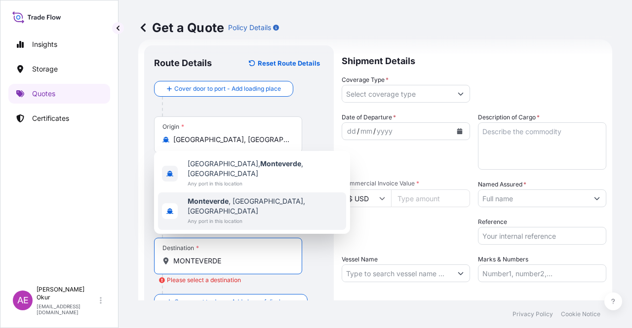
click at [245, 218] on span "Any port in this location" at bounding box center [265, 221] width 155 height 10
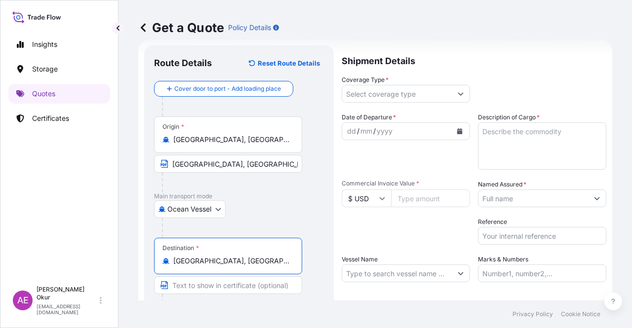
type input "[GEOGRAPHIC_DATA], [GEOGRAPHIC_DATA], [GEOGRAPHIC_DATA]"
click at [226, 289] on input "Text to appear on certificate" at bounding box center [228, 285] width 148 height 18
paste input "MONTEVERDE"
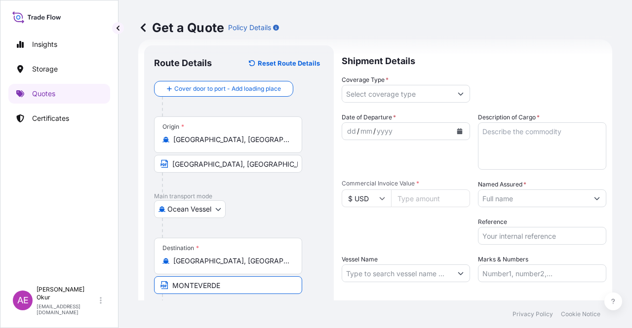
type input "MONTEVERDE / [GEOGRAPHIC_DATA]"
click at [365, 91] on input "Coverage Type *" at bounding box center [397, 94] width 110 height 18
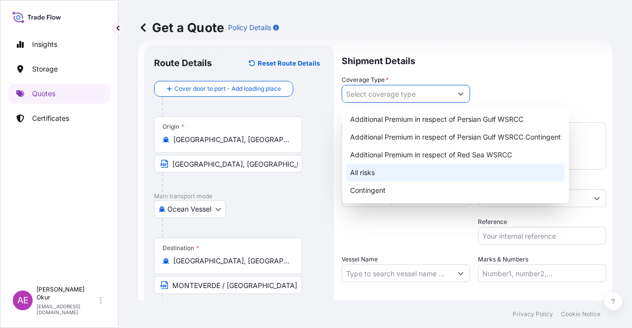
click at [373, 175] on div "All risks" at bounding box center [455, 173] width 219 height 18
type input "All risks"
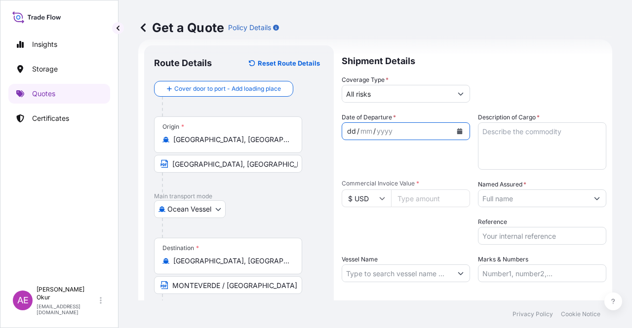
click at [350, 129] on div "dd" at bounding box center [351, 131] width 11 height 12
click at [401, 205] on input "Commercial Invoice Value *" at bounding box center [430, 199] width 79 height 18
paste input "3377008.8"
type input "3377008.8"
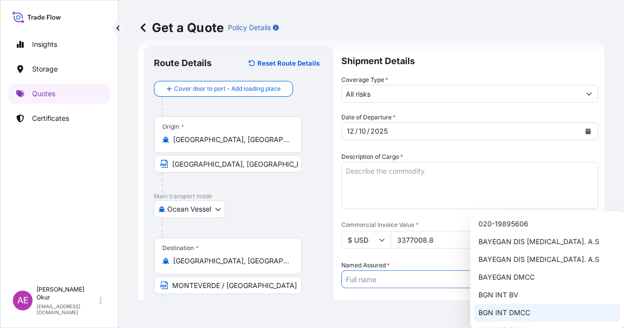
click at [512, 312] on span "BGN INT DMCC" at bounding box center [504, 313] width 52 height 10
type input "BGN INT DMCC"
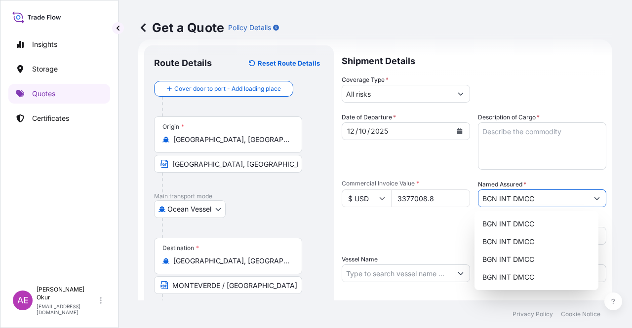
click at [492, 138] on textarea "Description of Cargo *" at bounding box center [542, 145] width 128 height 47
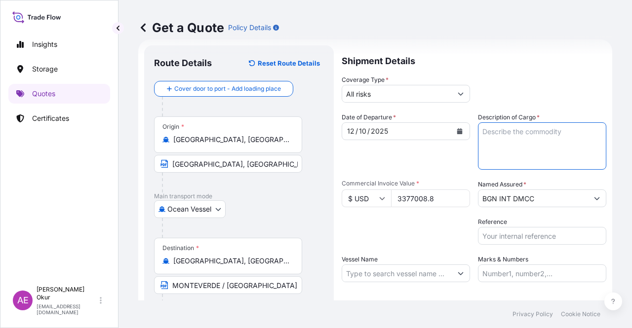
paste textarea "BUTANE"
type textarea "BUTANE"
click at [397, 274] on input "Vessel Name" at bounding box center [397, 274] width 110 height 18
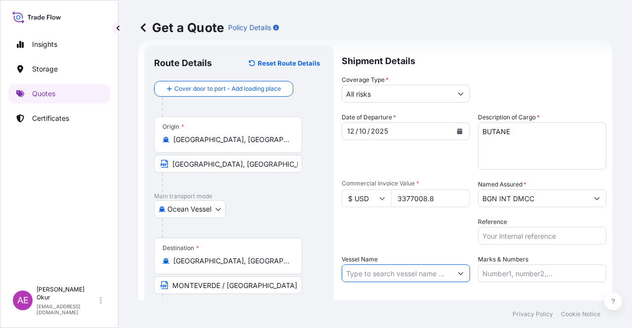
paste input "GAS GALA"
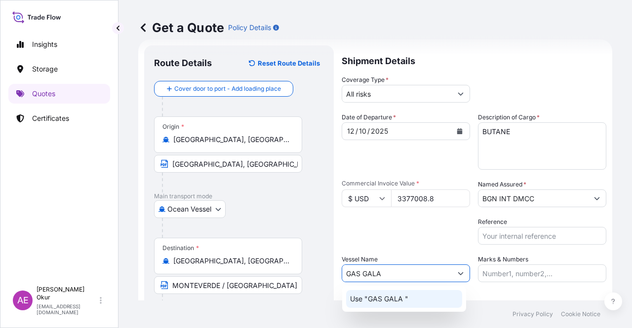
click at [393, 299] on p "Use "GAS GALA "" at bounding box center [379, 299] width 58 height 10
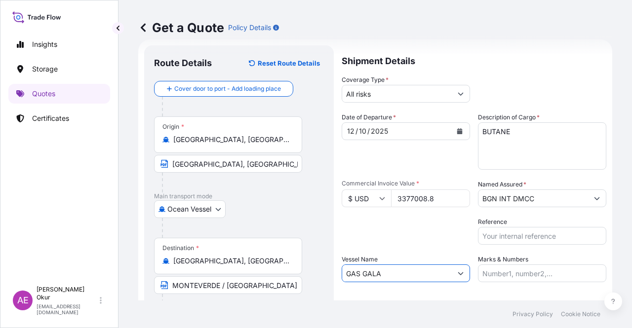
type input "GAS GALA"
click at [510, 274] on input "Marks & Numbers" at bounding box center [542, 274] width 128 height 18
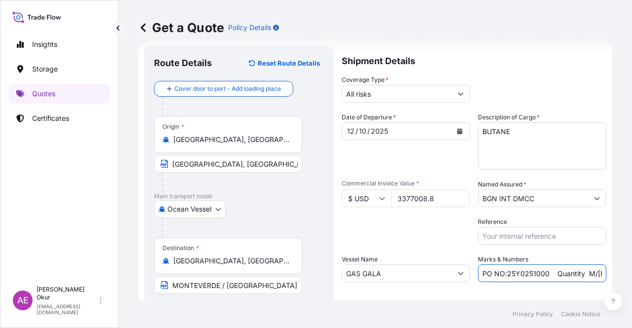
drag, startPoint x: 547, startPoint y: 274, endPoint x: 504, endPoint y: 276, distance: 43.5
click at [504, 276] on input "PO NO:25Y0251000 Quantity M/[PERSON_NAME]: 1.921,45 Premium: USD 176,70" at bounding box center [542, 274] width 128 height 18
paste input "24900"
drag, startPoint x: 561, startPoint y: 277, endPoint x: 596, endPoint y: 274, distance: 35.6
click at [597, 275] on input "PO NO:25Y0224900 Quantity M/[PERSON_NAME]: 1.921,45 Premium: USD 176,70" at bounding box center [542, 274] width 128 height 18
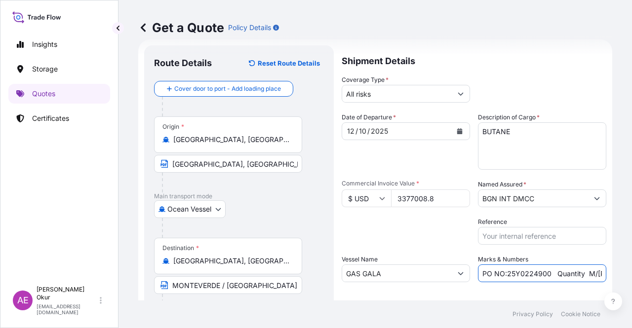
scroll to position [0, 42]
click at [565, 272] on input "PO NO:25Y0224900 Quantity M/[PERSON_NAME]: 1.921,45 Premium: USD 176,70" at bounding box center [542, 274] width 128 height 18
drag, startPoint x: 569, startPoint y: 273, endPoint x: 520, endPoint y: 274, distance: 48.9
click at [520, 274] on input "PO NO:25Y0224900 Quantity M/[PERSON_NAME]: 1.921,45 Premium: USD 176,70" at bounding box center [542, 274] width 128 height 18
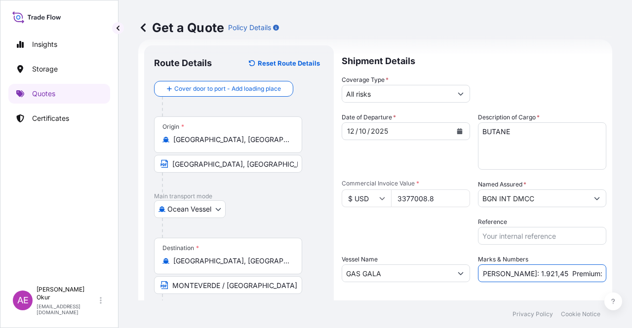
paste input "6.100,000"
drag, startPoint x: 600, startPoint y: 273, endPoint x: 631, endPoint y: 273, distance: 31.1
click at [631, 273] on div "Get a Quote Policy Details Route Details Reset Route Details Cover door to port…" at bounding box center [374, 150] width 513 height 301
click at [559, 271] on input "PO NO:25Y0224900 Quantity M/[PERSON_NAME]: 6.100,000 Premium: USD 176,70" at bounding box center [542, 274] width 128 height 18
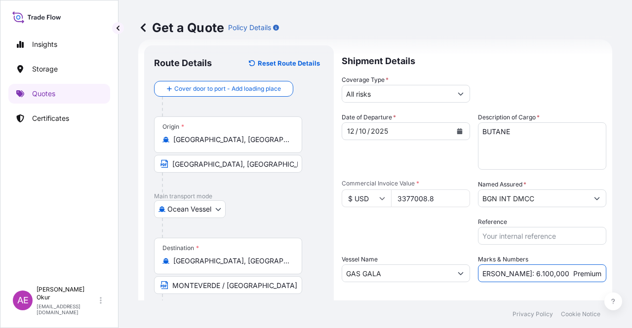
drag, startPoint x: 574, startPoint y: 273, endPoint x: 631, endPoint y: 265, distance: 58.4
click at [631, 268] on div "Get a Quote Policy Details Route Details Reset Route Details Cover door to port…" at bounding box center [374, 150] width 513 height 301
paste input "371,47"
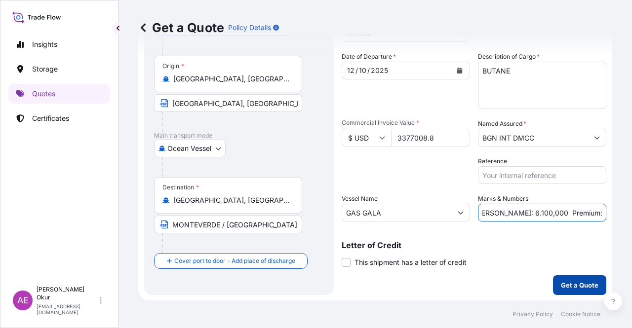
type input "PO NO:25Y0224900 Quantity M/[PERSON_NAME]: 6.100,000 Premium: USD 371,47"
click at [555, 279] on button "Get a Quote" at bounding box center [579, 285] width 53 height 20
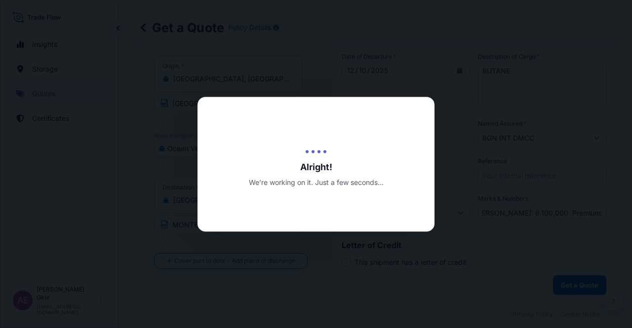
scroll to position [0, 0]
select select "Ocean Vessel"
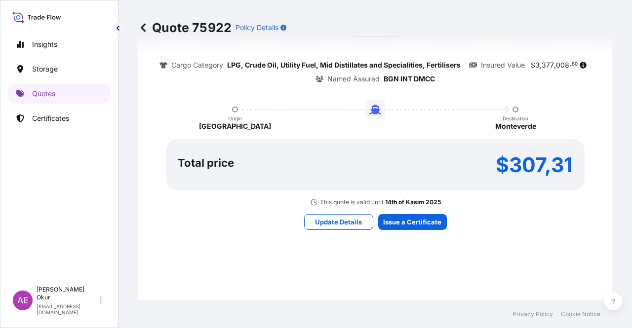
click at [402, 230] on div "Here's your insurance offer Primary Assured BGN Int Holding All risk coverage C…" at bounding box center [375, 104] width 446 height 574
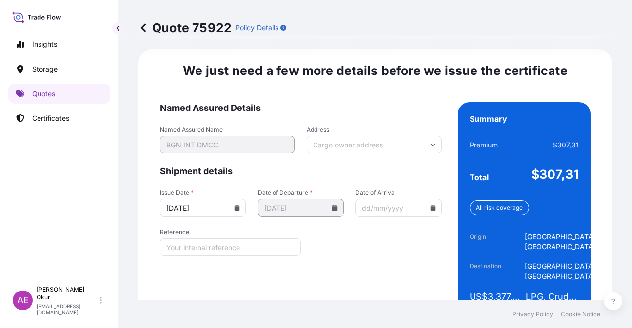
scroll to position [1282, 0]
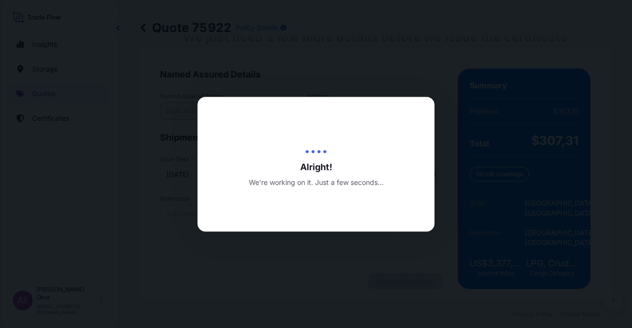
click at [403, 279] on div at bounding box center [316, 164] width 632 height 328
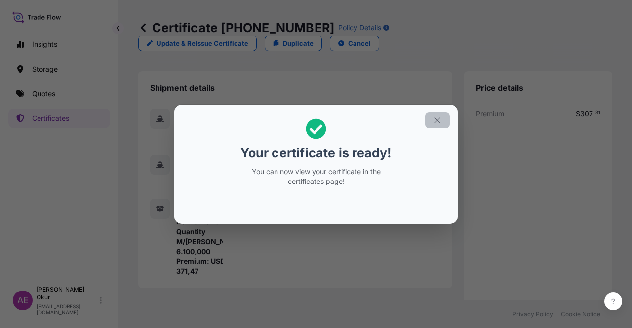
click at [438, 122] on icon "button" at bounding box center [437, 120] width 9 height 9
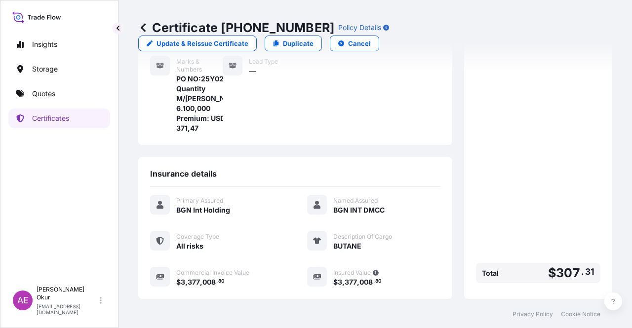
scroll to position [257, 0]
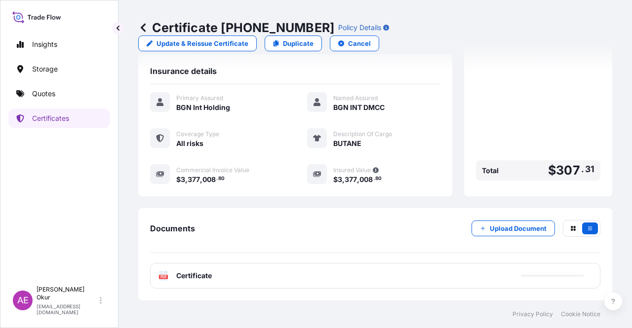
click at [197, 276] on span "Certificate" at bounding box center [194, 276] width 36 height 10
click at [197, 275] on span "Certificate" at bounding box center [194, 276] width 36 height 10
click at [206, 277] on span "Certificate" at bounding box center [194, 276] width 36 height 10
click at [197, 274] on span "Certificate" at bounding box center [194, 276] width 36 height 10
click at [58, 92] on link "Quotes" at bounding box center [59, 94] width 102 height 20
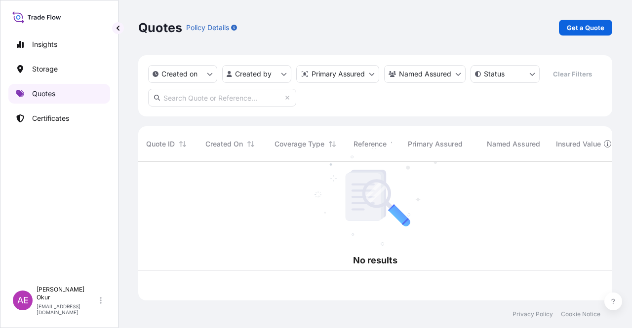
scroll to position [137, 466]
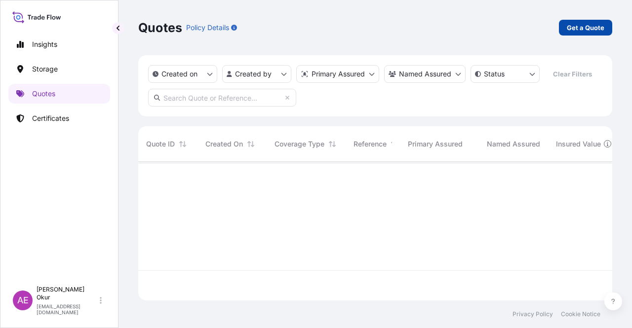
click at [568, 29] on p "Get a Quote" at bounding box center [586, 28] width 38 height 10
select select "Ocean Vessel"
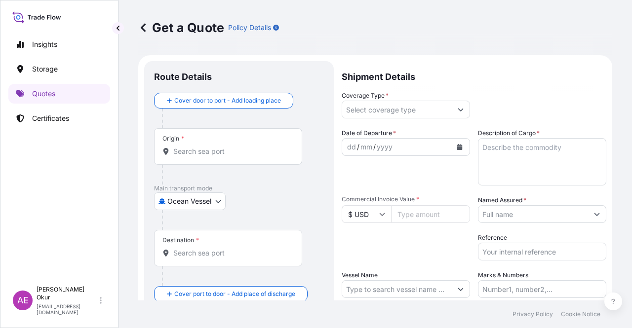
scroll to position [16, 0]
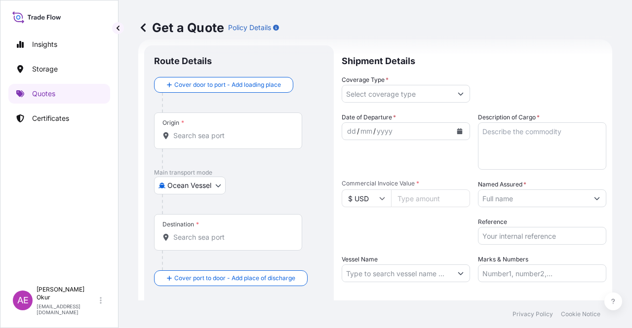
click at [247, 133] on input "Origin *" at bounding box center [231, 136] width 117 height 10
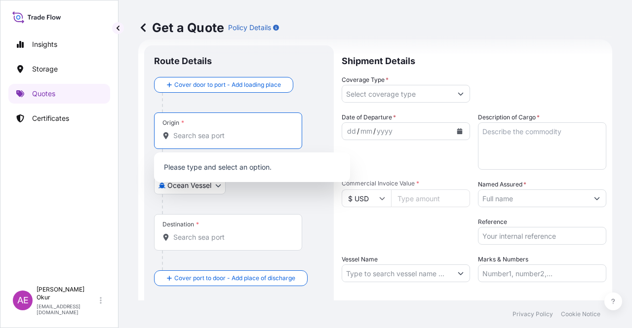
paste input "[GEOGRAPHIC_DATA], [GEOGRAPHIC_DATA]"
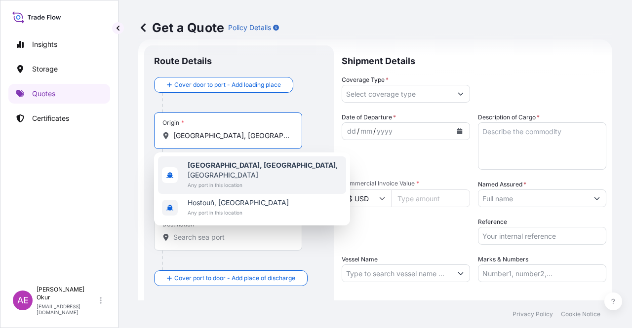
click at [235, 180] on span "Any port in this location" at bounding box center [265, 185] width 155 height 10
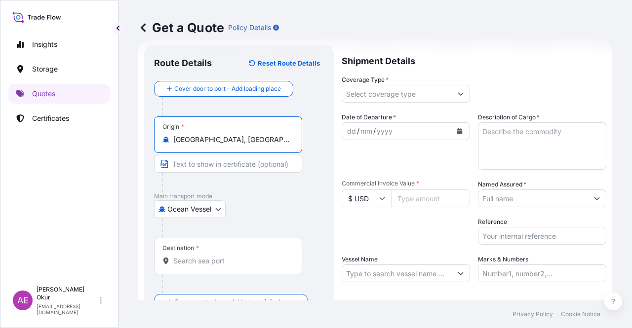
type input "[GEOGRAPHIC_DATA], [GEOGRAPHIC_DATA], [GEOGRAPHIC_DATA]"
click at [212, 166] on input "Text to appear on certificate" at bounding box center [228, 164] width 148 height 18
paste input "[GEOGRAPHIC_DATA], [GEOGRAPHIC_DATA]"
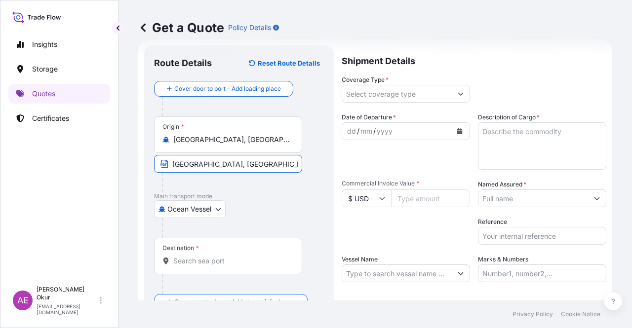
type input "[GEOGRAPHIC_DATA], [GEOGRAPHIC_DATA] / [GEOGRAPHIC_DATA]"
click at [203, 267] on div "Destination *" at bounding box center [228, 256] width 148 height 37
click at [203, 266] on input "Destination *" at bounding box center [231, 261] width 117 height 10
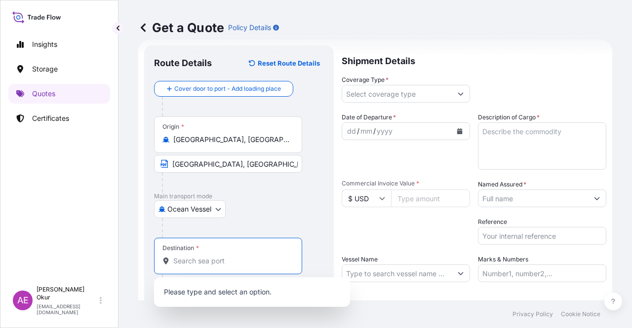
paste input "MONTEVERDE"
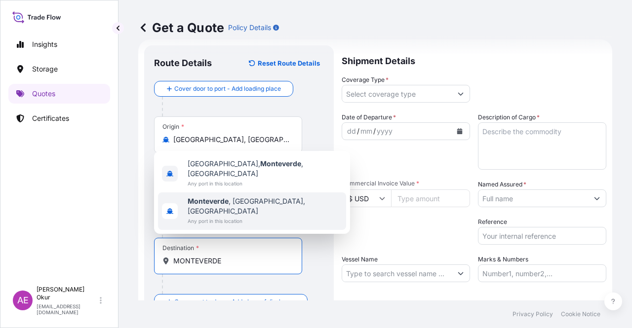
click at [239, 207] on span "[GEOGRAPHIC_DATA] , [GEOGRAPHIC_DATA], [GEOGRAPHIC_DATA]" at bounding box center [265, 206] width 155 height 20
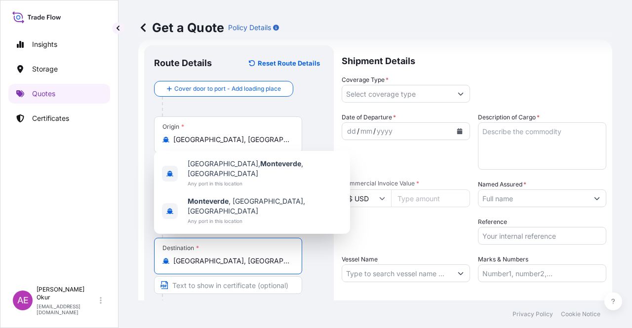
type input "[GEOGRAPHIC_DATA], [GEOGRAPHIC_DATA], [GEOGRAPHIC_DATA]"
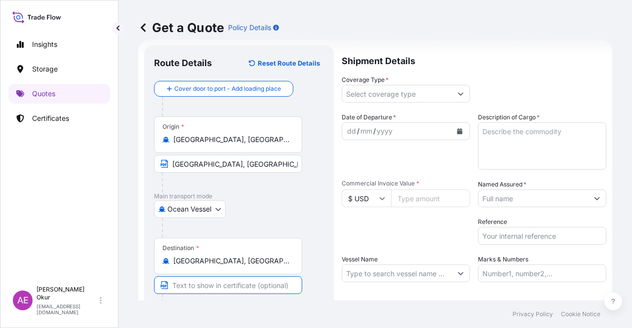
click at [225, 282] on input "Text to appear on certificate" at bounding box center [228, 285] width 148 height 18
paste input "MONTEVERDE"
type input "MONTEVERDE / [GEOGRAPHIC_DATA]"
click at [394, 99] on input "Coverage Type *" at bounding box center [397, 94] width 110 height 18
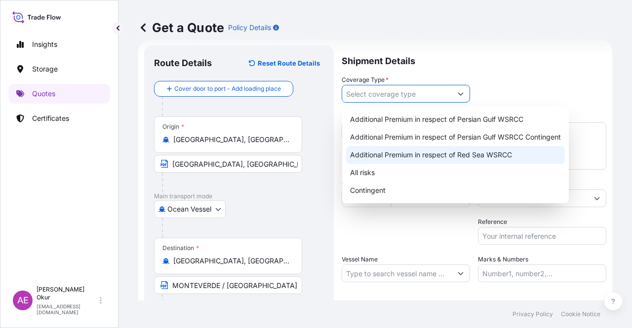
click at [369, 170] on div "All risks" at bounding box center [455, 173] width 219 height 18
type input "All risks"
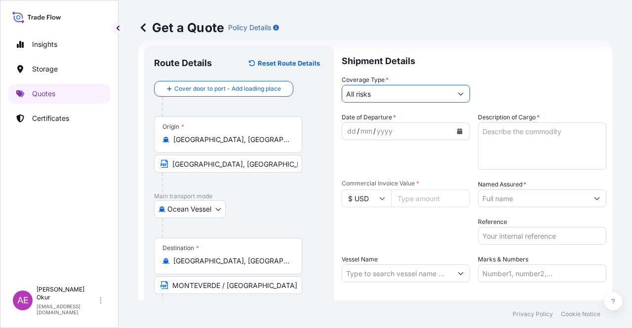
click at [351, 129] on div "dd" at bounding box center [351, 131] width 11 height 12
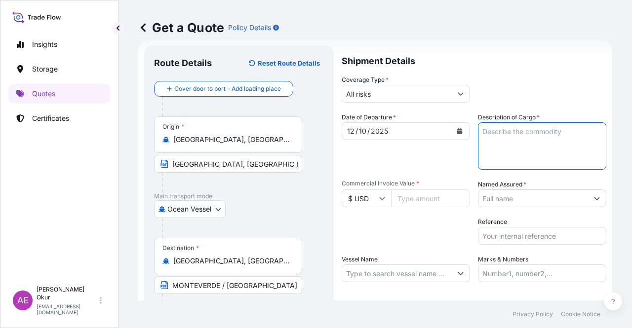
click at [486, 140] on textarea "Description of Cargo *" at bounding box center [542, 145] width 128 height 47
paste textarea "PROPANE"
type textarea "PROPANE"
click at [414, 196] on input "Commercial Invoice Value *" at bounding box center [430, 199] width 79 height 18
paste input "2343685.2"
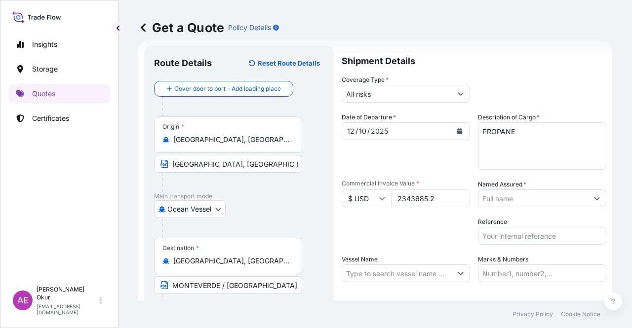
type input "2343685.2"
click at [505, 200] on input "Named Assured *" at bounding box center [533, 199] width 110 height 18
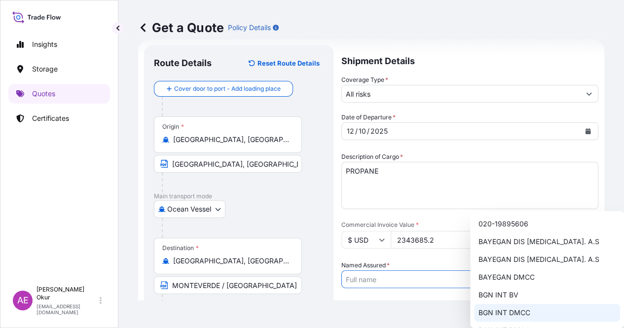
click at [516, 313] on span "BGN INT DMCC" at bounding box center [504, 313] width 52 height 10
type input "BGN INT DMCC"
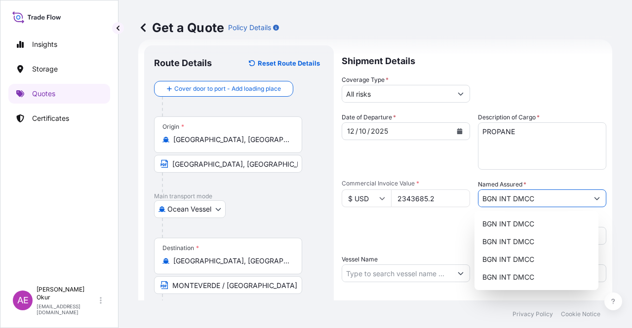
click at [390, 285] on div "Shipment Details Coverage Type * All risks Date of Departure * [DATE] Cargo Cat…" at bounding box center [474, 200] width 265 height 311
click at [390, 279] on input "Vessel Name" at bounding box center [397, 274] width 110 height 18
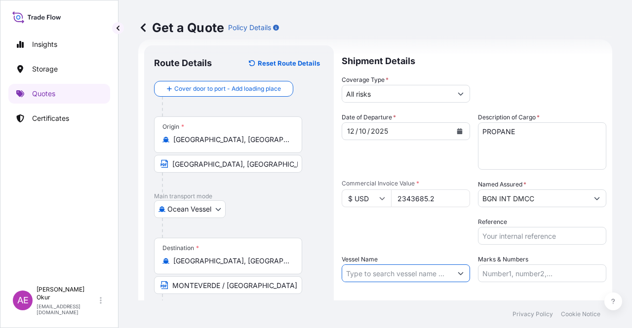
paste input "GAS GALA"
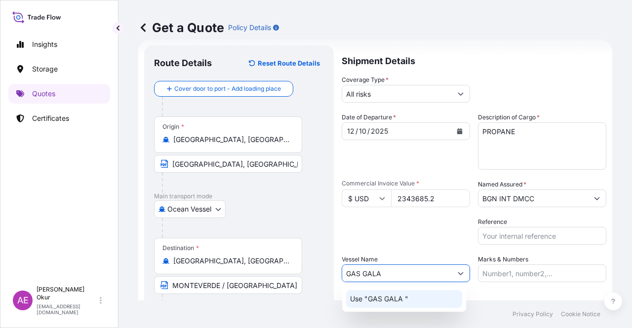
click at [405, 301] on p "Use "GAS GALA "" at bounding box center [379, 299] width 58 height 10
type input "GAS GALA"
click at [501, 273] on input "Marks & Numbers" at bounding box center [542, 274] width 128 height 18
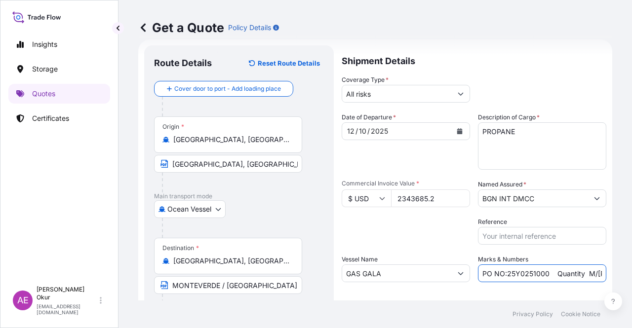
drag, startPoint x: 547, startPoint y: 274, endPoint x: 503, endPoint y: 275, distance: 44.4
click at [503, 275] on input "PO NO:25Y0251000 Quantity M/[PERSON_NAME]: 1.921,45 Premium: USD 176,70" at bounding box center [542, 274] width 128 height 18
paste input "24800"
drag, startPoint x: 575, startPoint y: 270, endPoint x: 604, endPoint y: 268, distance: 29.2
click at [604, 268] on div "Get a Quote Policy Details Route Details Reset Route Details Cover door to port…" at bounding box center [374, 150] width 513 height 301
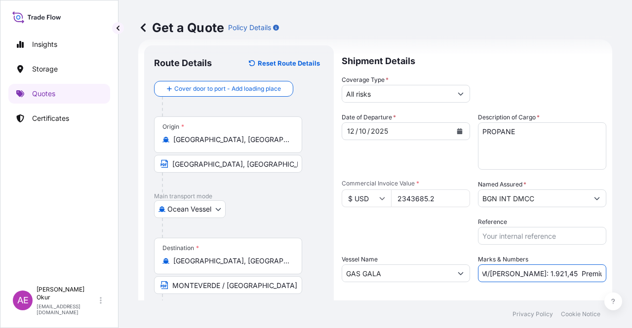
scroll to position [0, 117]
click at [508, 269] on input "PO NO:25Y0224800 Quantity M/[PERSON_NAME]: 1.921,45 Premium: USD 176,70" at bounding box center [542, 274] width 128 height 18
drag, startPoint x: 494, startPoint y: 273, endPoint x: 520, endPoint y: 273, distance: 25.7
click at [520, 273] on input "PO NO:25Y0224800 Quantity M/[PERSON_NAME]: 1.921,45 Premium: USD 176,70" at bounding box center [542, 274] width 128 height 18
paste input "4.642,588"
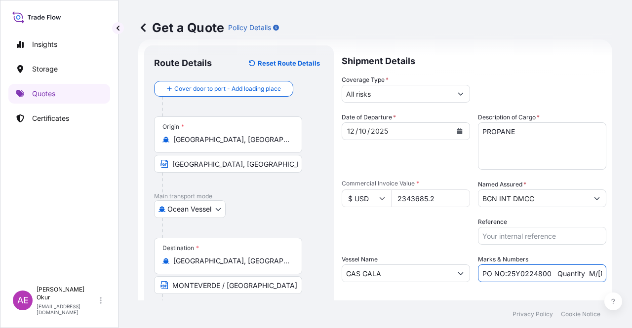
scroll to position [0, 124]
drag, startPoint x: 611, startPoint y: 278, endPoint x: 631, endPoint y: 274, distance: 20.6
click at [631, 274] on div "Get a Quote Policy Details Route Details Reset Route Details Cover door to port…" at bounding box center [374, 150] width 513 height 301
click at [576, 273] on input "PO NO:25Y0224800 Quantity M/[PERSON_NAME]: 4.642,588 Premium: USD 176,70" at bounding box center [542, 274] width 128 height 18
drag, startPoint x: 575, startPoint y: 273, endPoint x: 631, endPoint y: 272, distance: 56.8
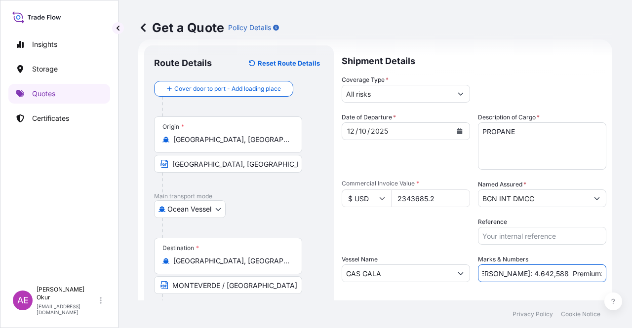
click at [631, 272] on div "Get a Quote Policy Details Route Details Reset Route Details Cover door to port…" at bounding box center [374, 150] width 513 height 301
paste input "257,81"
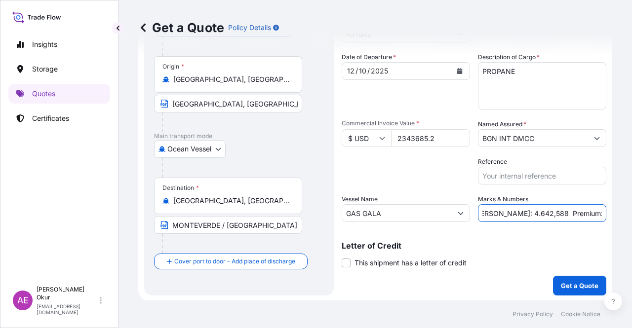
scroll to position [77, 0]
type input "PO NO:25Y0224800 Quantity M/[PERSON_NAME]: 4.642,588 Premium: USD 257,81"
click at [569, 282] on p "Get a Quote" at bounding box center [580, 285] width 38 height 10
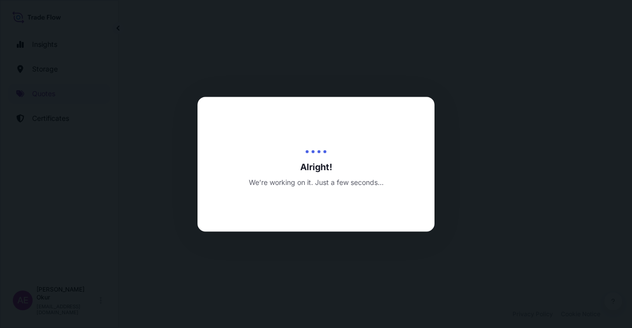
select select "Ocean Vessel"
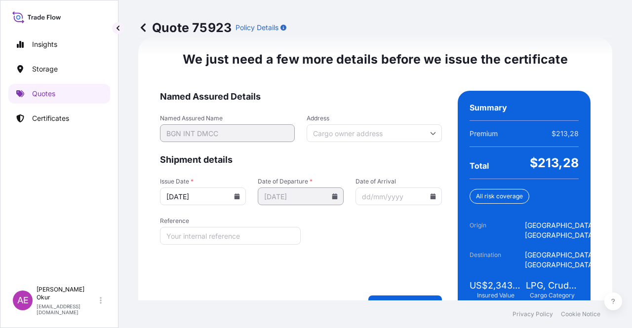
scroll to position [1256, 0]
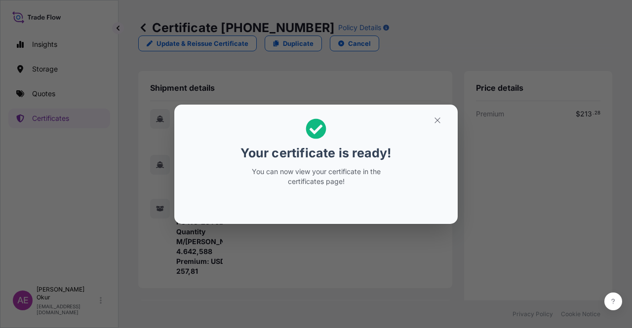
click at [432, 109] on section "Your certificate is ready! You can now view your certificate in the certificate…" at bounding box center [315, 164] width 283 height 119
click at [436, 117] on icon "button" at bounding box center [437, 120] width 9 height 9
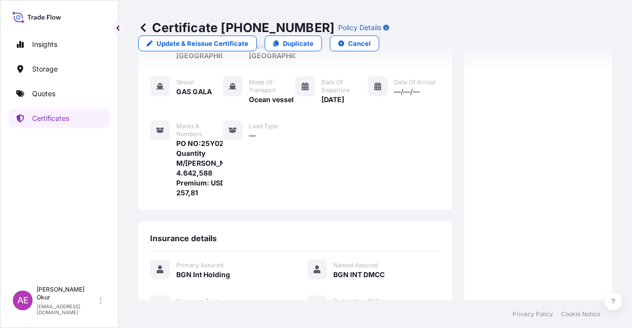
scroll to position [257, 0]
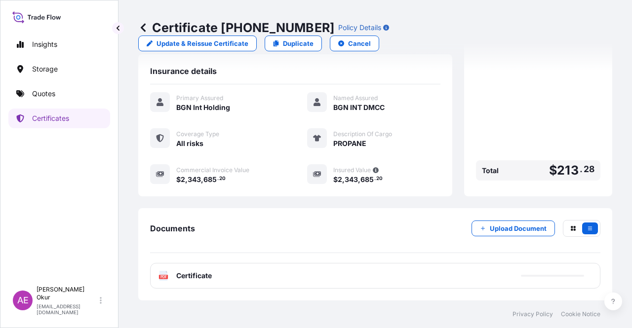
click at [196, 278] on span "Certificate" at bounding box center [194, 276] width 36 height 10
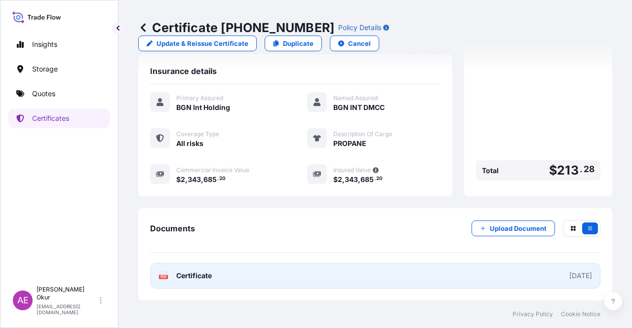
click at [201, 277] on span "Certificate" at bounding box center [194, 276] width 36 height 10
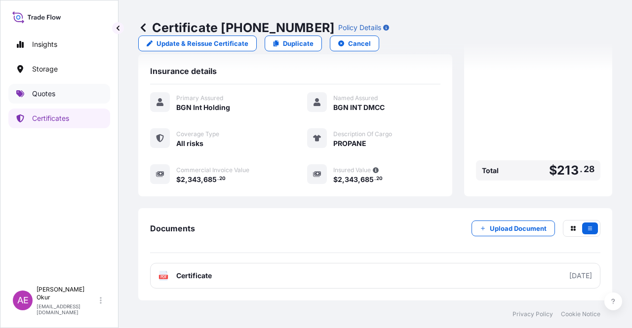
click at [50, 90] on p "Quotes" at bounding box center [43, 94] width 23 height 10
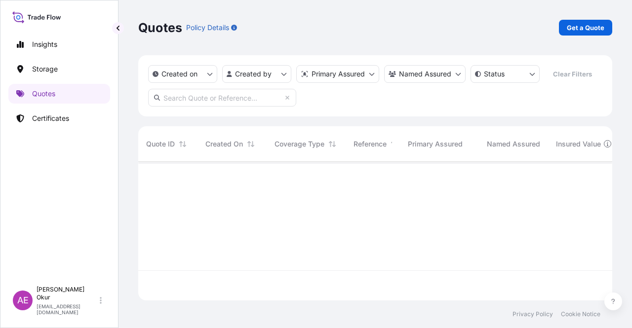
scroll to position [137, 466]
click at [573, 29] on p "Get a Quote" at bounding box center [586, 28] width 38 height 10
select select "Ocean Vessel"
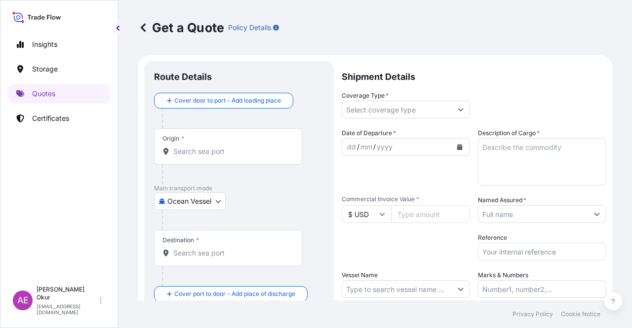
scroll to position [16, 0]
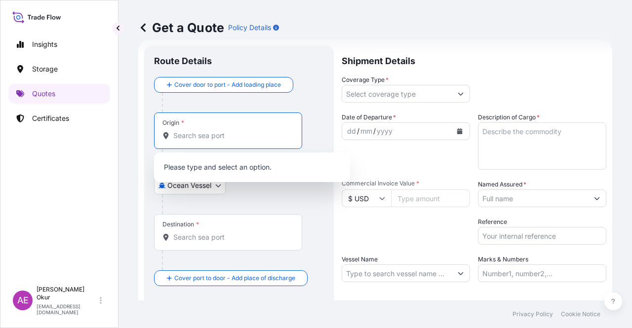
click at [264, 132] on input "Origin *" at bounding box center [231, 136] width 117 height 10
paste input "[GEOGRAPHIC_DATA], [GEOGRAPHIC_DATA]"
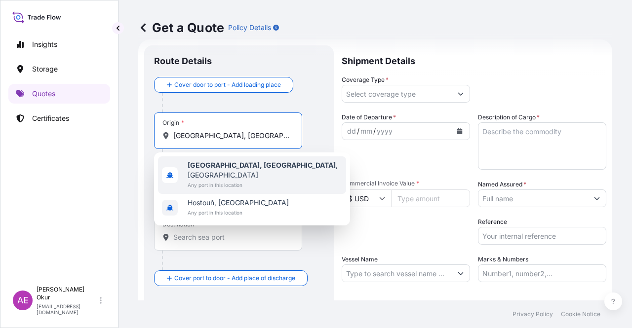
click at [242, 180] on span "Any port in this location" at bounding box center [265, 185] width 155 height 10
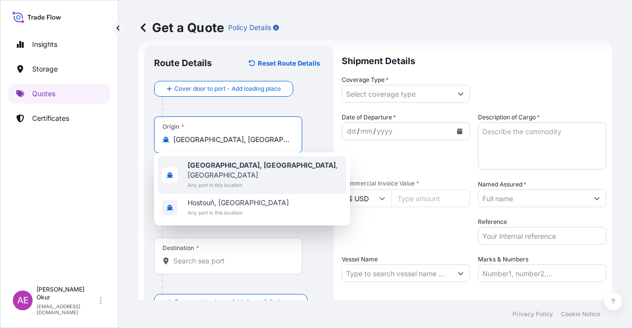
type input "[GEOGRAPHIC_DATA], [GEOGRAPHIC_DATA], [GEOGRAPHIC_DATA]"
click at [230, 160] on input "Text to appear on certificate" at bounding box center [228, 164] width 148 height 18
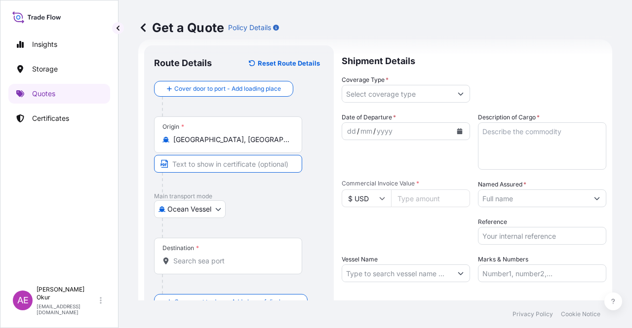
paste input "[GEOGRAPHIC_DATA], [GEOGRAPHIC_DATA]"
type input "[GEOGRAPHIC_DATA], [GEOGRAPHIC_DATA] / [GEOGRAPHIC_DATA]"
click at [239, 250] on div "Destination *" at bounding box center [228, 256] width 148 height 37
click at [239, 256] on input "Destination *" at bounding box center [231, 261] width 117 height 10
paste input "MONTEVERDE"
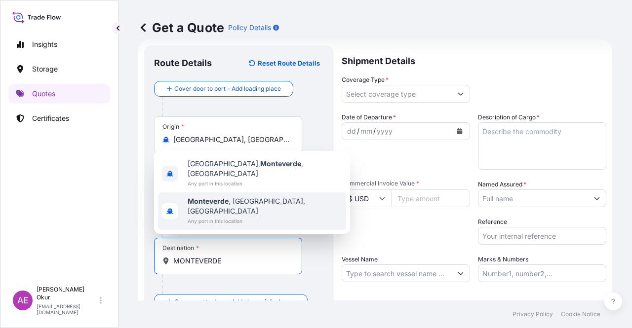
click at [251, 205] on div "[GEOGRAPHIC_DATA] , [GEOGRAPHIC_DATA], [GEOGRAPHIC_DATA] Any port in this locat…" at bounding box center [252, 212] width 188 height 38
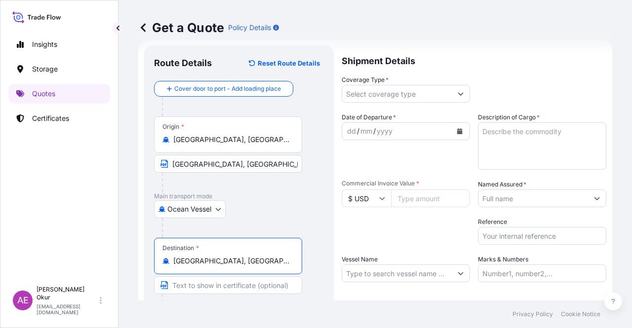
type input "[GEOGRAPHIC_DATA], [GEOGRAPHIC_DATA], [GEOGRAPHIC_DATA]"
click at [195, 297] on div at bounding box center [232, 304] width 140 height 20
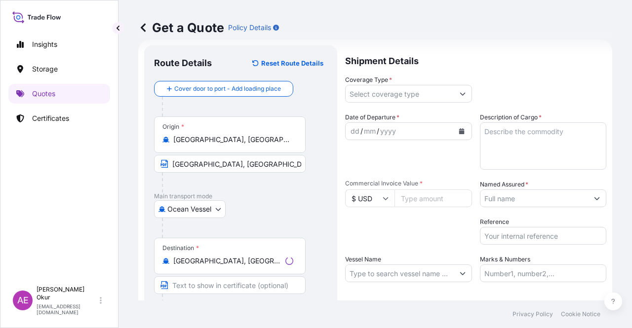
click at [195, 291] on input "Text to appear on certificate" at bounding box center [230, 285] width 152 height 18
paste input "MONTEVERDE"
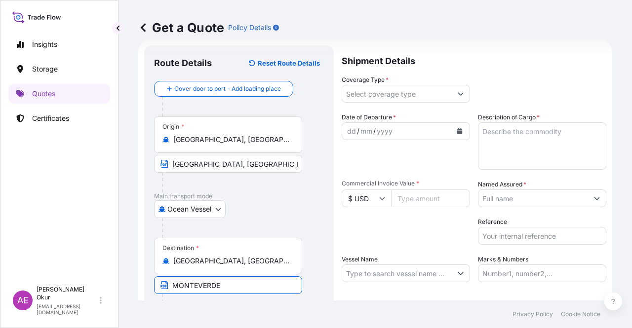
type input "MONTEVERDE / [GEOGRAPHIC_DATA]"
click at [411, 94] on input "Coverage Type *" at bounding box center [397, 94] width 110 height 18
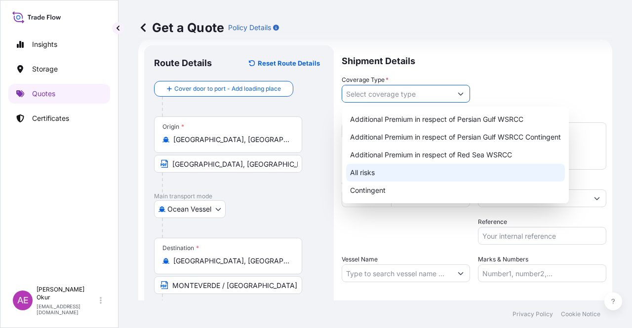
click at [367, 175] on div "All risks" at bounding box center [455, 173] width 219 height 18
type input "All risks"
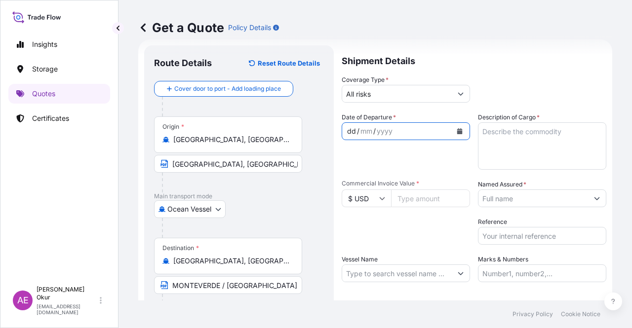
click at [351, 131] on div "dd" at bounding box center [351, 131] width 11 height 12
click at [473, 139] on div "Date of Departure * [DATE] Cargo Category * LPG, Crude Oil, Utility Fuel, Mid D…" at bounding box center [474, 198] width 265 height 170
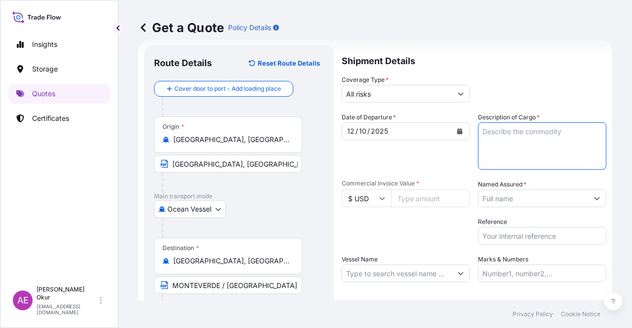
click at [485, 139] on textarea "Description of Cargo *" at bounding box center [542, 145] width 128 height 47
paste textarea "BUTANE"
type textarea "BUTANE"
click at [417, 198] on input "Commercial Invoice Value *" at bounding box center [430, 199] width 79 height 18
paste input "1114232.98"
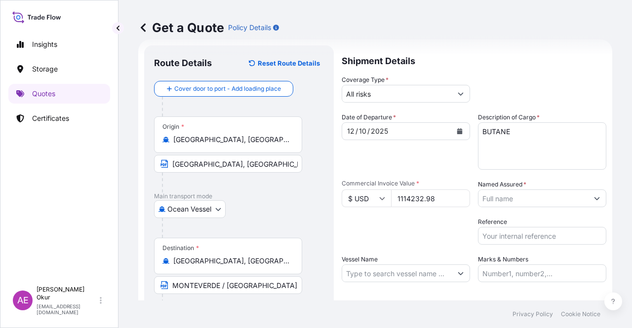
type input "1114232.98"
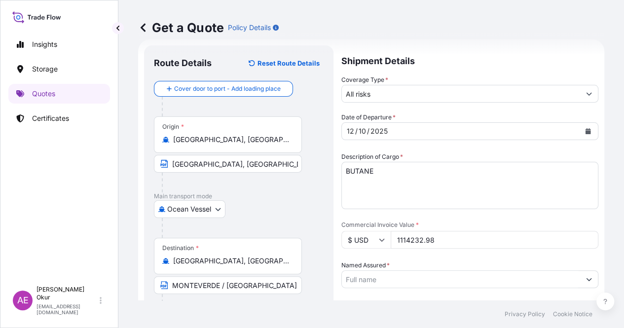
click at [573, 271] on input "Named Assured *" at bounding box center [461, 280] width 238 height 18
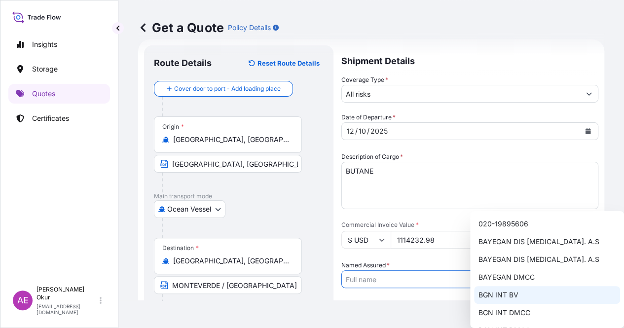
click at [516, 309] on span "BGN INT DMCC" at bounding box center [504, 313] width 52 height 10
type input "BGN INT DMCC"
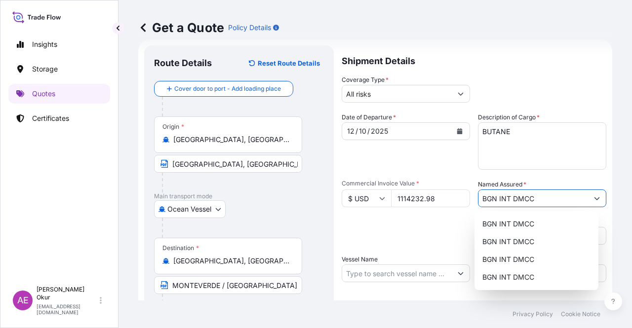
click at [390, 278] on input "Vessel Name" at bounding box center [397, 274] width 110 height 18
paste input "GAS GALA"
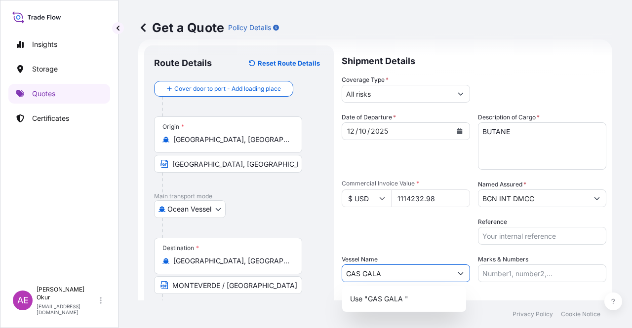
click at [395, 301] on p "Use "GAS GALA "" at bounding box center [379, 299] width 58 height 10
type input "GAS GALA"
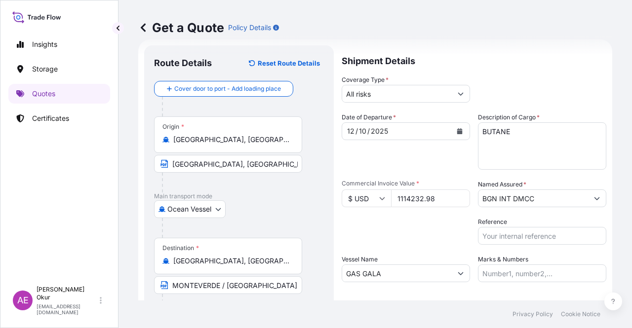
click at [480, 282] on div "Shipment Details Coverage Type * All risks Date of Departure * [DATE] Cargo Cat…" at bounding box center [474, 200] width 265 height 311
click at [485, 275] on input "Marks & Numbers" at bounding box center [542, 274] width 128 height 18
drag, startPoint x: 541, startPoint y: 272, endPoint x: 502, endPoint y: 275, distance: 39.1
click at [502, 275] on input "PO NO:25Y0194300 Quantity M/[PERSON_NAME]: 16.100,00 Premium: USD 963,06" at bounding box center [542, 274] width 128 height 18
paste input "2249"
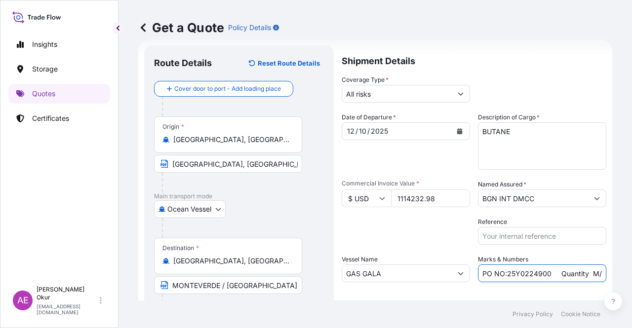
scroll to position [0, 82]
drag, startPoint x: 566, startPoint y: 272, endPoint x: 603, endPoint y: 271, distance: 37.0
click at [603, 271] on form "Route Details Reset Route Details Cover door to port - Add loading place Place …" at bounding box center [375, 200] width 474 height 322
click at [516, 270] on input "PO NO:25Y0224900 Quantity M/[PERSON_NAME]: 16.100,00 Premium: USD 963,06" at bounding box center [542, 274] width 128 height 18
drag, startPoint x: 534, startPoint y: 270, endPoint x: 562, endPoint y: 272, distance: 28.2
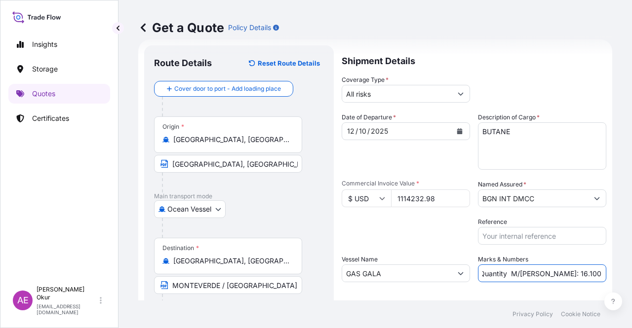
click at [562, 272] on input "PO NO:25Y0224900 Quantity M/[PERSON_NAME]: 16.100,00 Premium: USD 963,06" at bounding box center [542, 274] width 128 height 18
paste input "2.012,675"
drag, startPoint x: 554, startPoint y: 275, endPoint x: 631, endPoint y: 270, distance: 77.7
click at [631, 270] on div "Get a Quote Policy Details Route Details Reset Route Details Cover door to port…" at bounding box center [374, 150] width 513 height 301
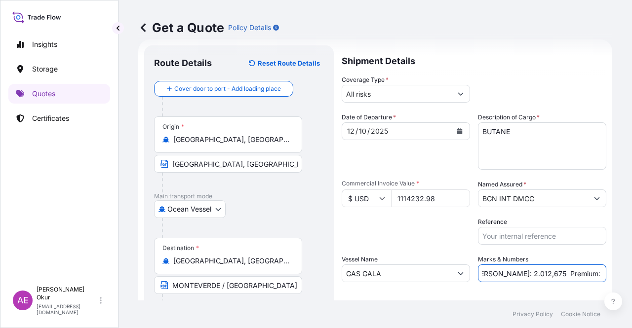
click at [574, 282] on input "PO NO:25Y0224900 Quantity M/[PERSON_NAME]: 2.012,675 Premium: USD 963,06" at bounding box center [542, 274] width 128 height 18
drag, startPoint x: 570, startPoint y: 274, endPoint x: 631, endPoint y: 268, distance: 61.5
click at [631, 270] on div "Get a Quote Policy Details Route Details Reset Route Details Cover door to port…" at bounding box center [374, 150] width 513 height 301
paste input "122,57"
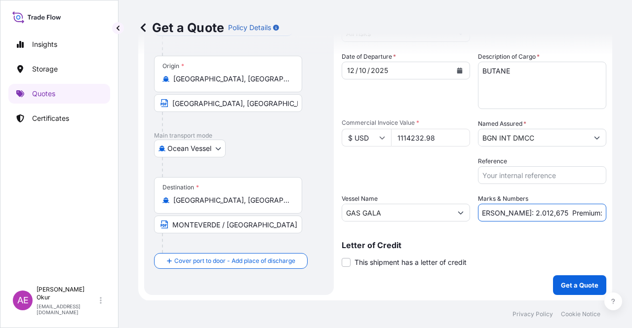
type input "PO NO:25Y0224900 Quantity M/[PERSON_NAME]: 2.012,675 Premium: USD 122,57"
click at [561, 284] on p "Get a Quote" at bounding box center [580, 285] width 38 height 10
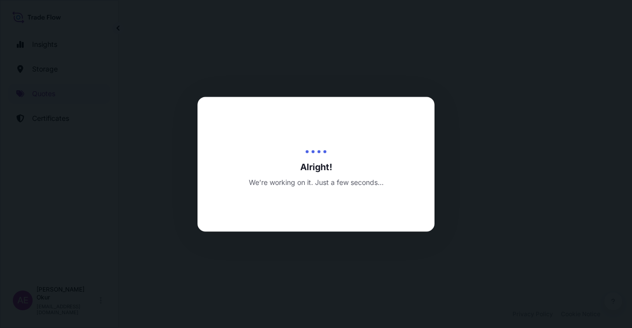
select select "Ocean Vessel"
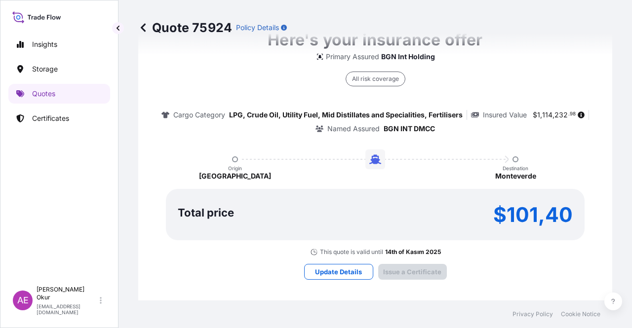
type input "[DATE]"
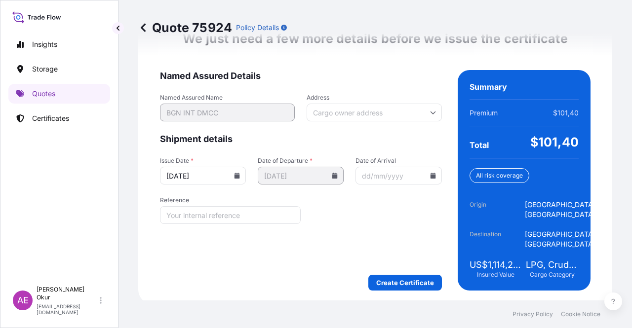
scroll to position [1282, 0]
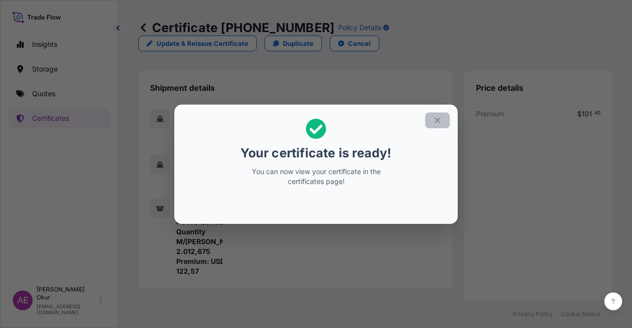
click at [429, 121] on button "button" at bounding box center [437, 121] width 25 height 16
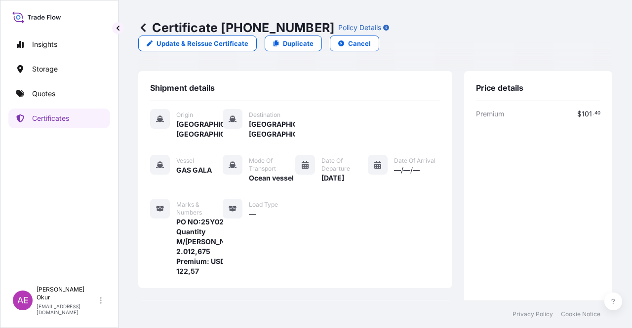
scroll to position [257, 0]
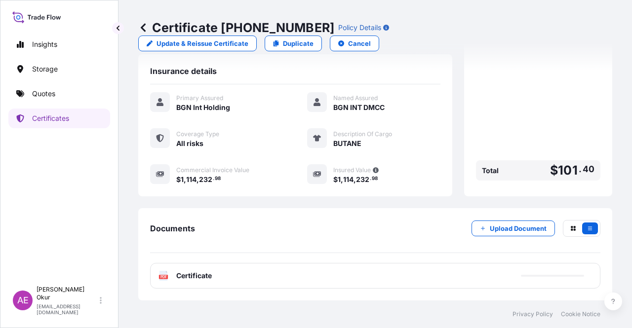
click at [197, 281] on div "PDF Certificate" at bounding box center [375, 276] width 450 height 26
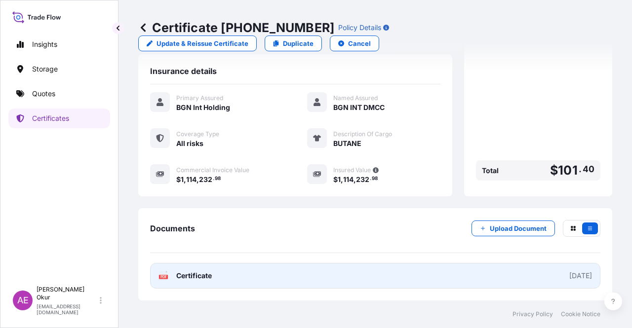
click at [203, 282] on link "PDF Certificate [DATE]" at bounding box center [375, 276] width 450 height 26
